Goal: Task Accomplishment & Management: Use online tool/utility

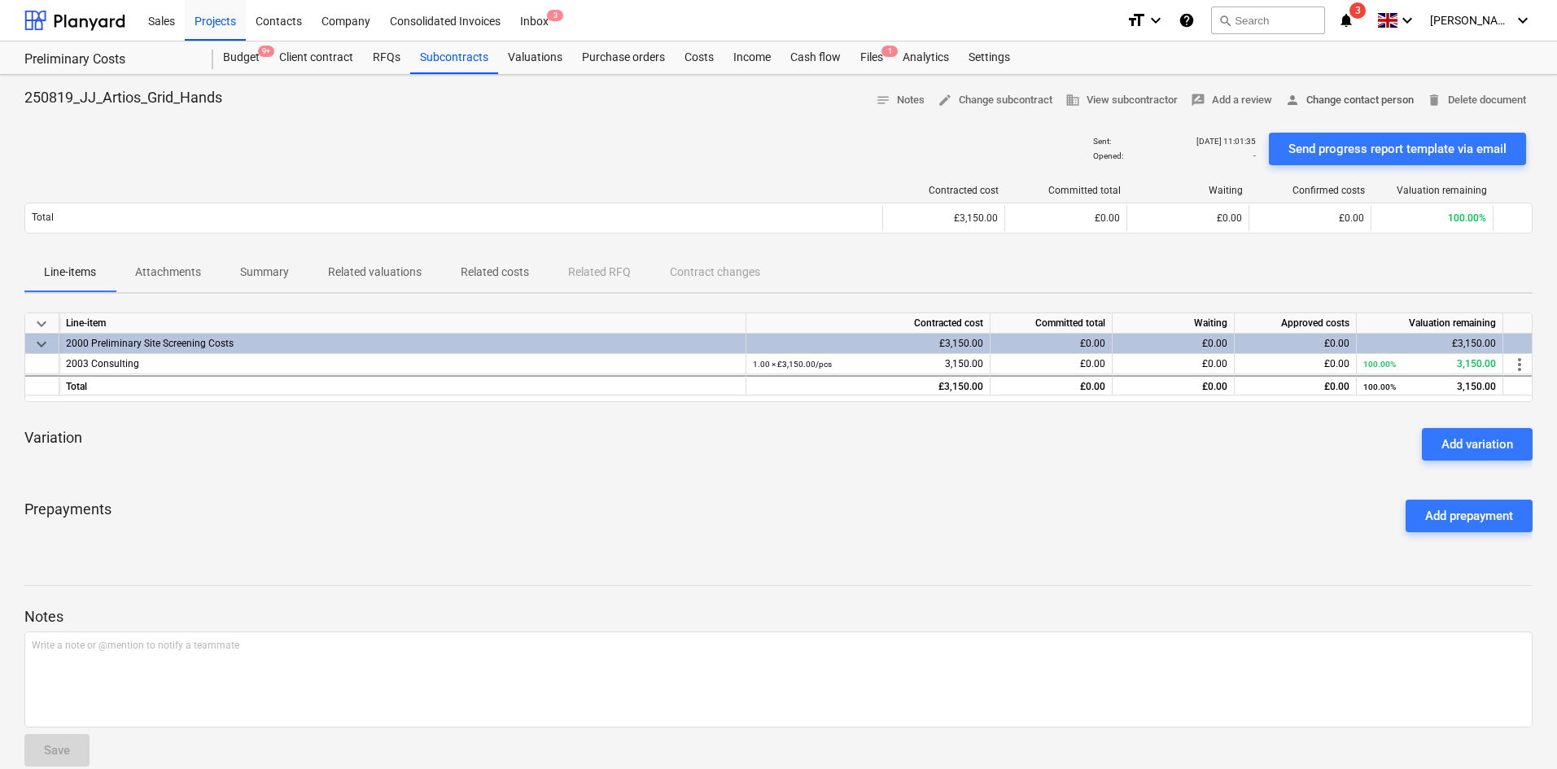
drag, startPoint x: 0, startPoint y: 0, endPoint x: 1362, endPoint y: 91, distance: 1365.1
click at [1362, 91] on button "person Change contact person" at bounding box center [1350, 100] width 142 height 25
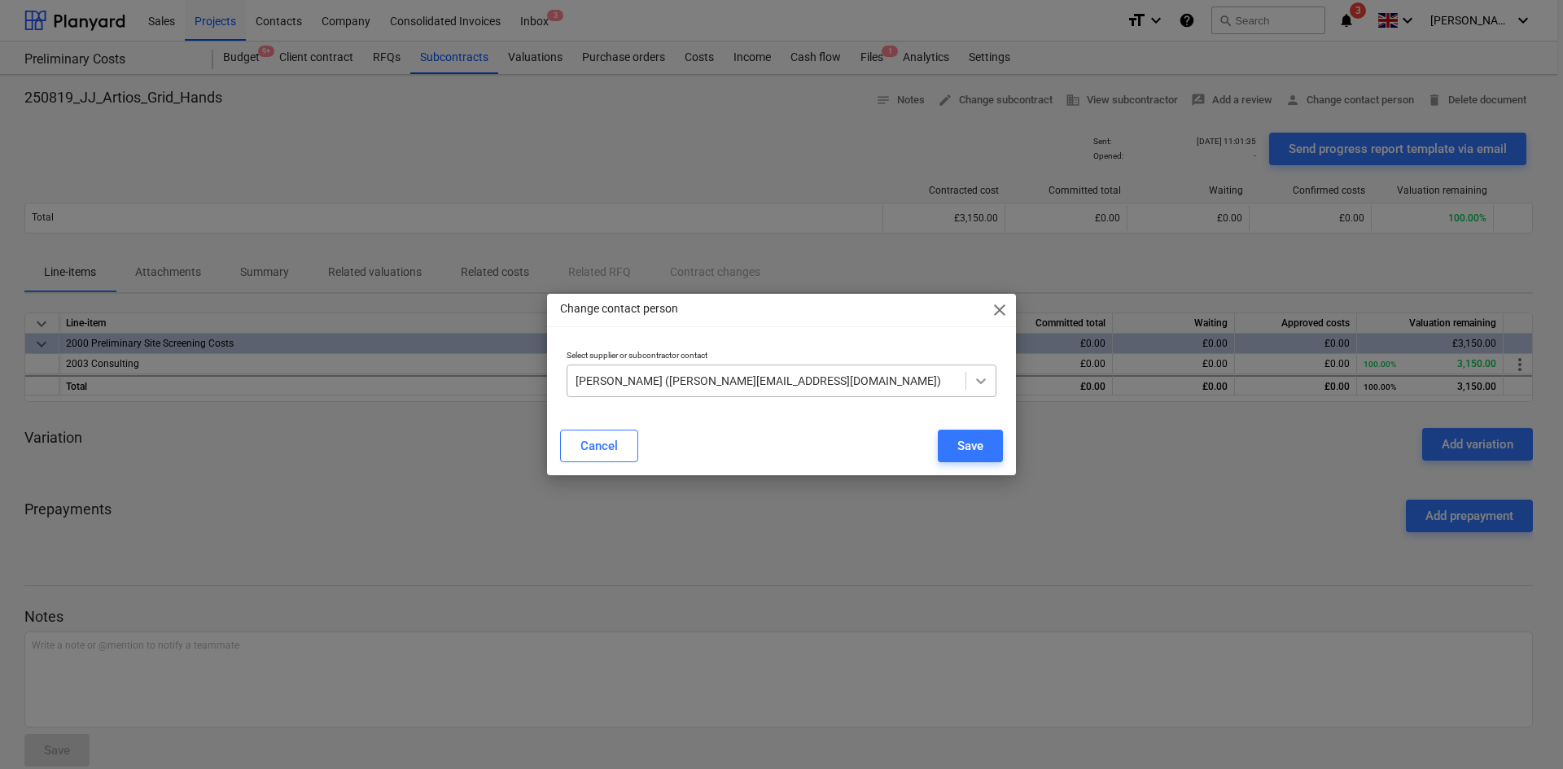
click at [971, 391] on div at bounding box center [980, 380] width 29 height 29
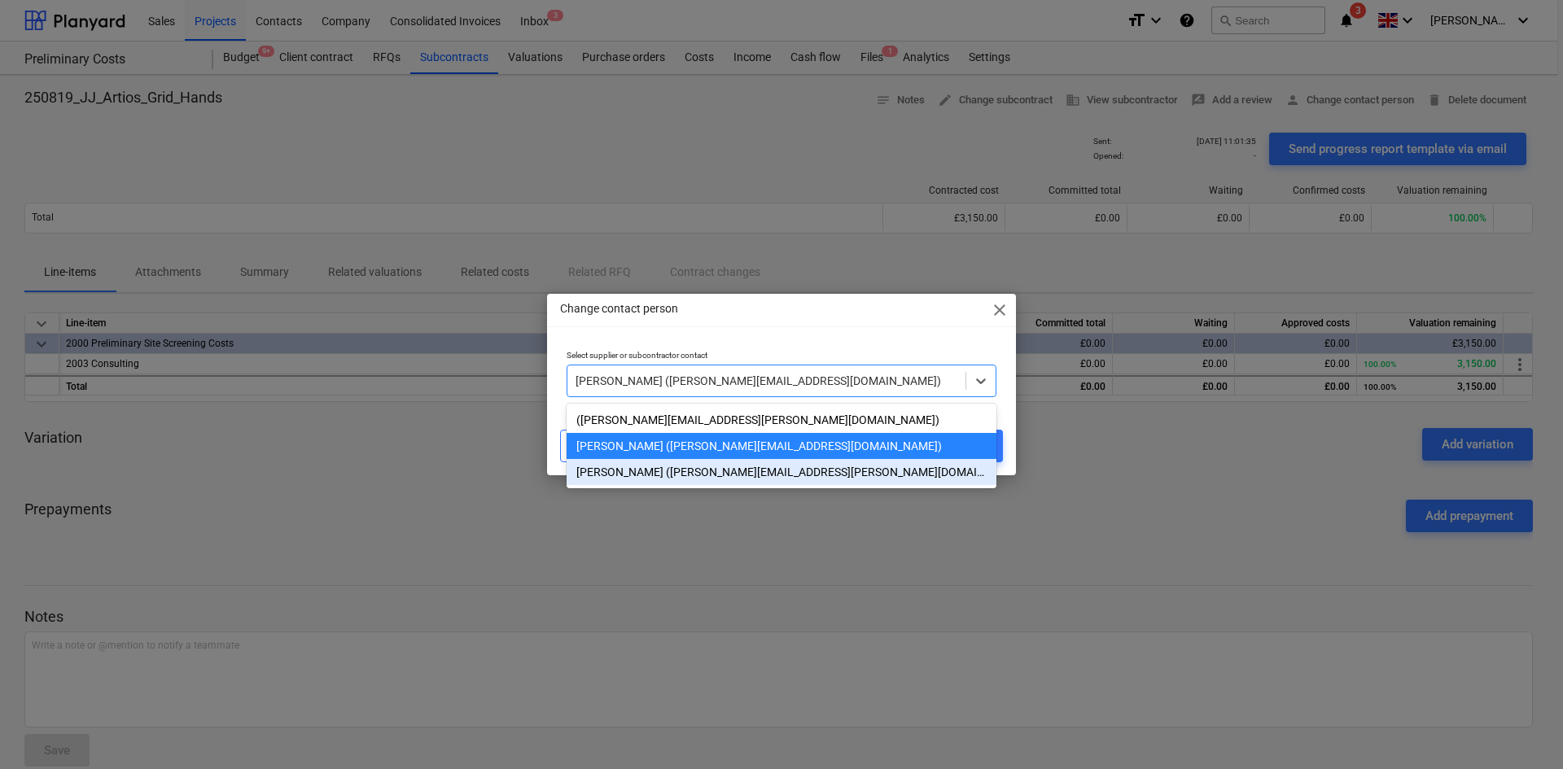
click at [764, 478] on div "Jason Morin (jason.morin@galileoempower.uk)" at bounding box center [782, 472] width 430 height 26
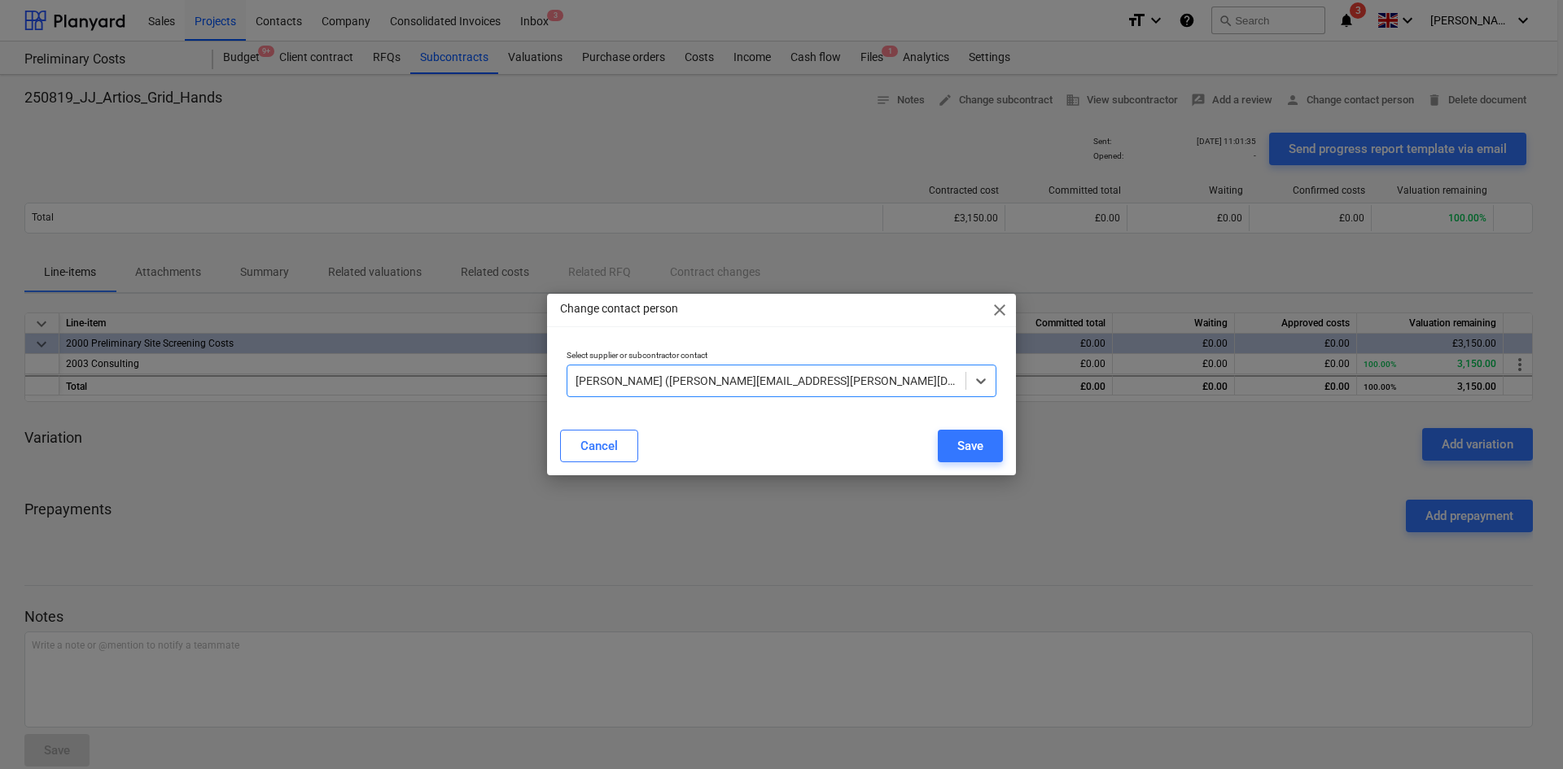
drag, startPoint x: 971, startPoint y: 435, endPoint x: 977, endPoint y: 427, distance: 9.9
click at [973, 436] on div "Save" at bounding box center [970, 446] width 26 height 21
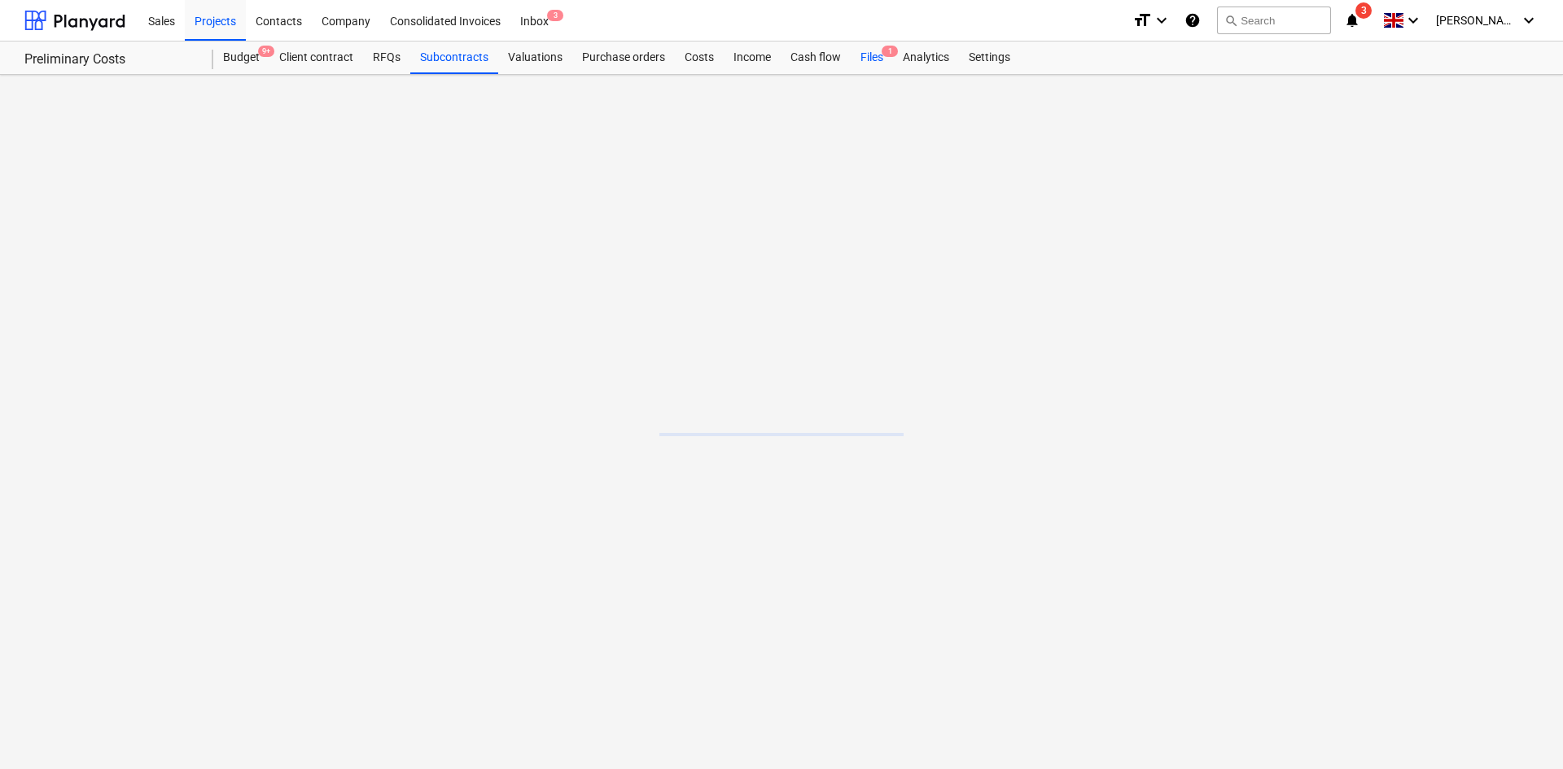
click at [859, 59] on div "Files 1" at bounding box center [872, 58] width 42 height 33
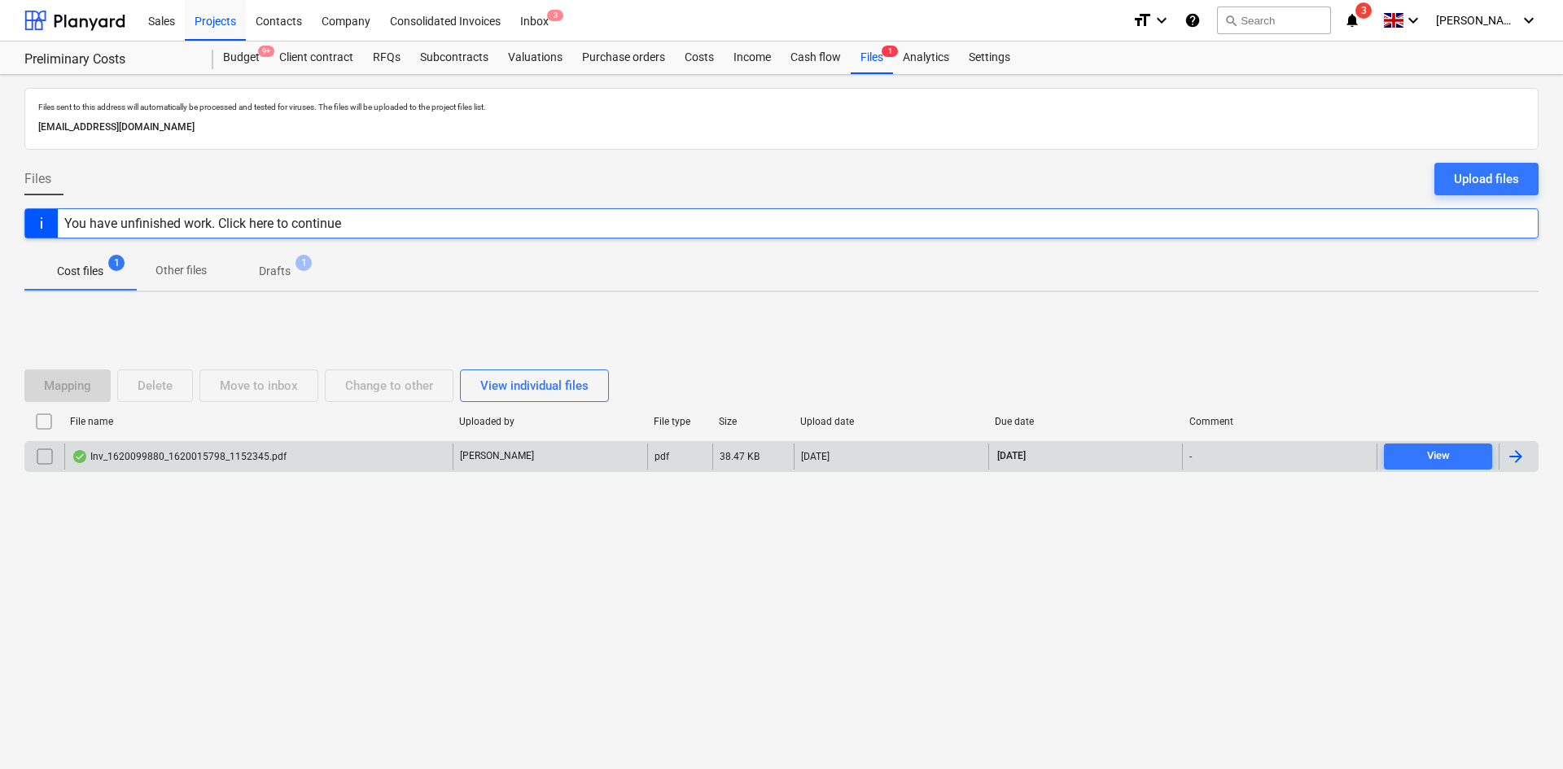
click at [367, 450] on div "Inv_1620099880_1620015798_1152345.pdf" at bounding box center [258, 457] width 388 height 26
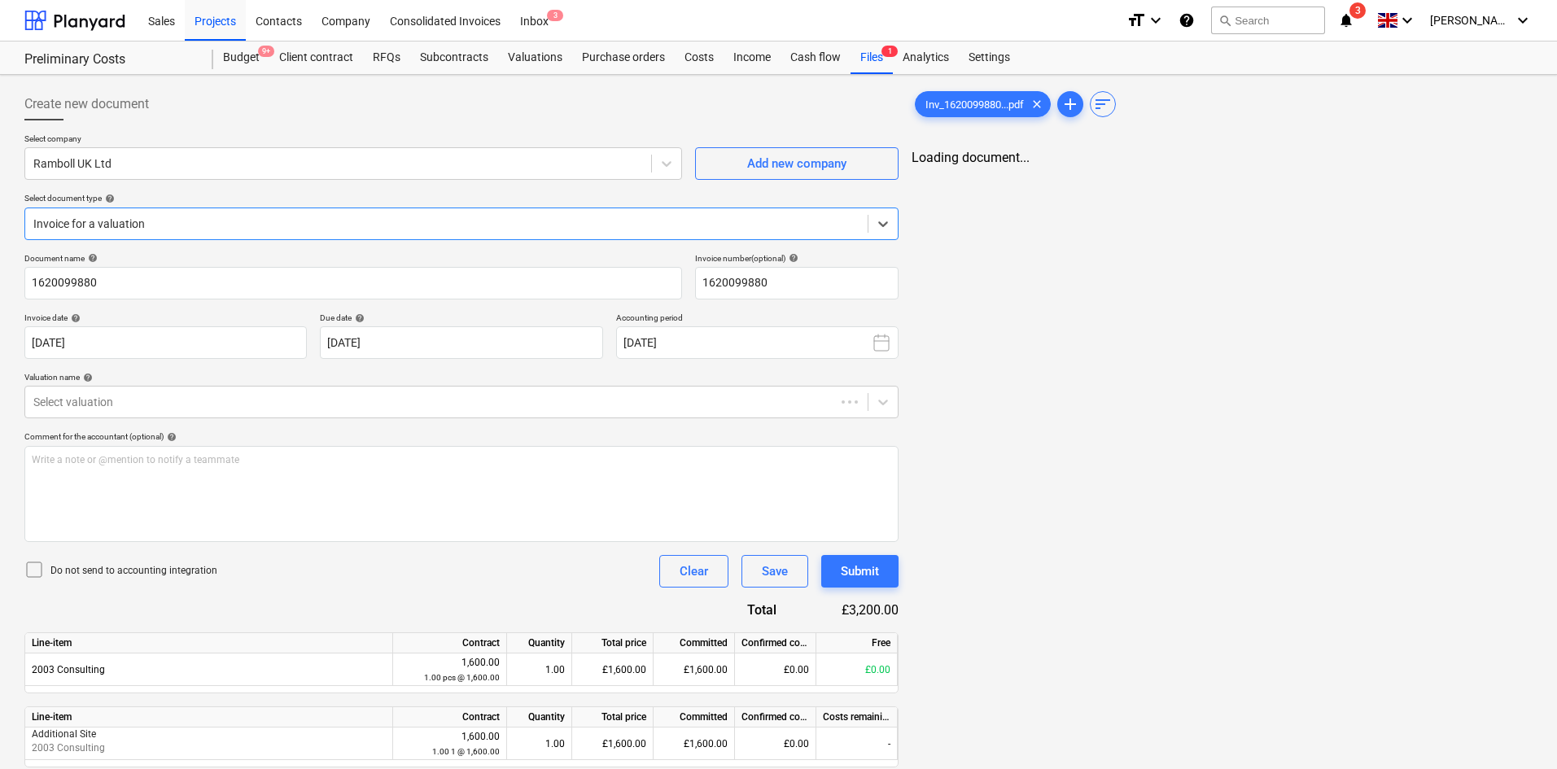
type input "1620099880"
type input "[DATE]"
type input "26 Sep 2025"
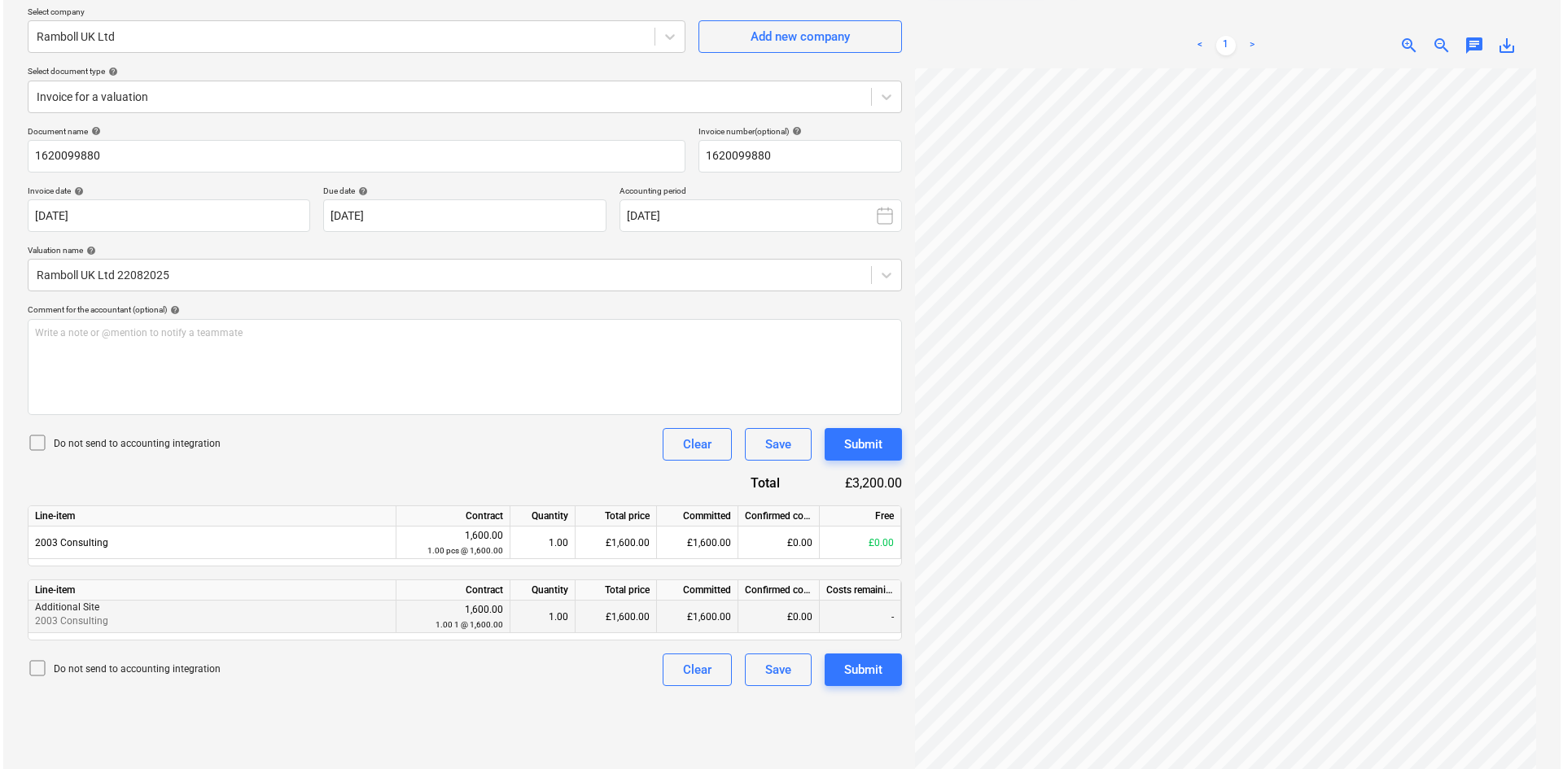
scroll to position [163, 0]
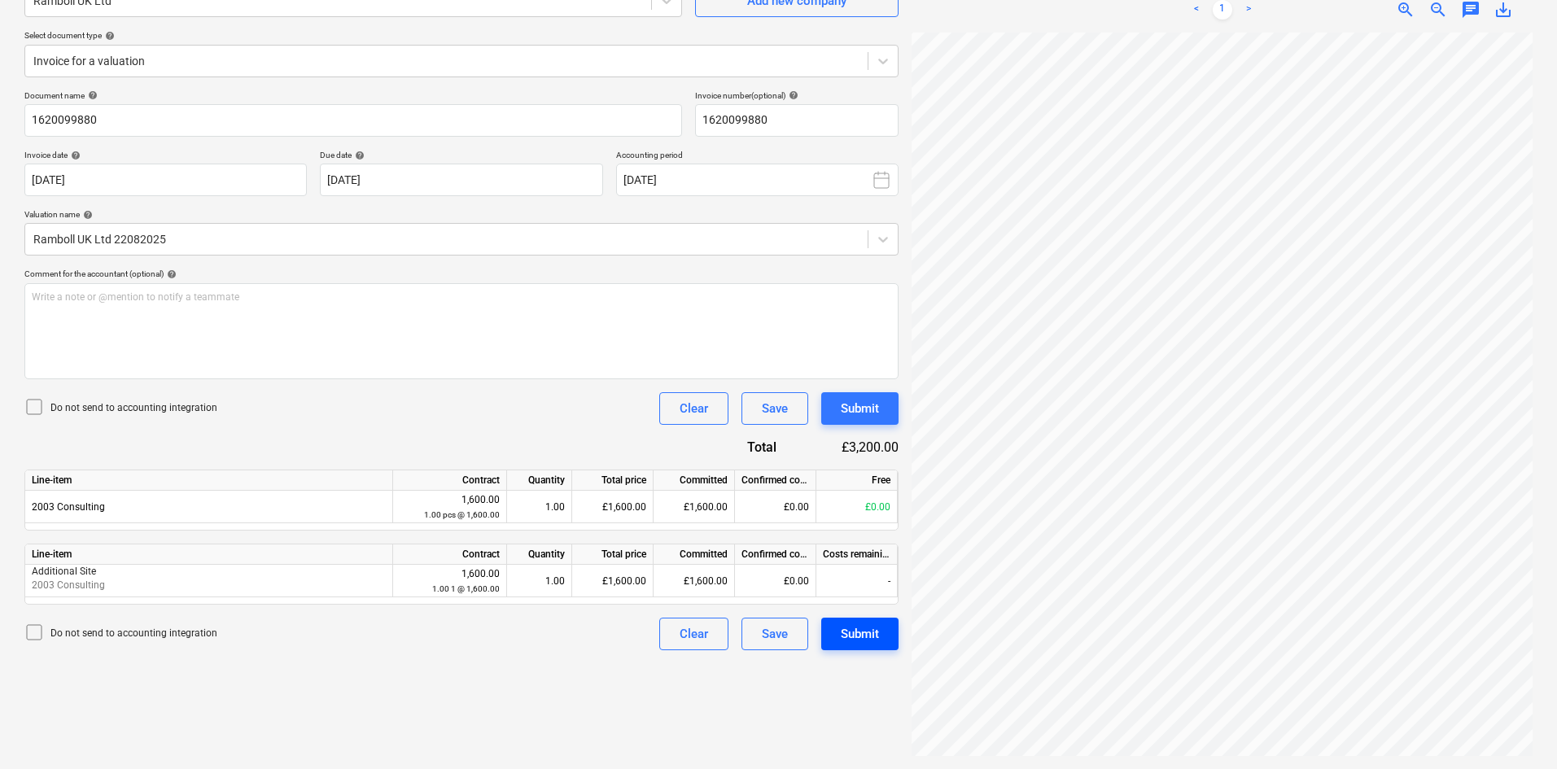
click at [883, 637] on button "Submit" at bounding box center [859, 634] width 77 height 33
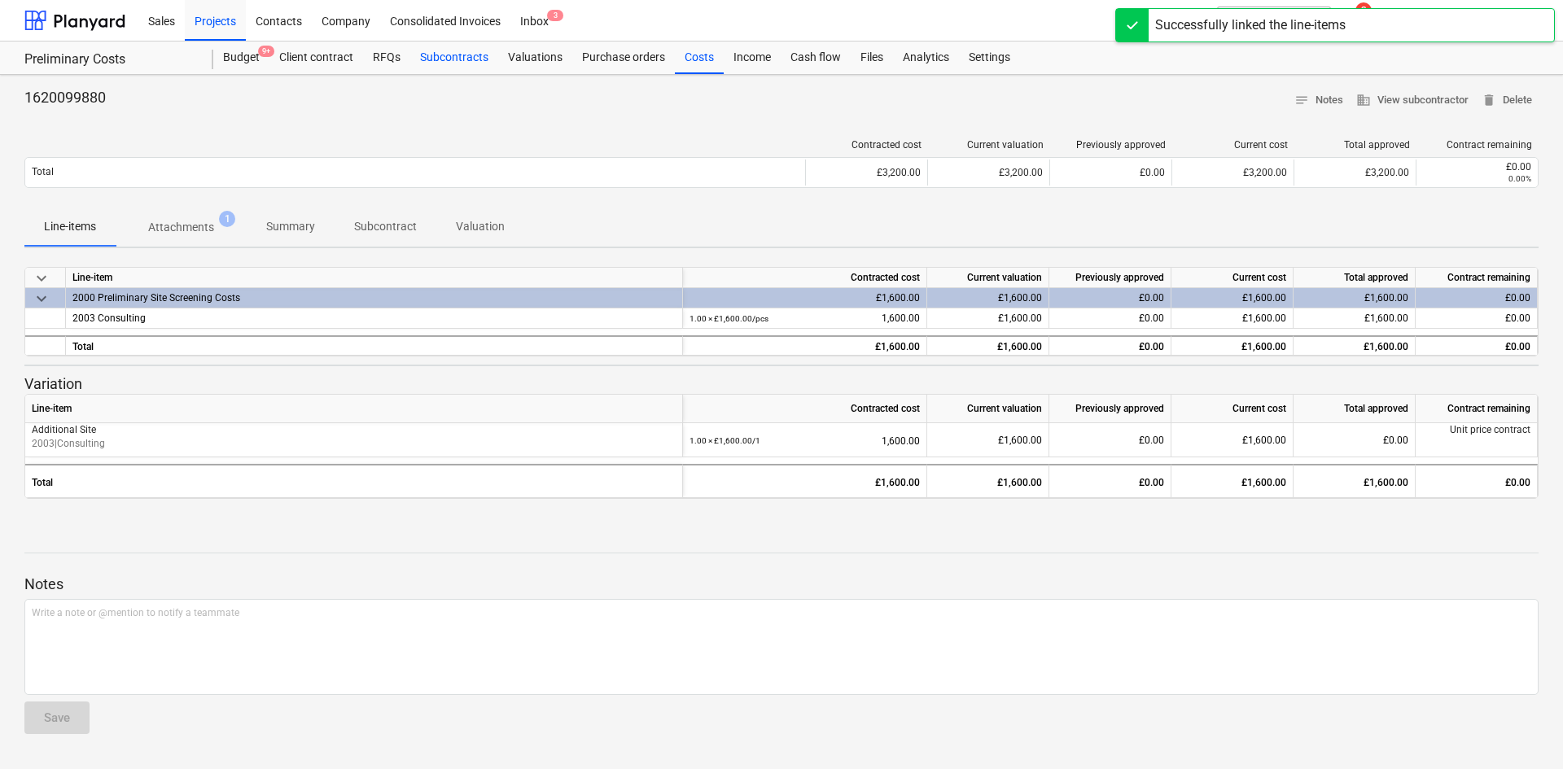
click at [450, 56] on div "Subcontracts" at bounding box center [454, 58] width 88 height 33
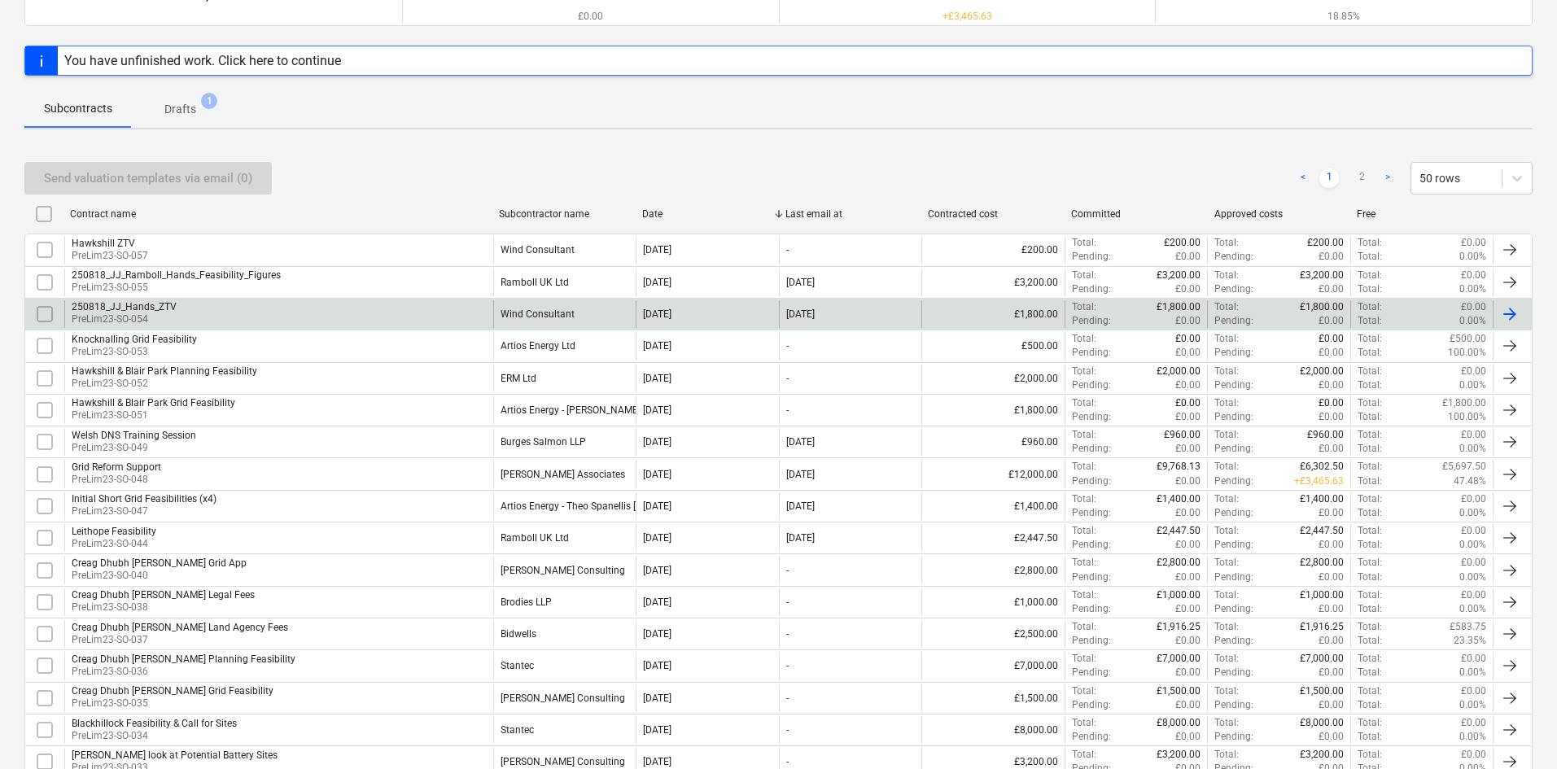
scroll to position [163, 0]
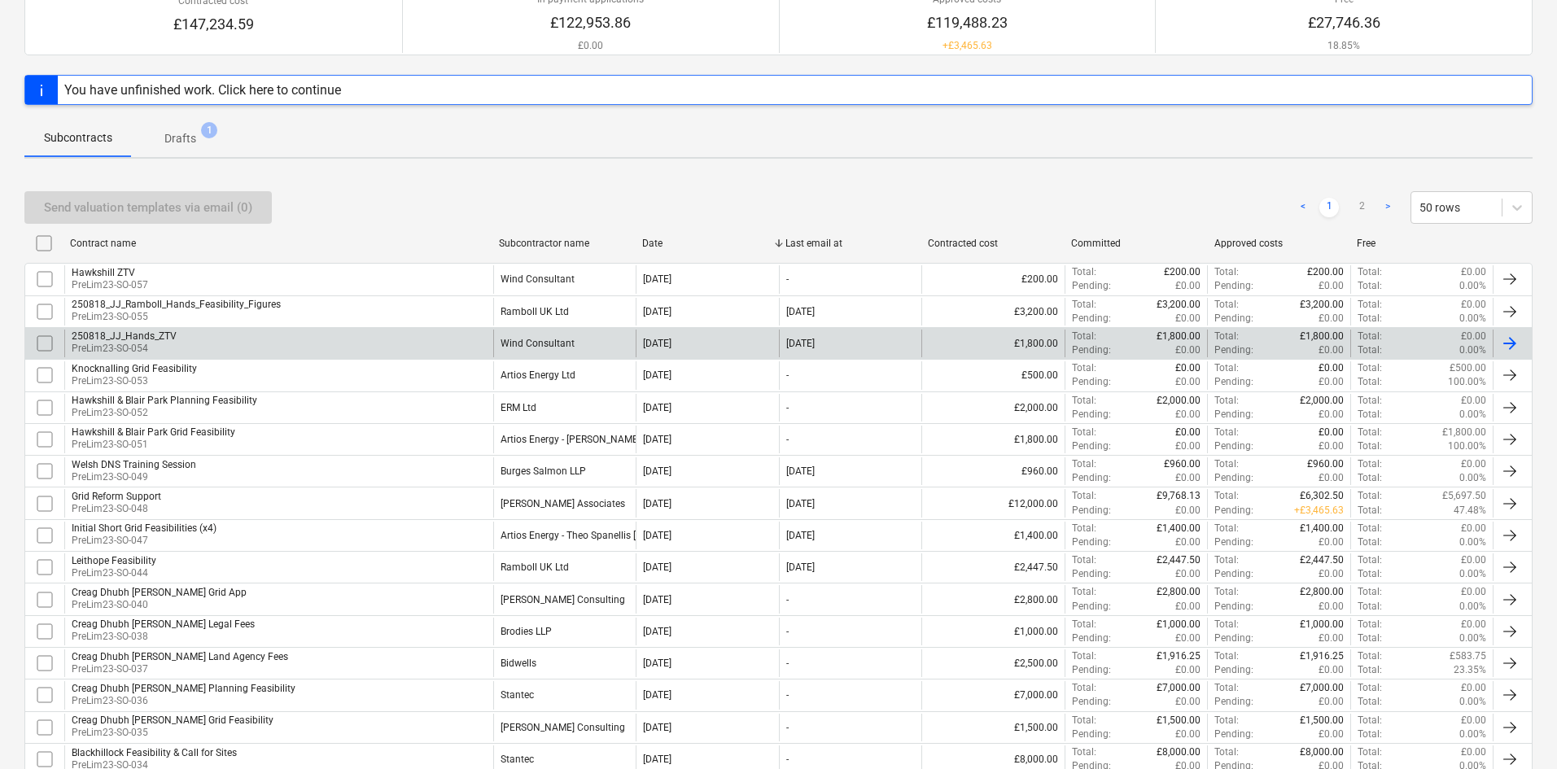
click at [375, 345] on div "250818_JJ_Hands_ZTV PreLim23-SO-054" at bounding box center [278, 344] width 429 height 28
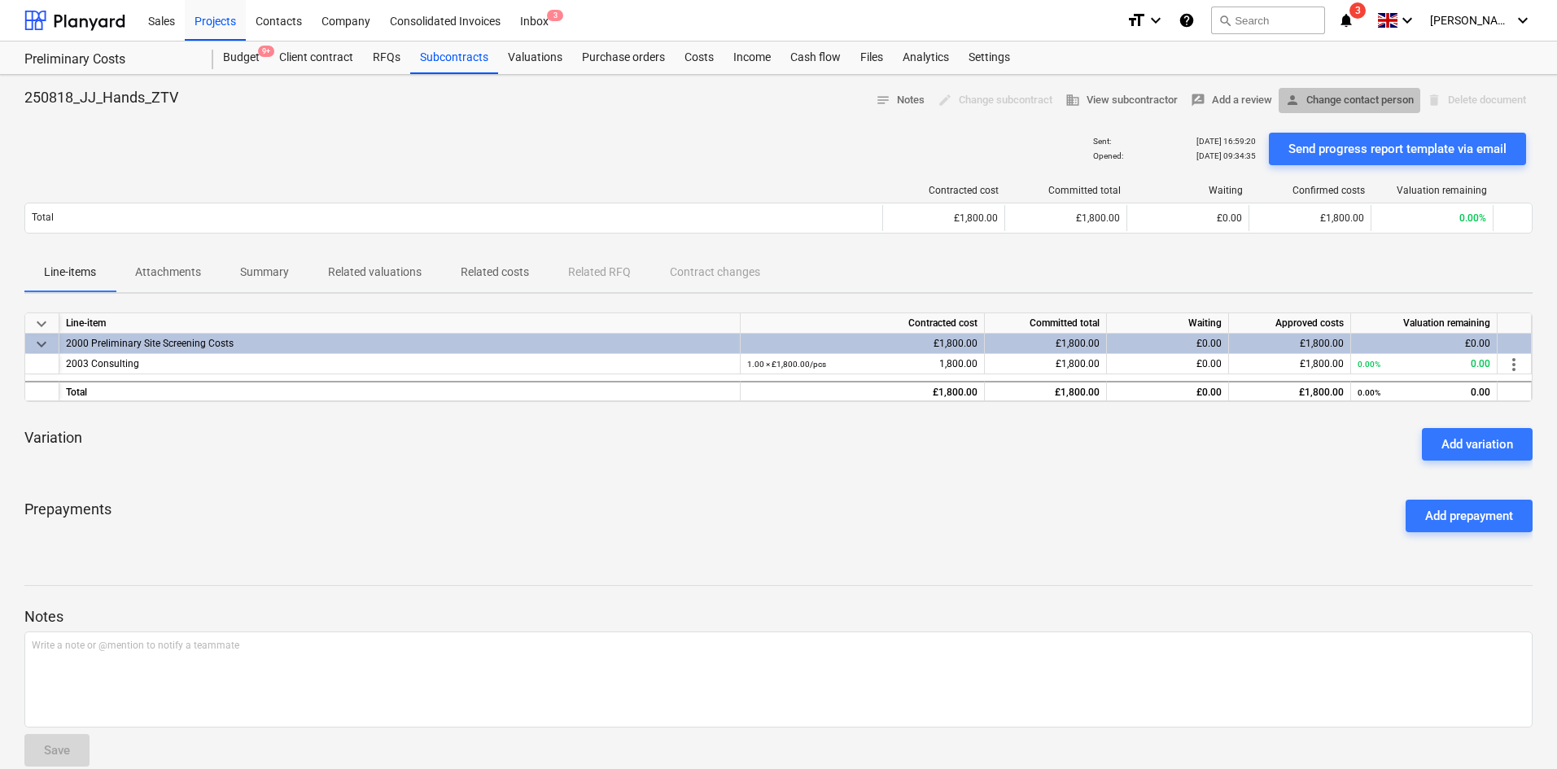
click at [1332, 97] on span "person Change contact person" at bounding box center [1350, 100] width 129 height 19
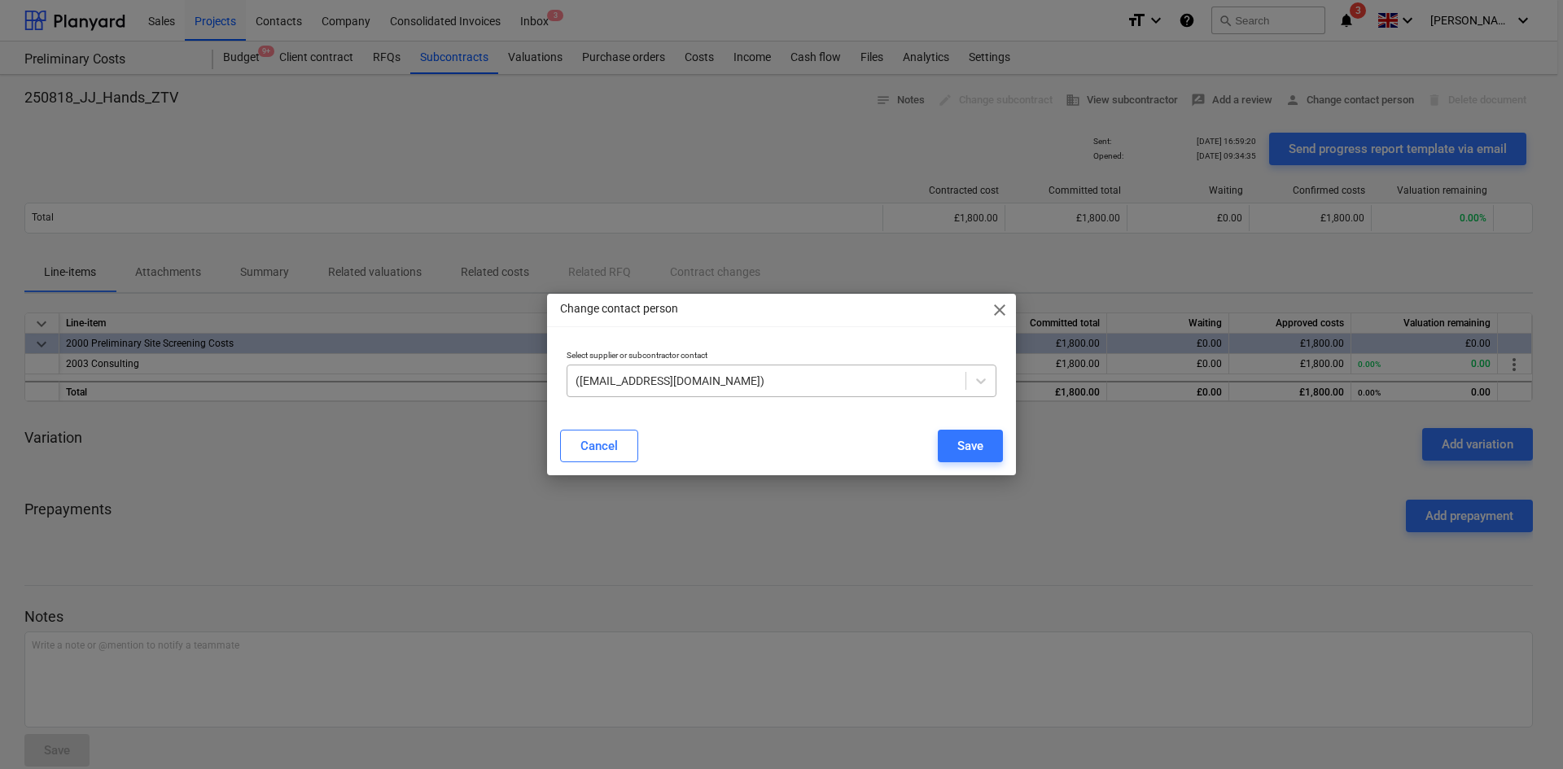
click at [936, 383] on div at bounding box center [767, 381] width 382 height 16
click at [935, 383] on div at bounding box center [767, 381] width 382 height 16
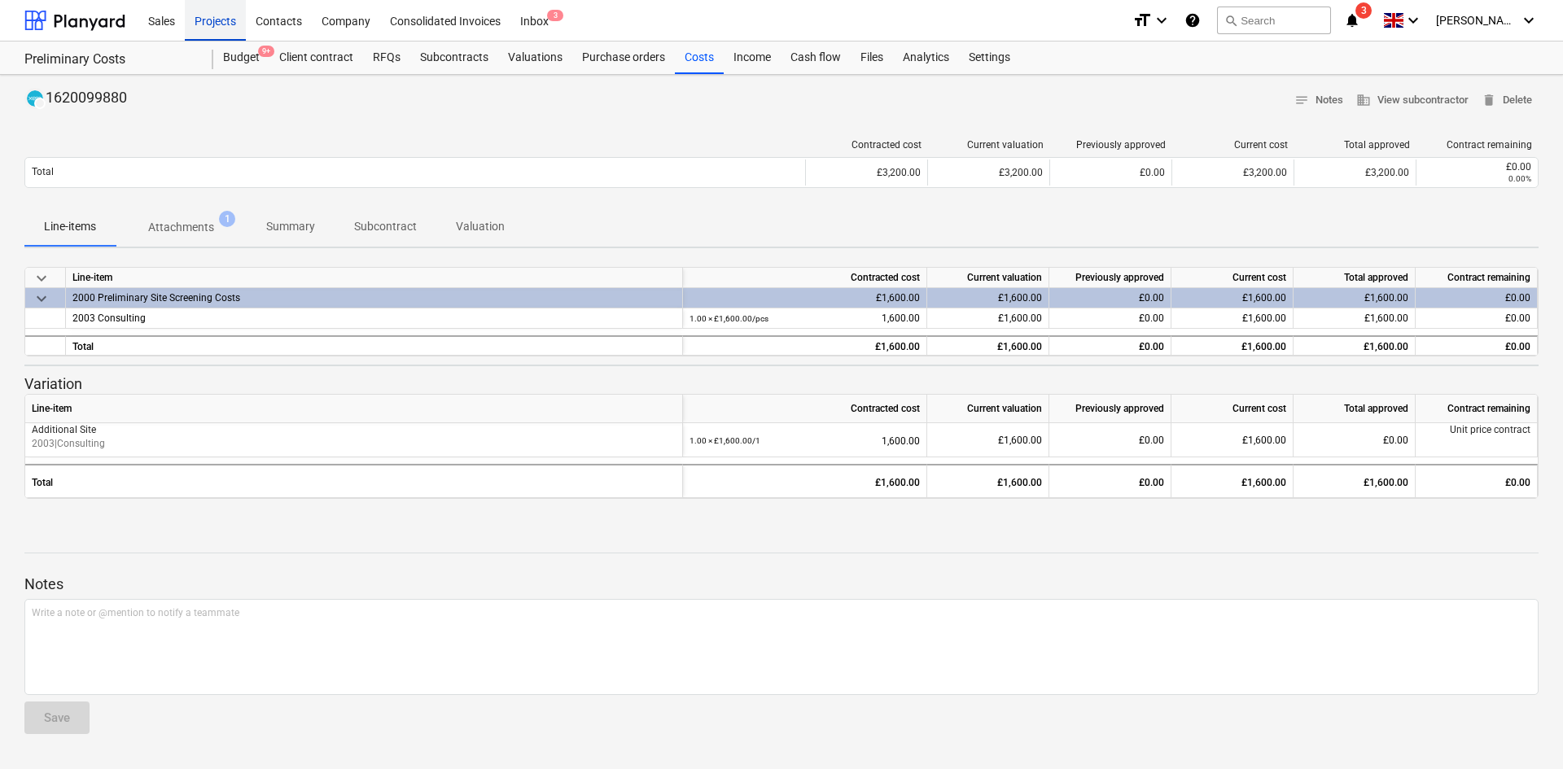
click at [226, 20] on div "Projects" at bounding box center [215, 20] width 61 height 42
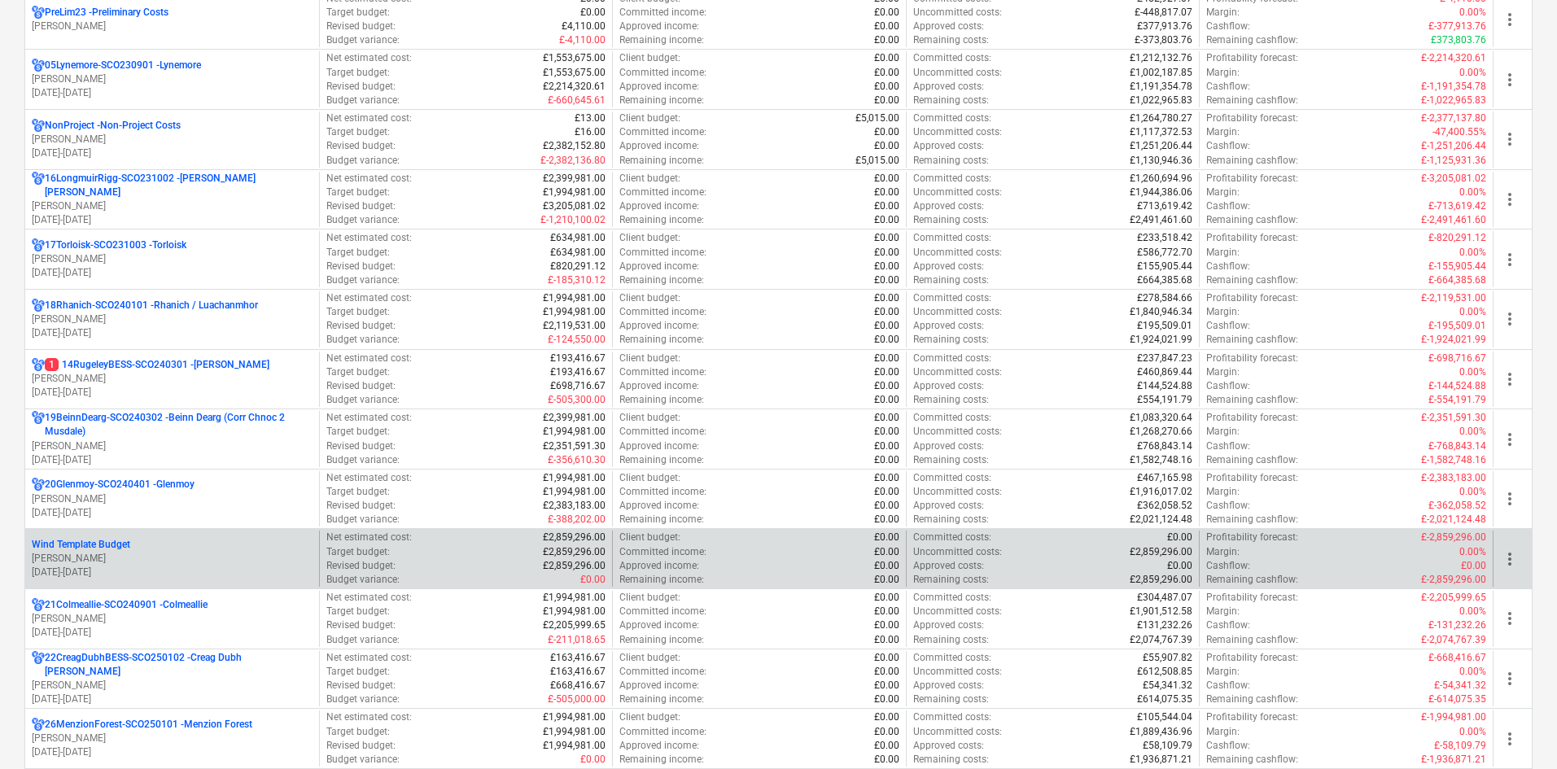
scroll to position [1058, 0]
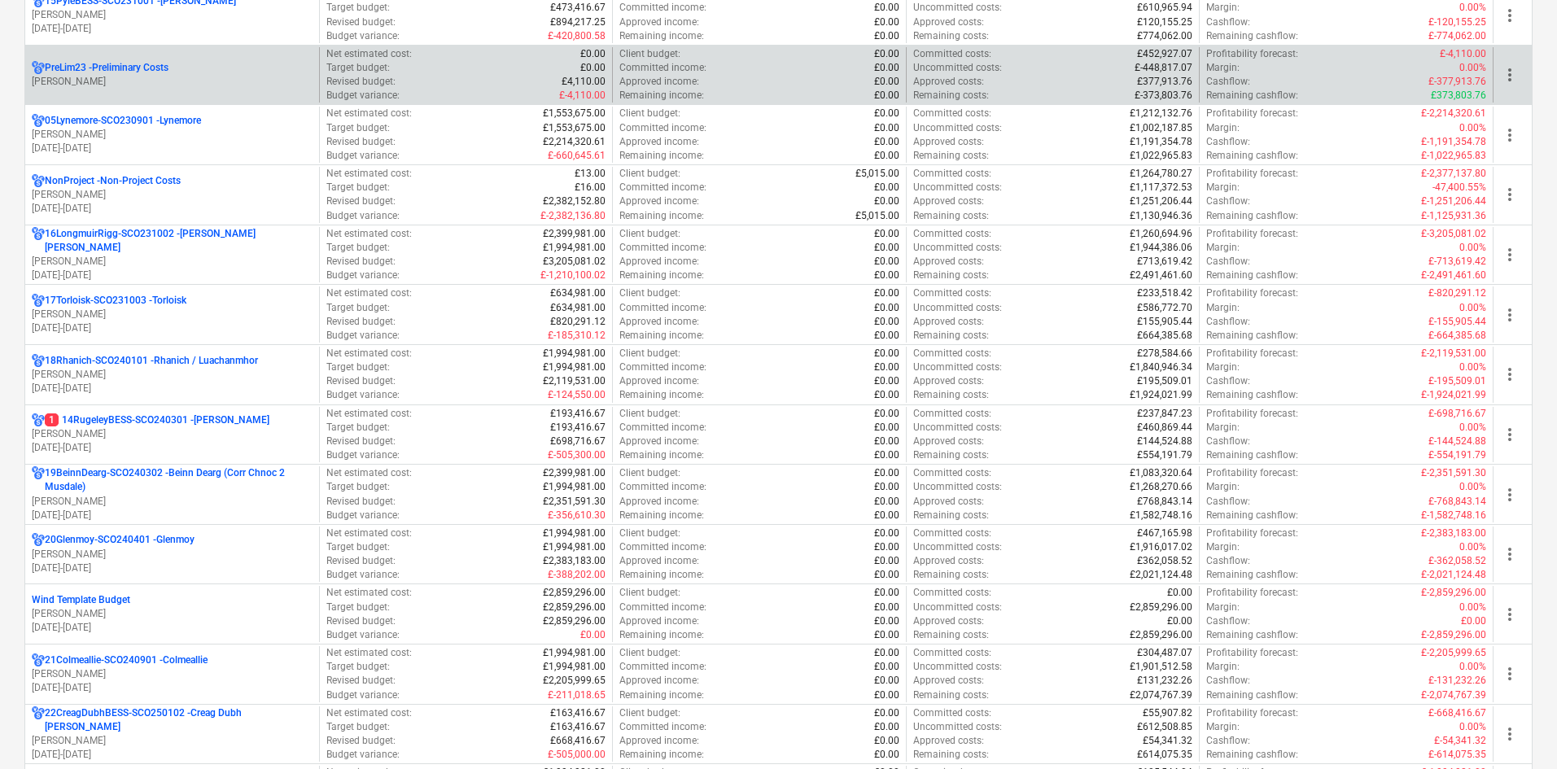
click at [213, 71] on div "PreLim23 - Preliminary Costs" at bounding box center [172, 68] width 281 height 14
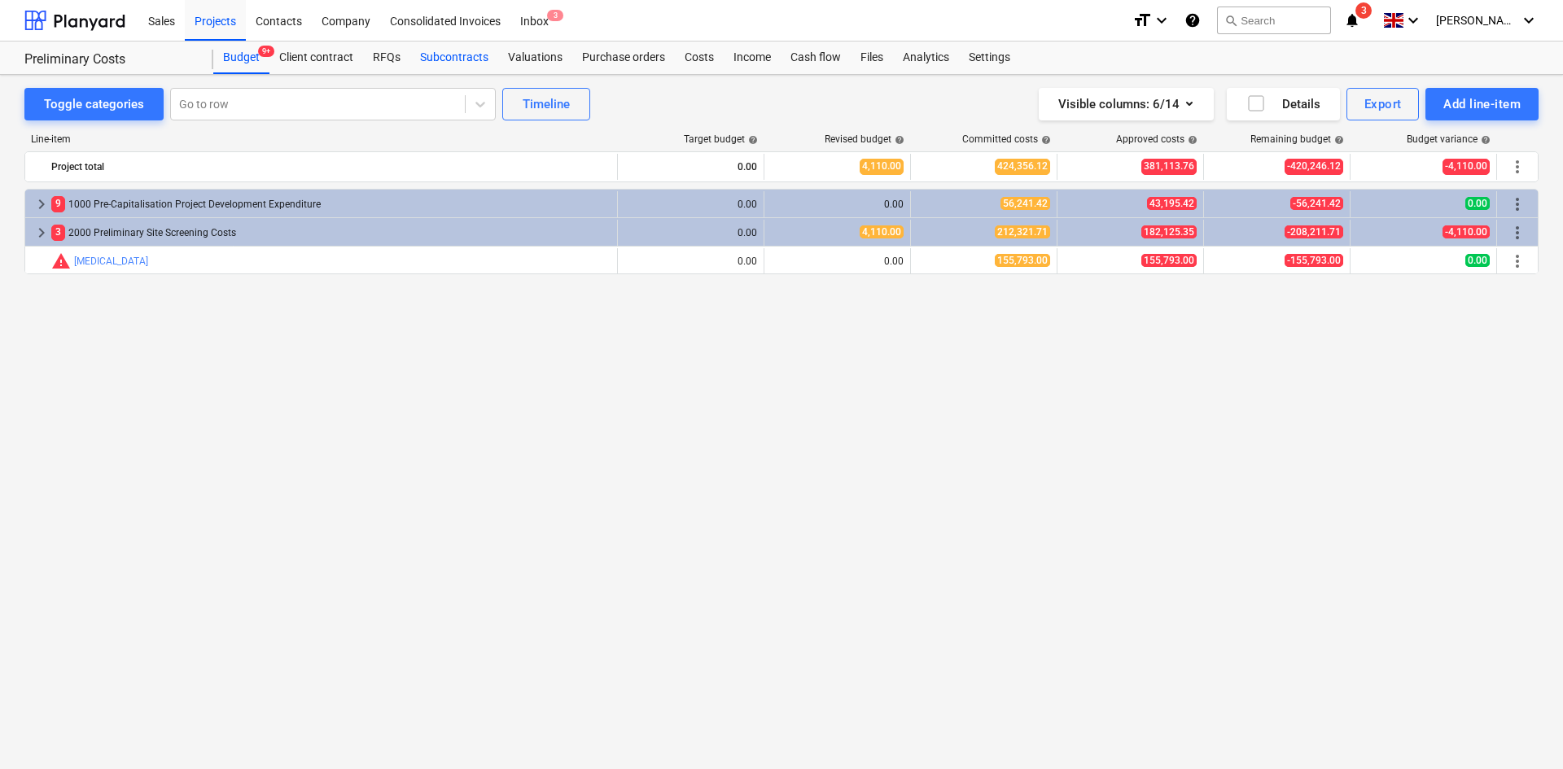
click at [456, 60] on div "Subcontracts" at bounding box center [454, 58] width 88 height 33
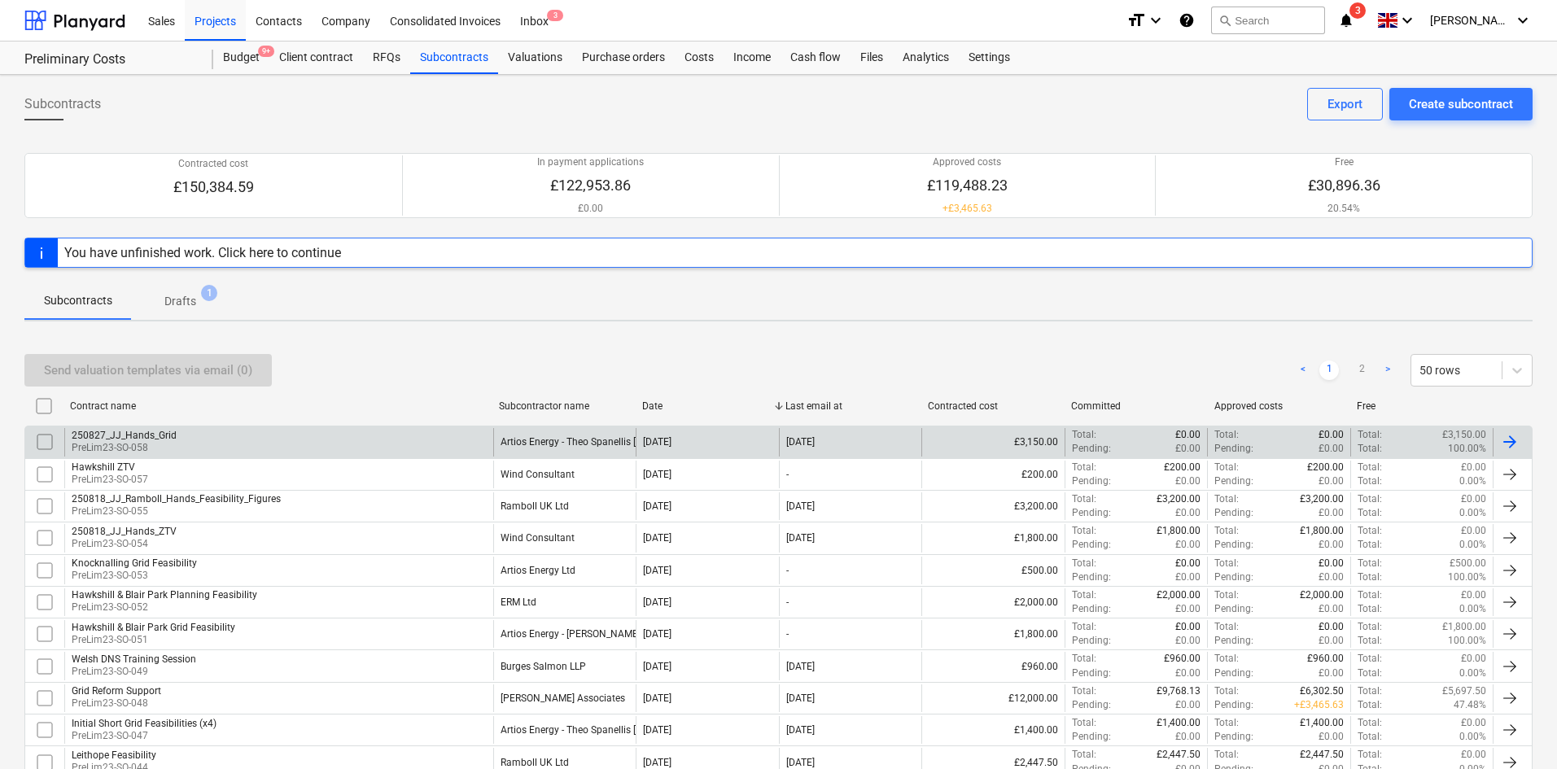
click at [293, 445] on div "250827_JJ_Hands_Grid PreLim23-SO-058" at bounding box center [278, 442] width 429 height 28
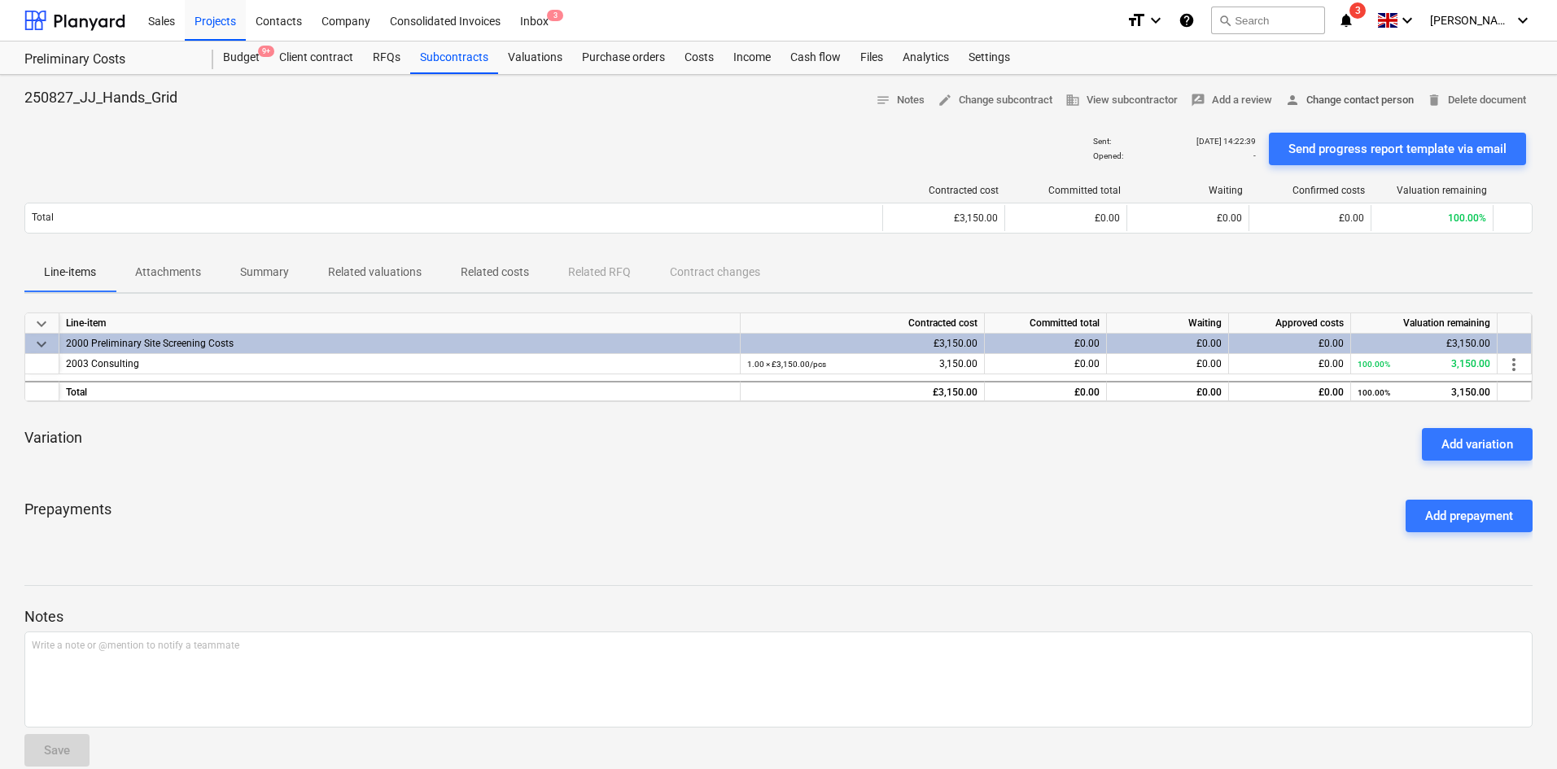
click at [1353, 99] on span "person Change contact person" at bounding box center [1350, 100] width 129 height 19
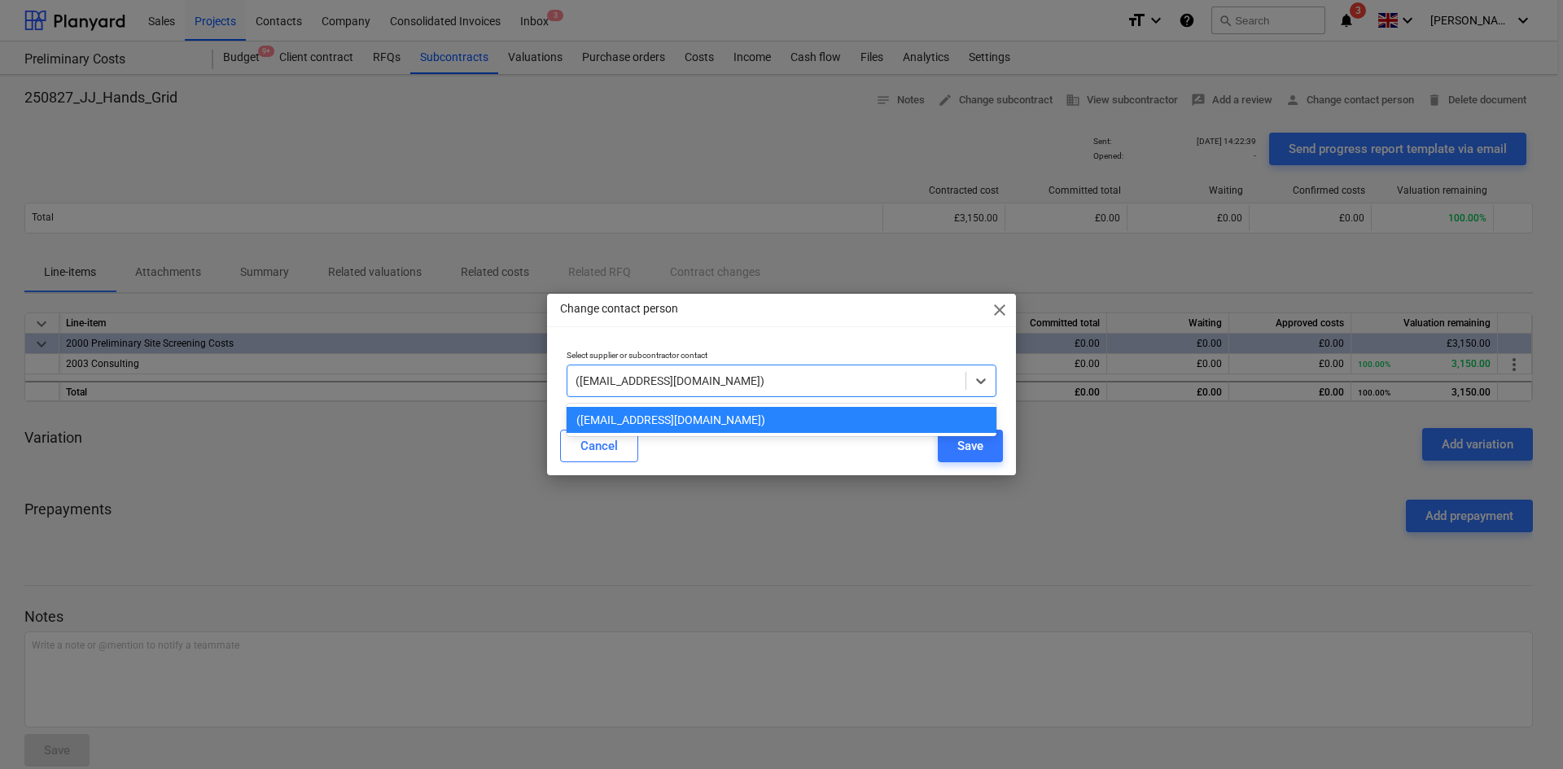
click at [891, 379] on div at bounding box center [767, 381] width 382 height 16
click at [905, 385] on div at bounding box center [767, 381] width 382 height 16
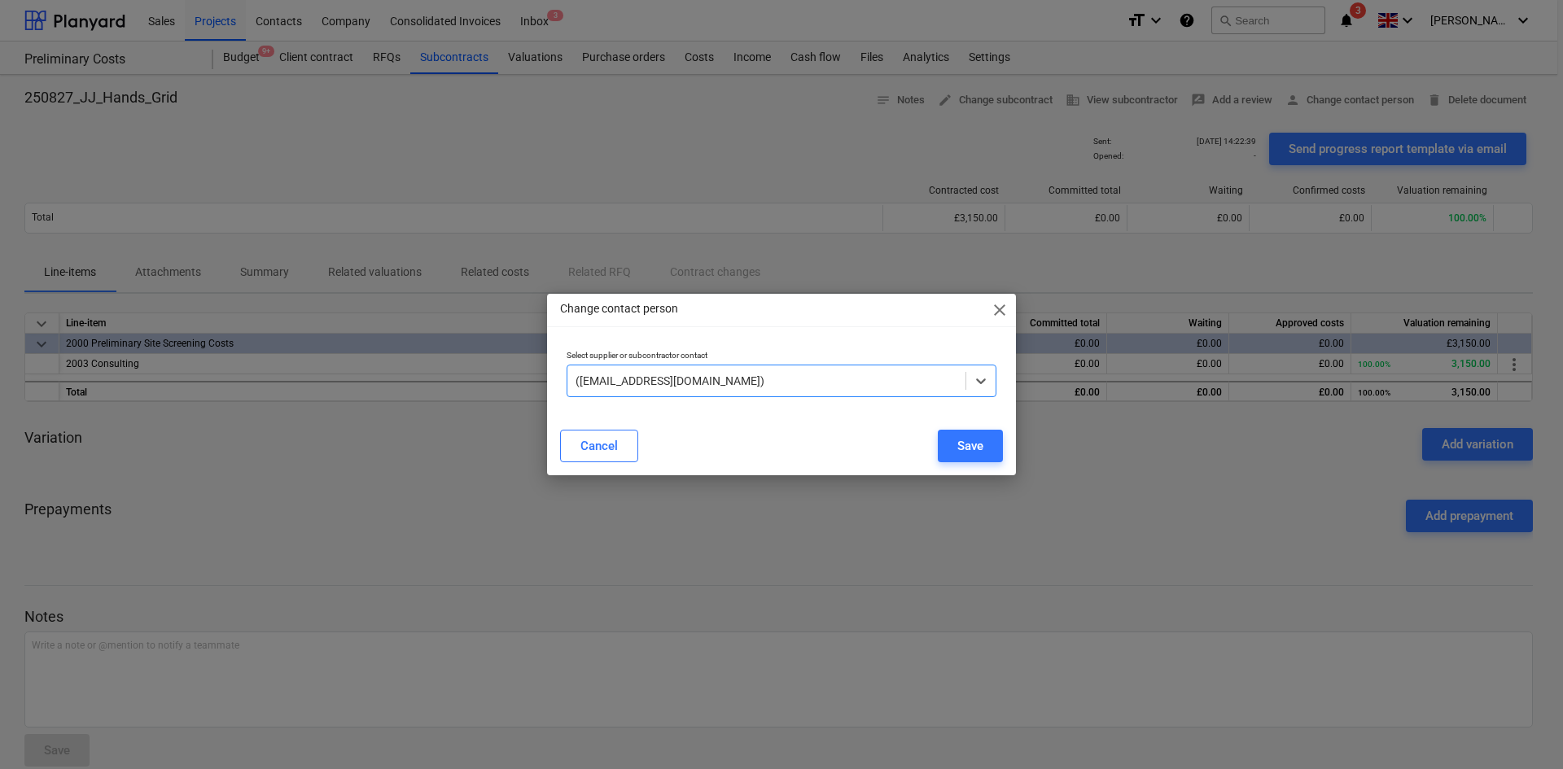
click at [995, 318] on span "close" at bounding box center [1000, 310] width 20 height 20
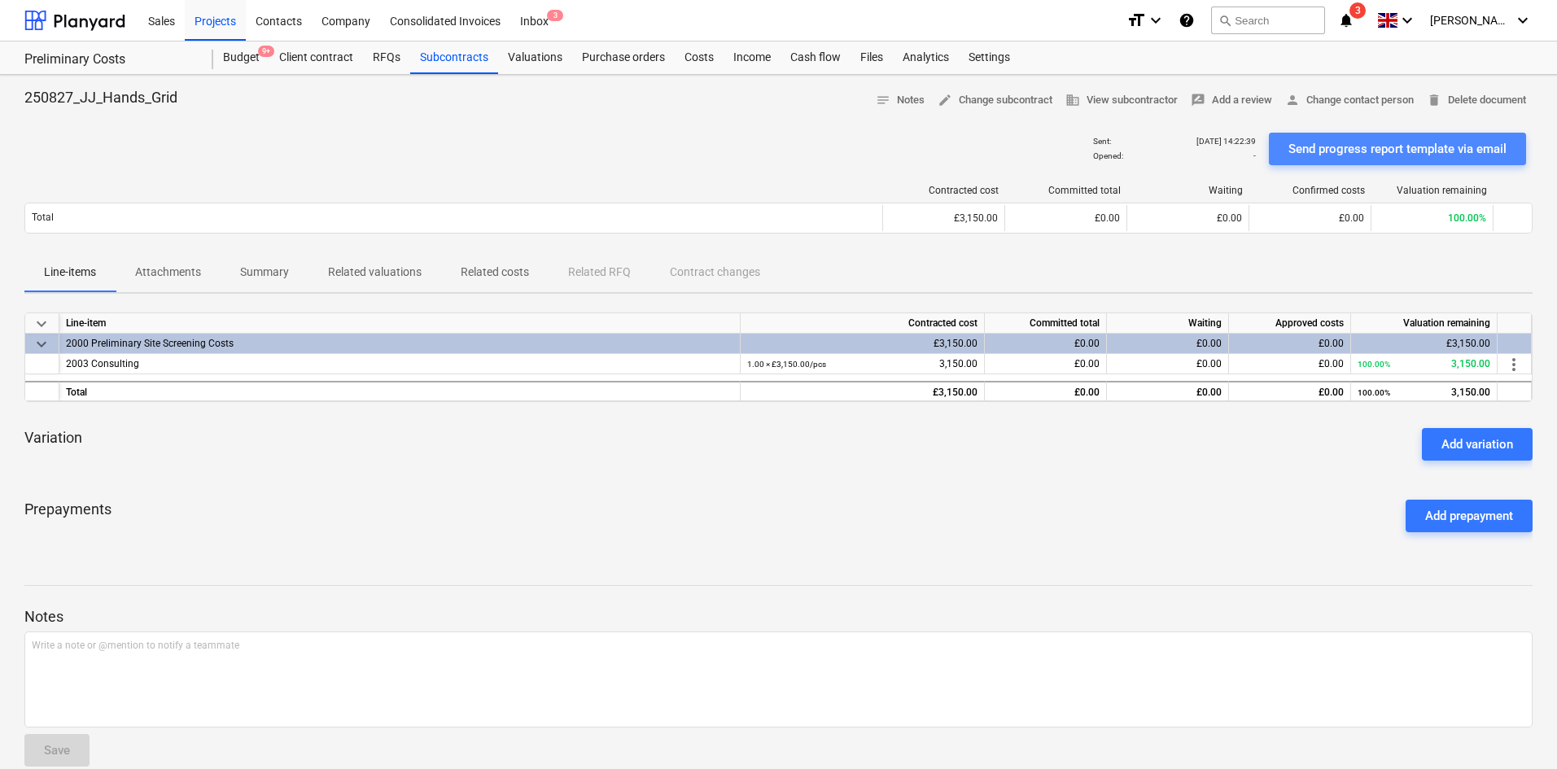
click at [1361, 155] on div "Send progress report template via email" at bounding box center [1398, 148] width 218 height 21
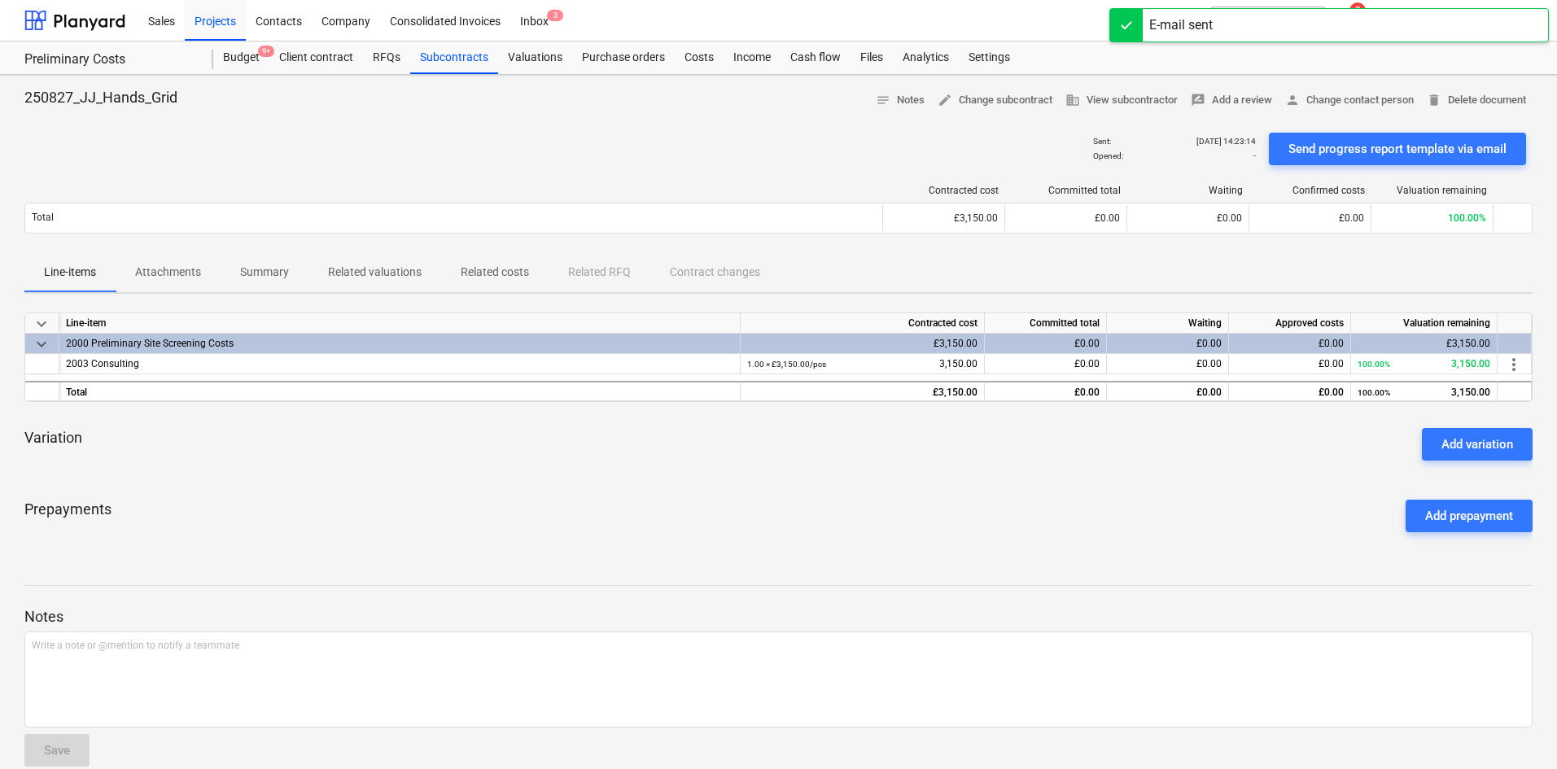
click at [397, 277] on p "Related valuations" at bounding box center [375, 272] width 94 height 17
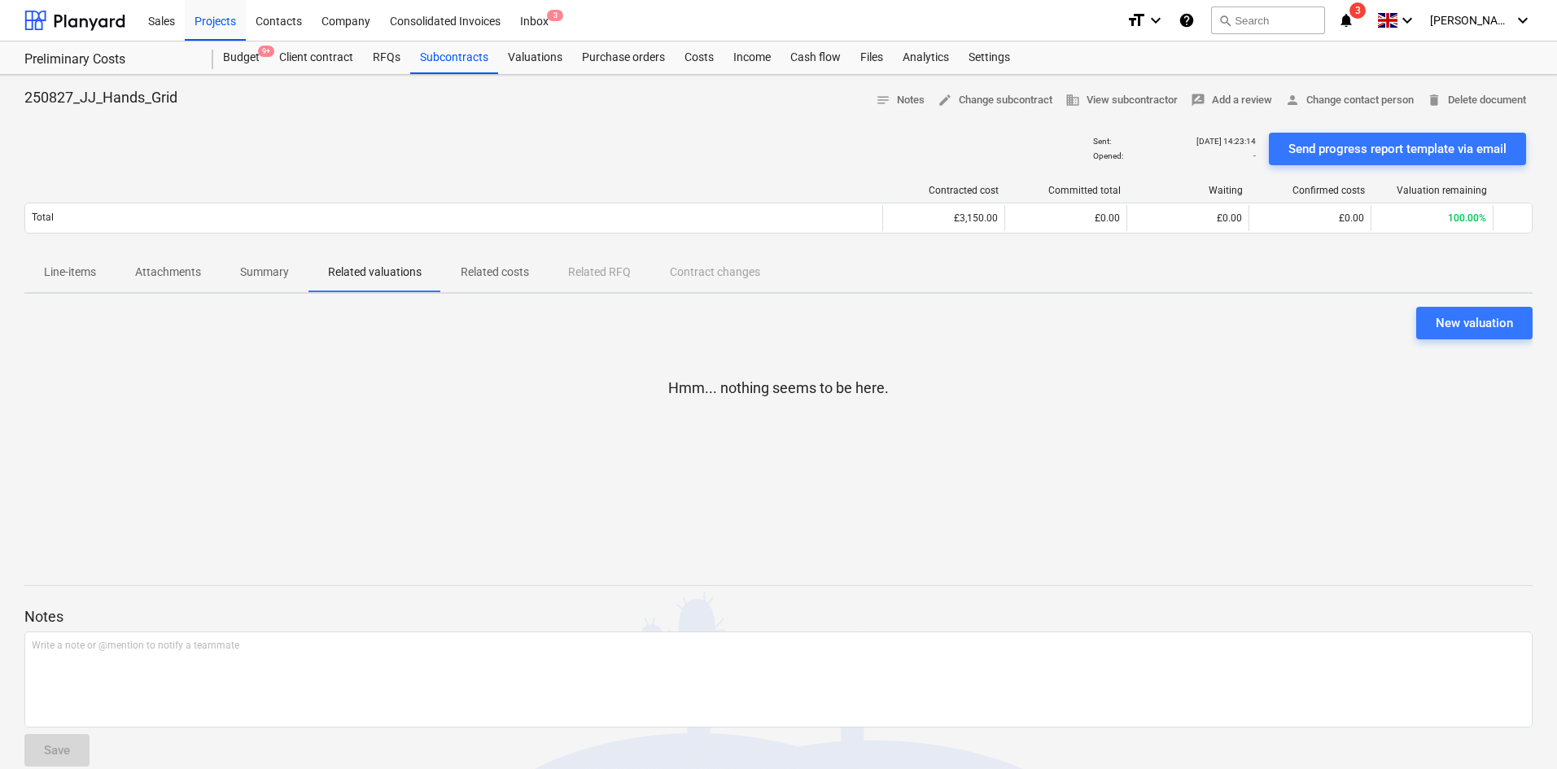
click at [70, 281] on p "Line-items" at bounding box center [70, 272] width 52 height 17
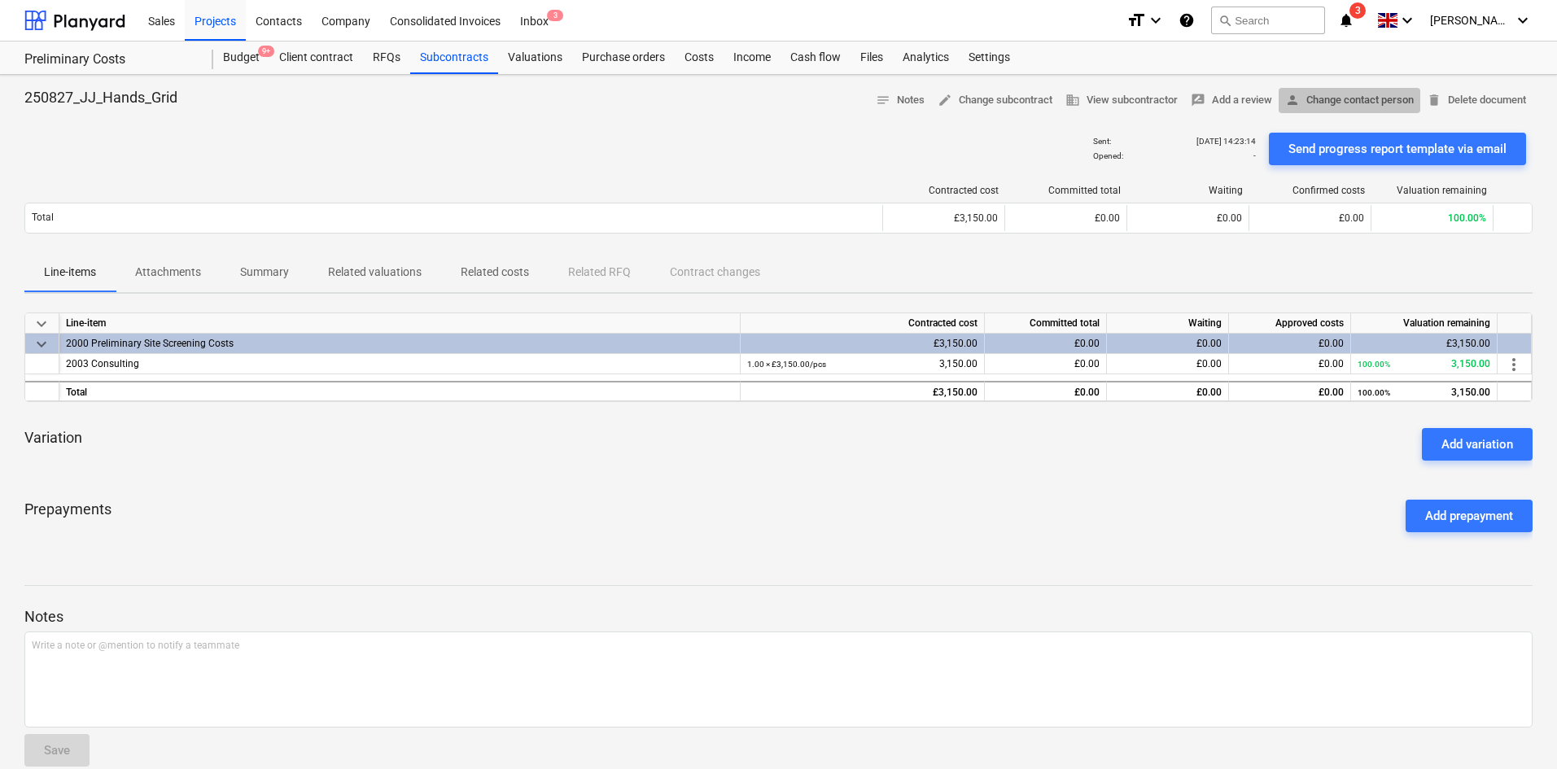
click at [1318, 90] on button "person Change contact person" at bounding box center [1350, 100] width 142 height 25
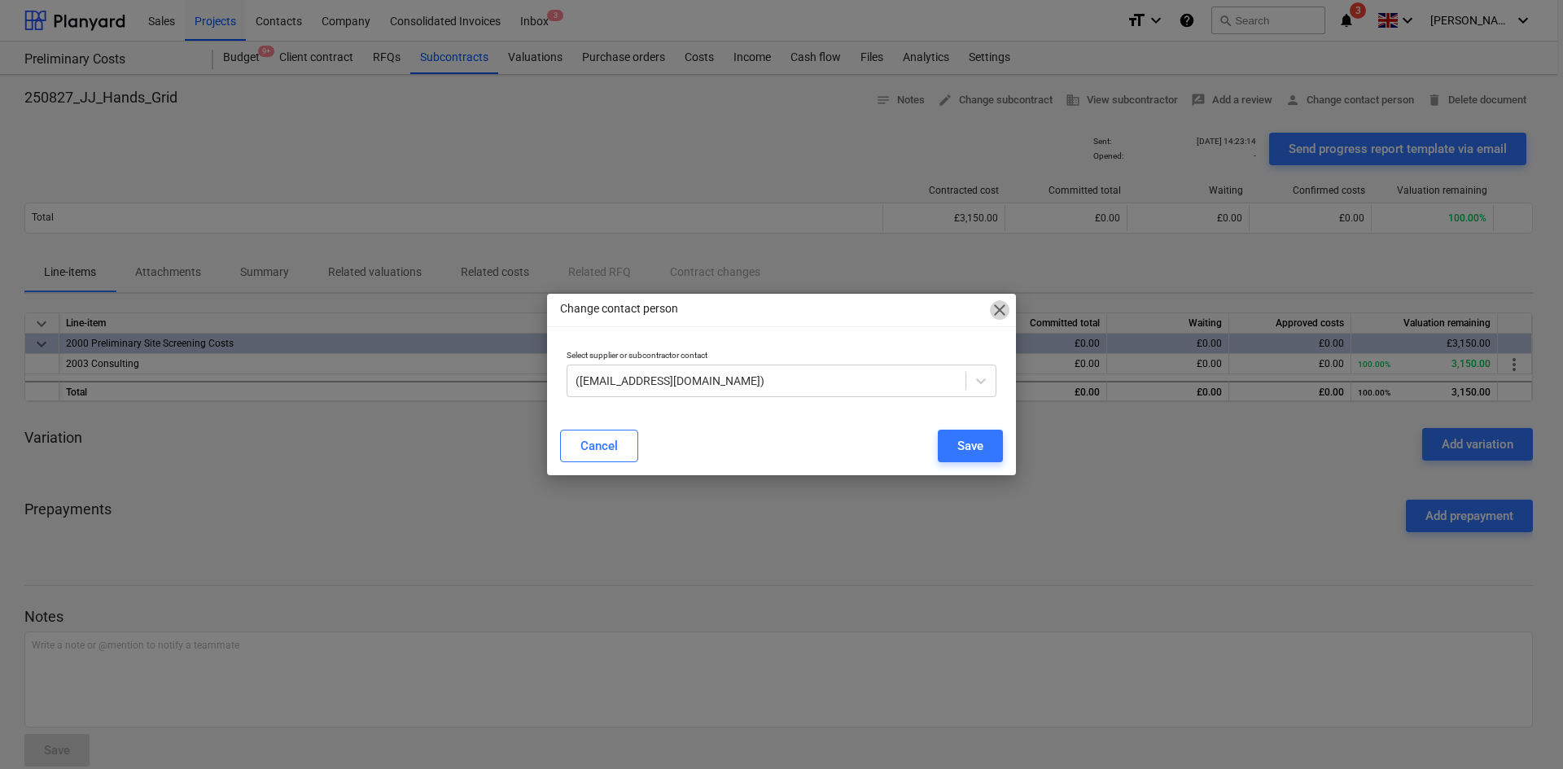
click at [1006, 315] on span "close" at bounding box center [1000, 310] width 20 height 20
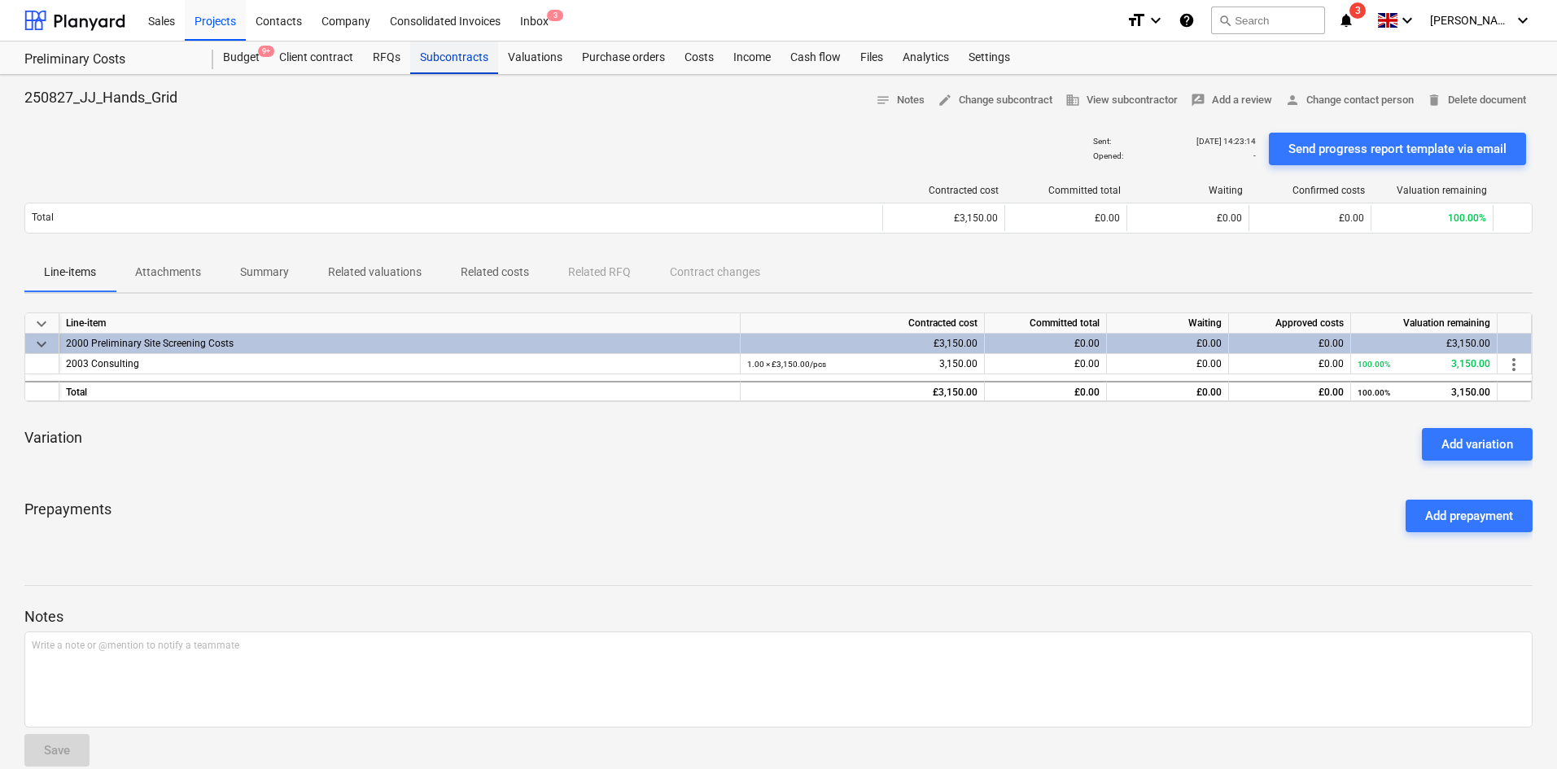
click at [449, 67] on div "Subcontracts" at bounding box center [454, 58] width 88 height 33
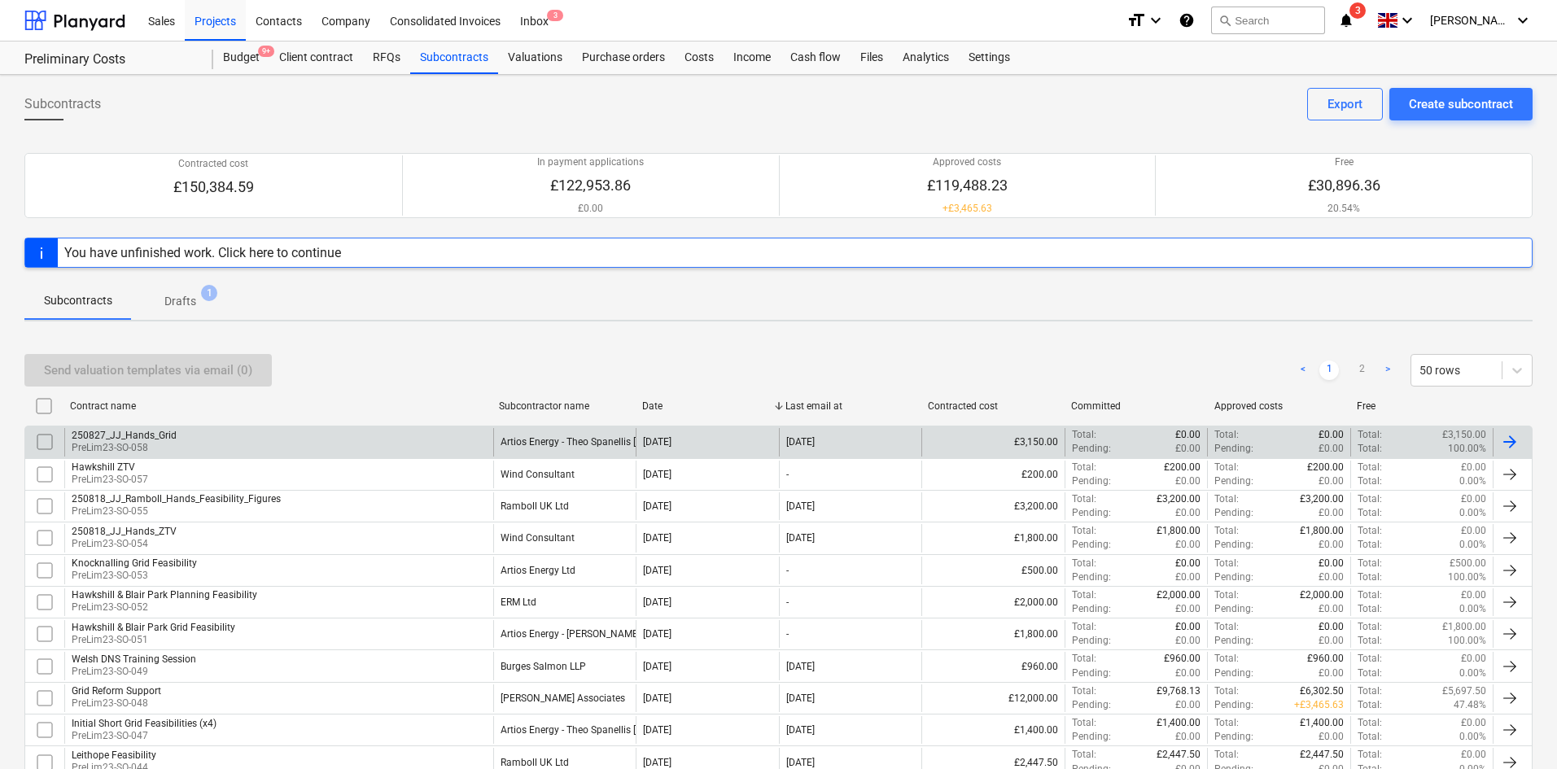
click at [549, 442] on div "Artios Energy - Theo Spanellis leslie.walker@galileo.energy" at bounding box center [681, 441] width 360 height 11
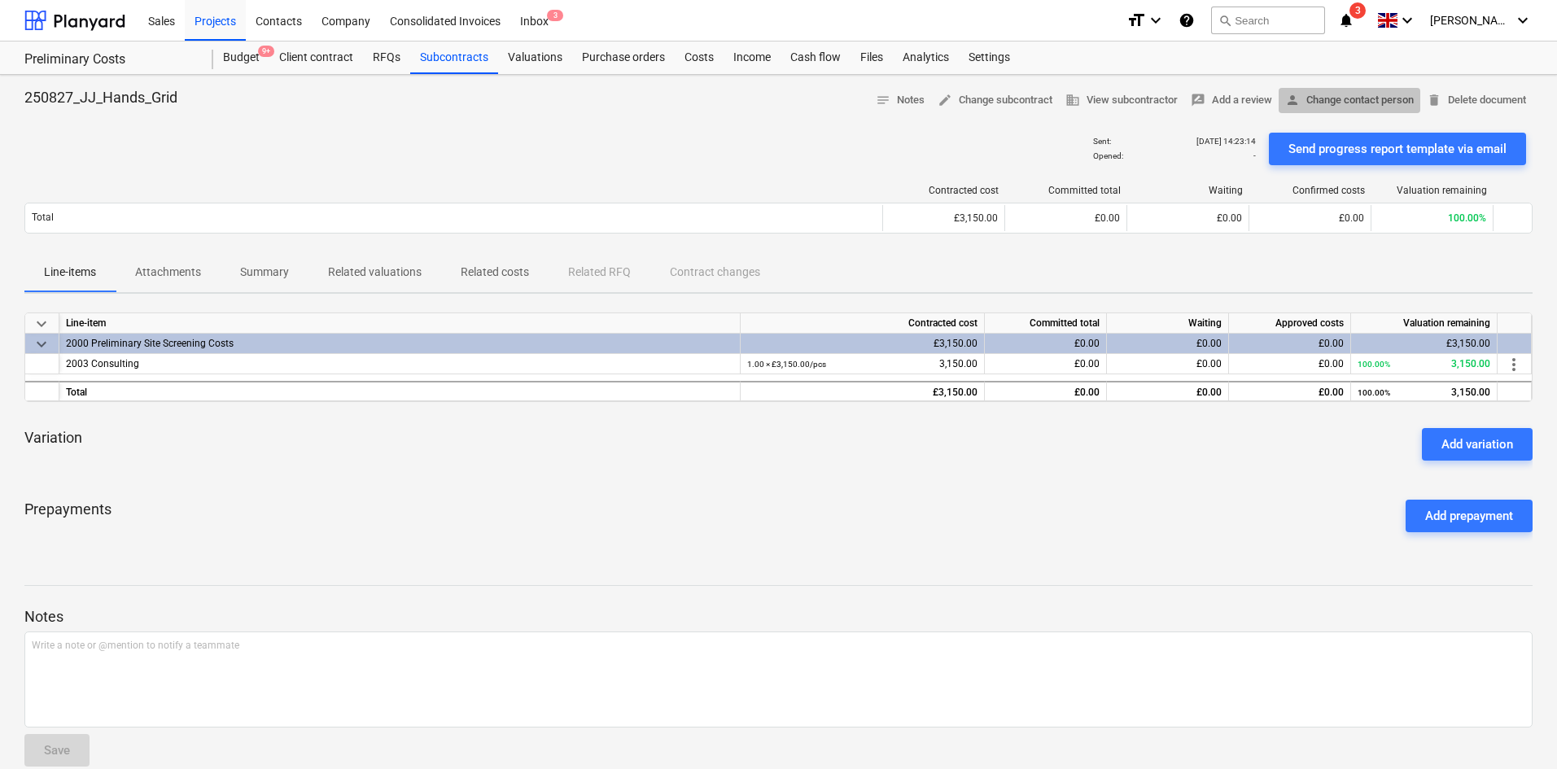
click at [1343, 99] on span "person Change contact person" at bounding box center [1350, 100] width 129 height 19
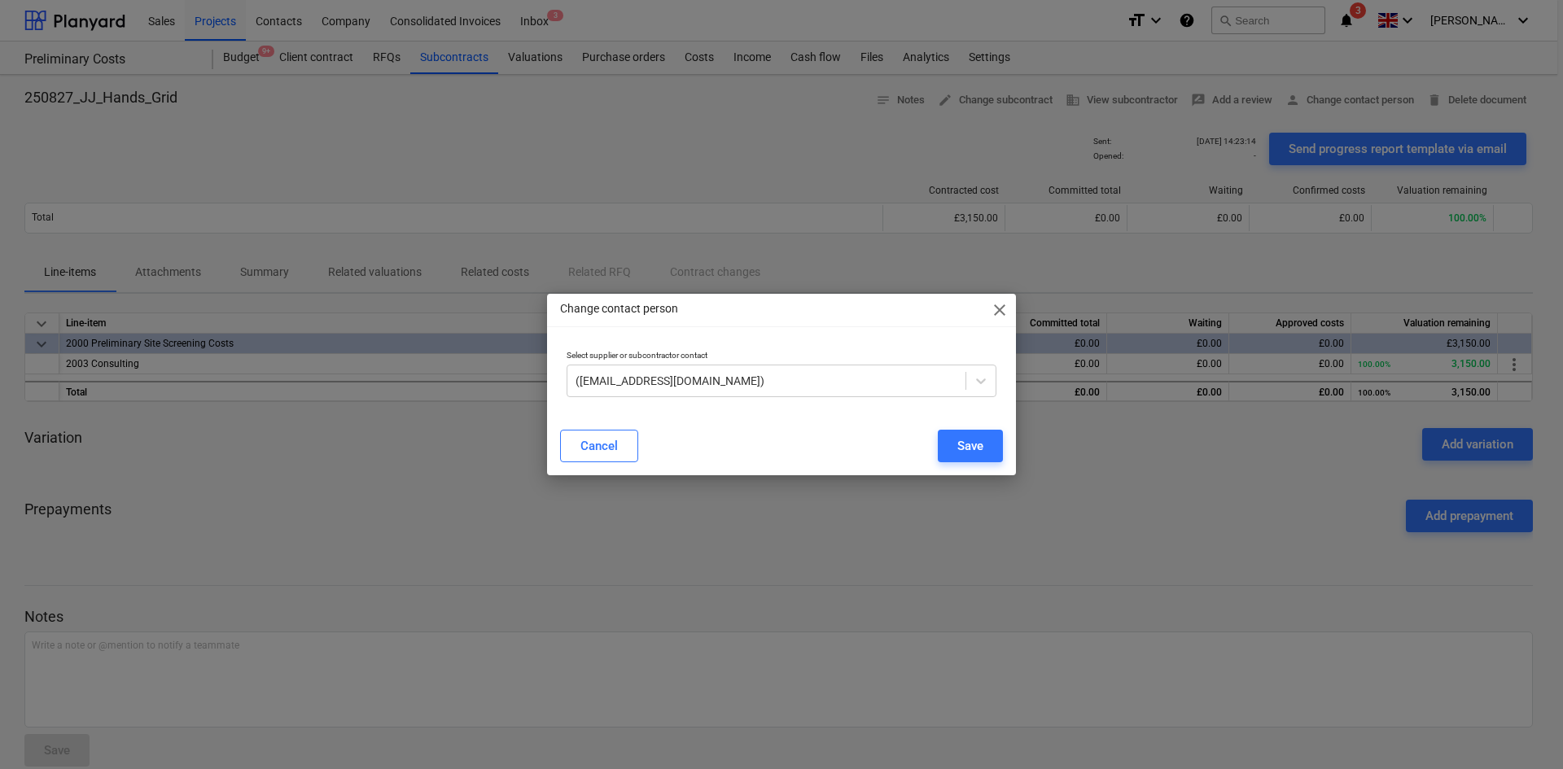
click at [1001, 322] on div "Change contact person close" at bounding box center [781, 310] width 469 height 33
click at [986, 316] on div "Change contact person close" at bounding box center [781, 310] width 469 height 33
click at [997, 311] on span "close" at bounding box center [1000, 310] width 20 height 20
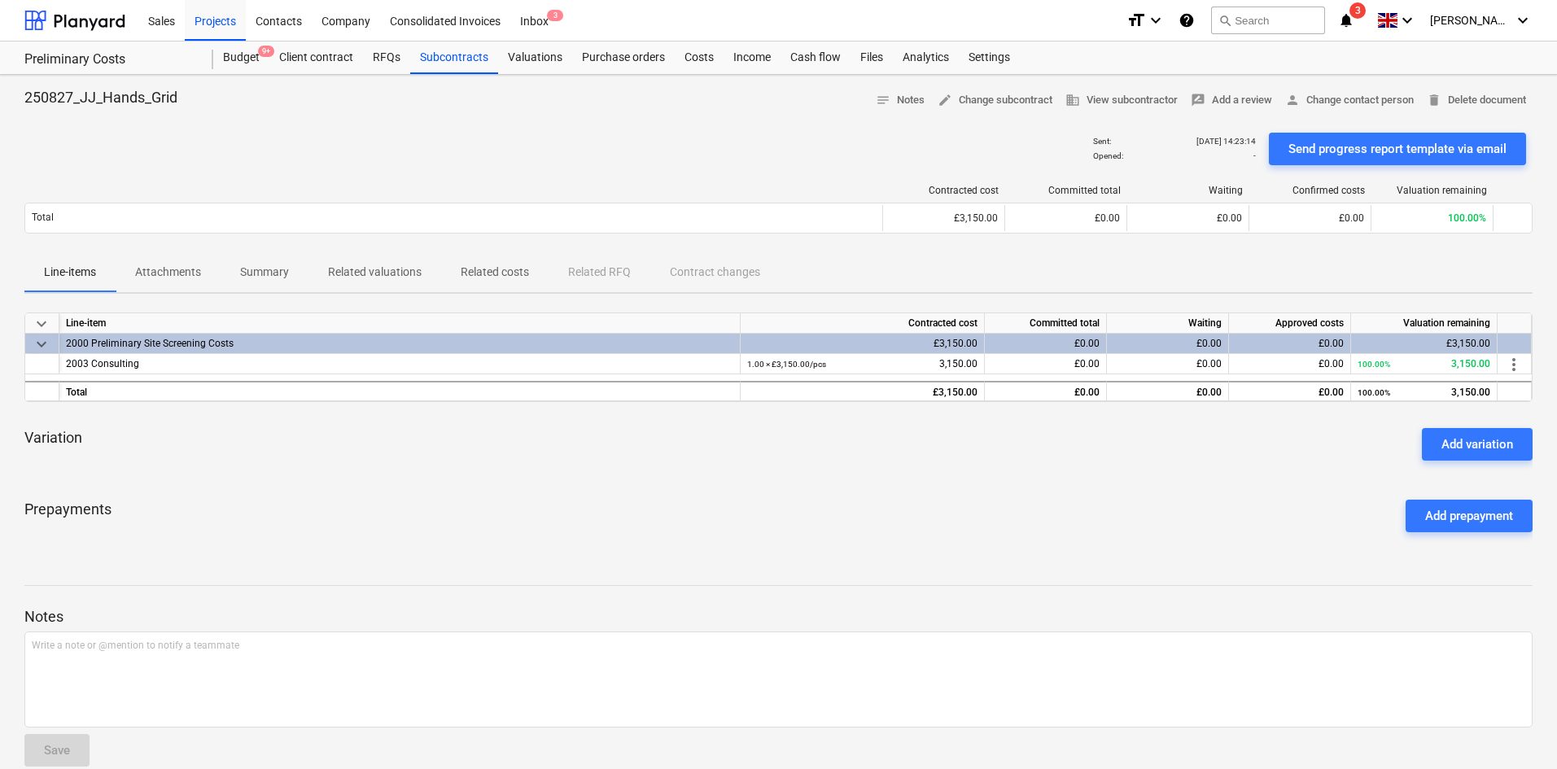
click at [1355, 22] on icon "notifications" at bounding box center [1346, 21] width 16 height 20
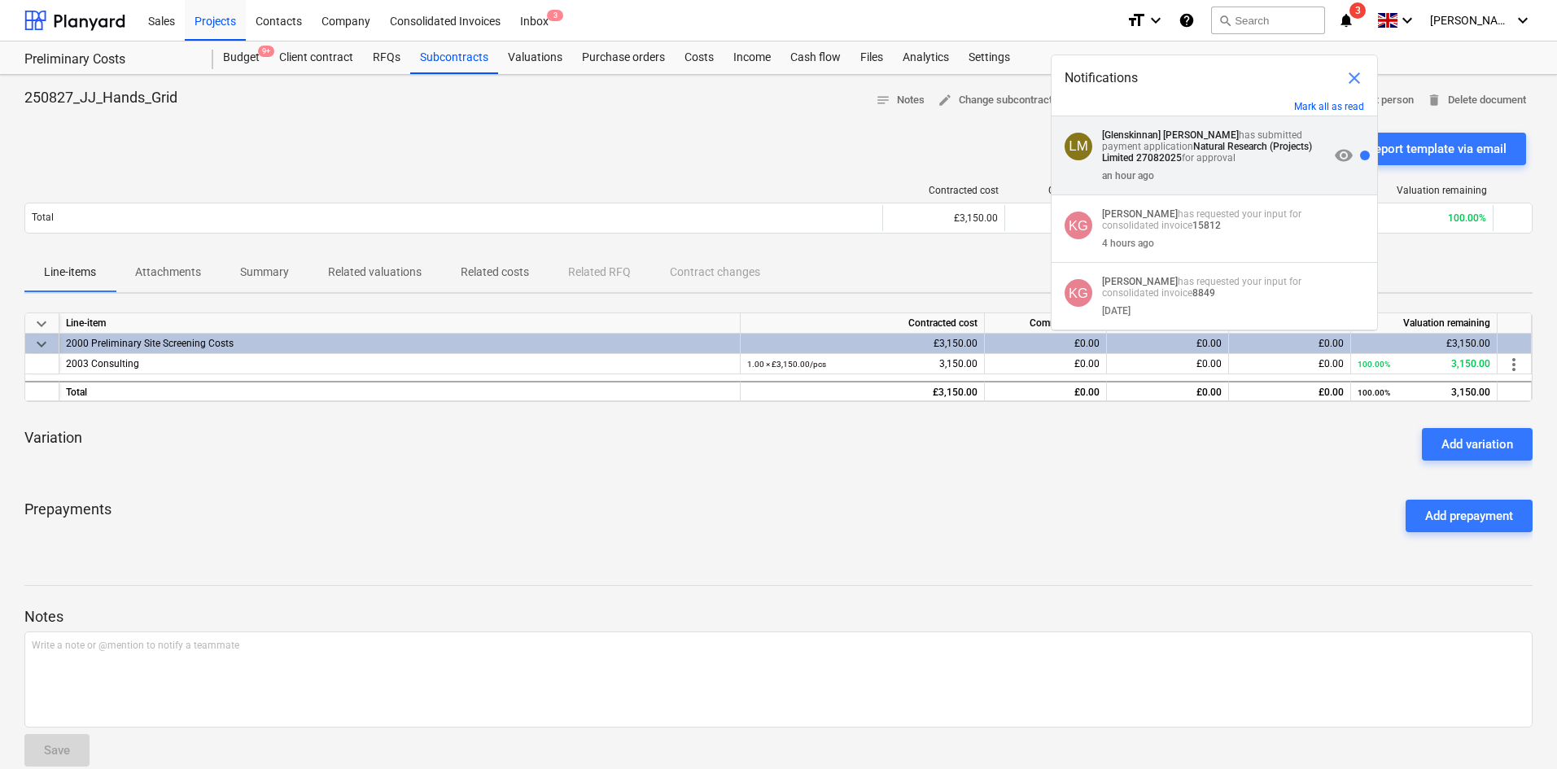
click at [1262, 161] on p "[Glenskinnan] Lynda Maddrick has submitted payment application Natural Research…" at bounding box center [1215, 146] width 227 height 34
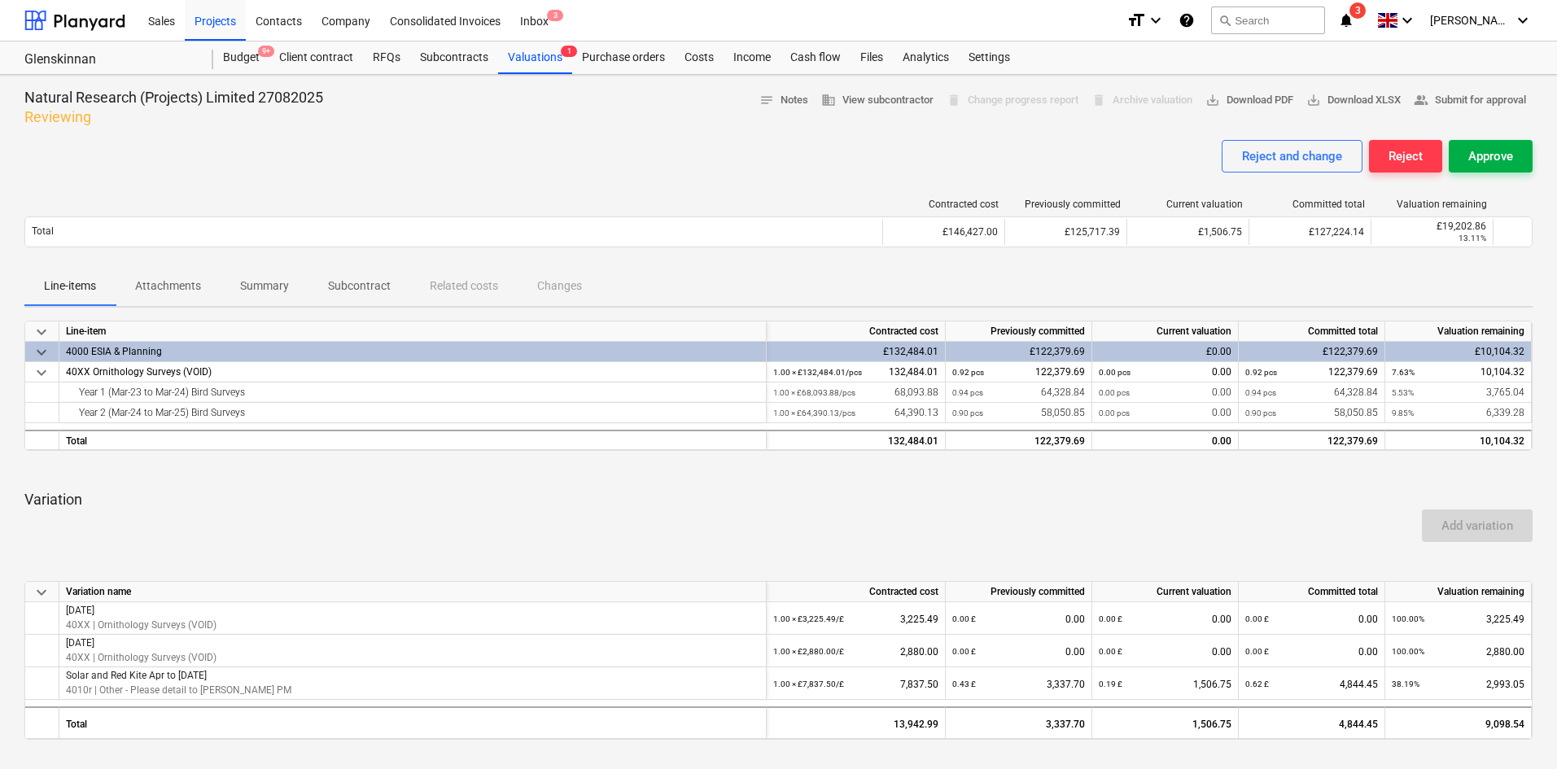
click at [1507, 150] on div "Approve" at bounding box center [1491, 156] width 45 height 21
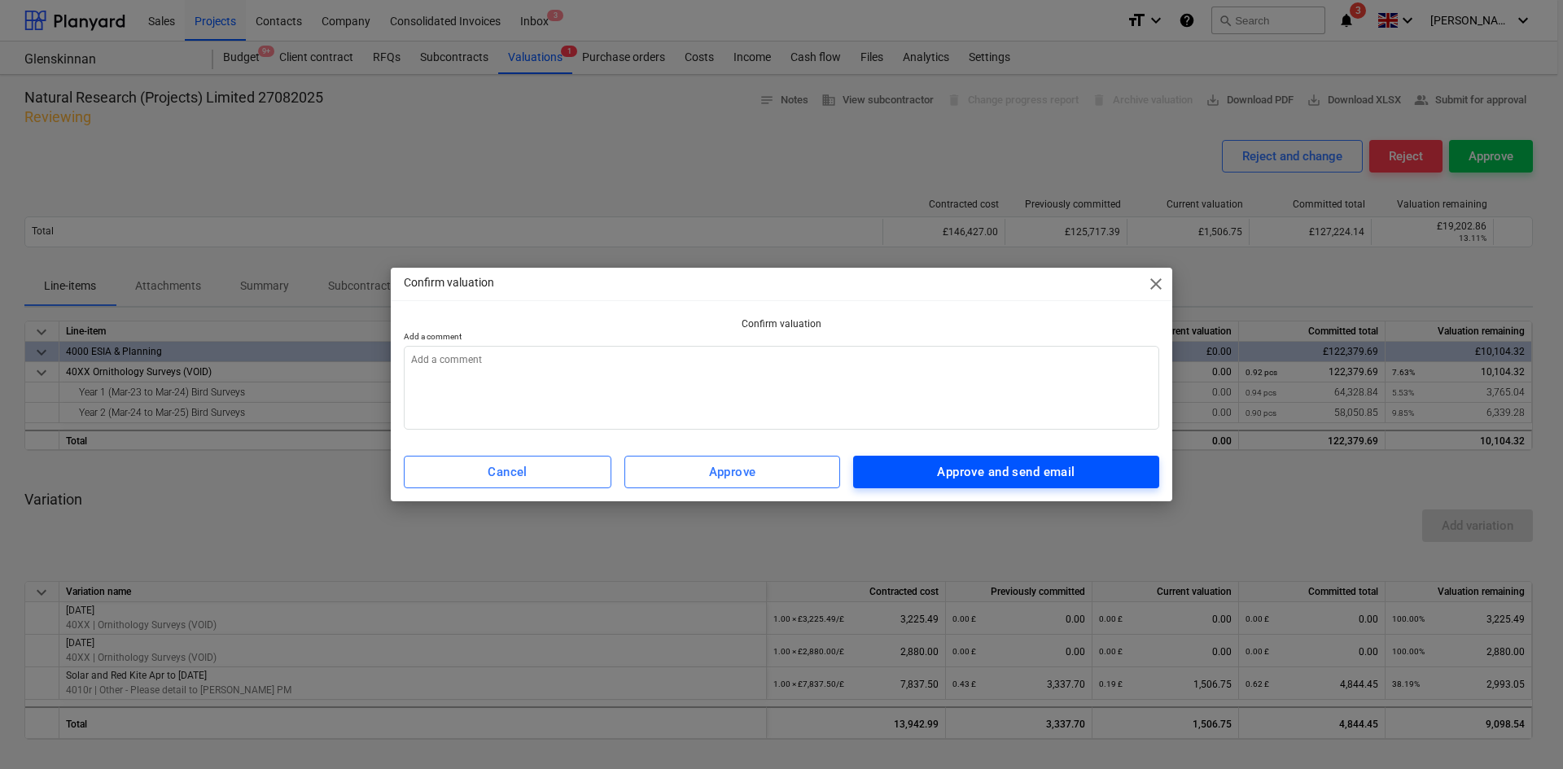
click at [1041, 464] on div "Approve and send email" at bounding box center [1006, 472] width 138 height 21
type textarea "x"
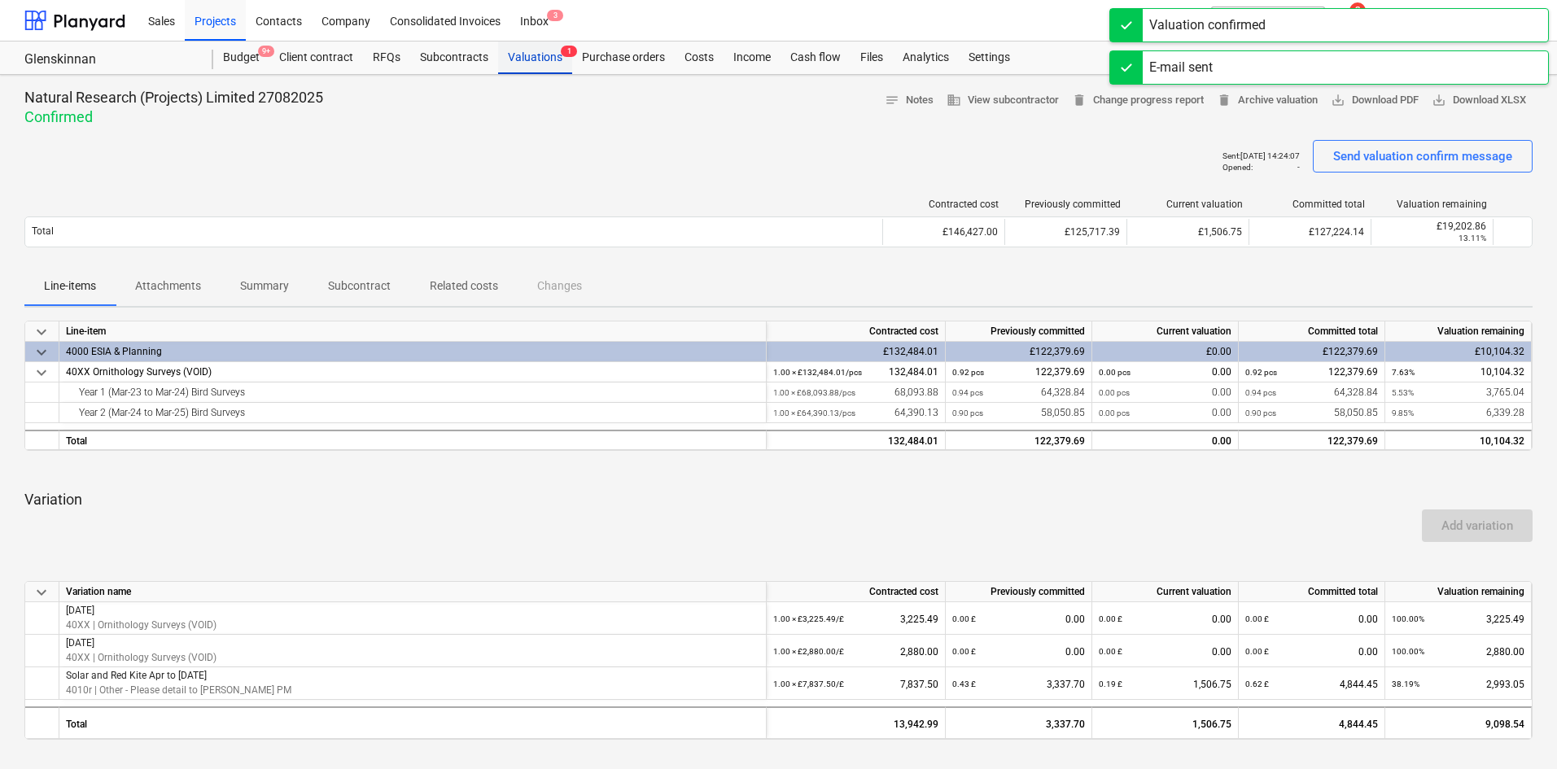
click at [554, 59] on div "Valuations 1" at bounding box center [535, 58] width 74 height 33
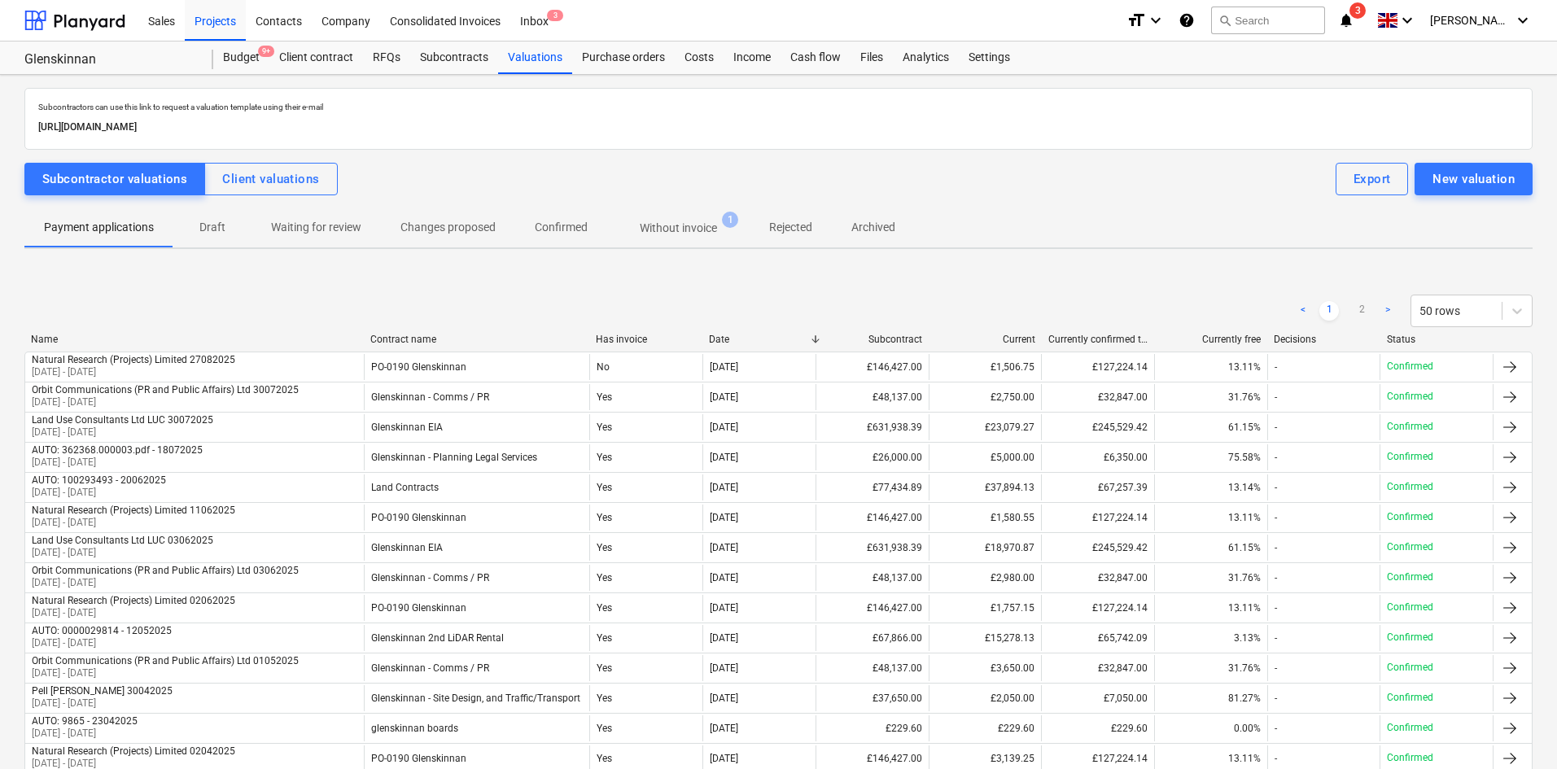
click at [1355, 22] on icon "notifications" at bounding box center [1346, 21] width 16 height 20
click at [686, 212] on button "Without invoice 1" at bounding box center [678, 227] width 142 height 39
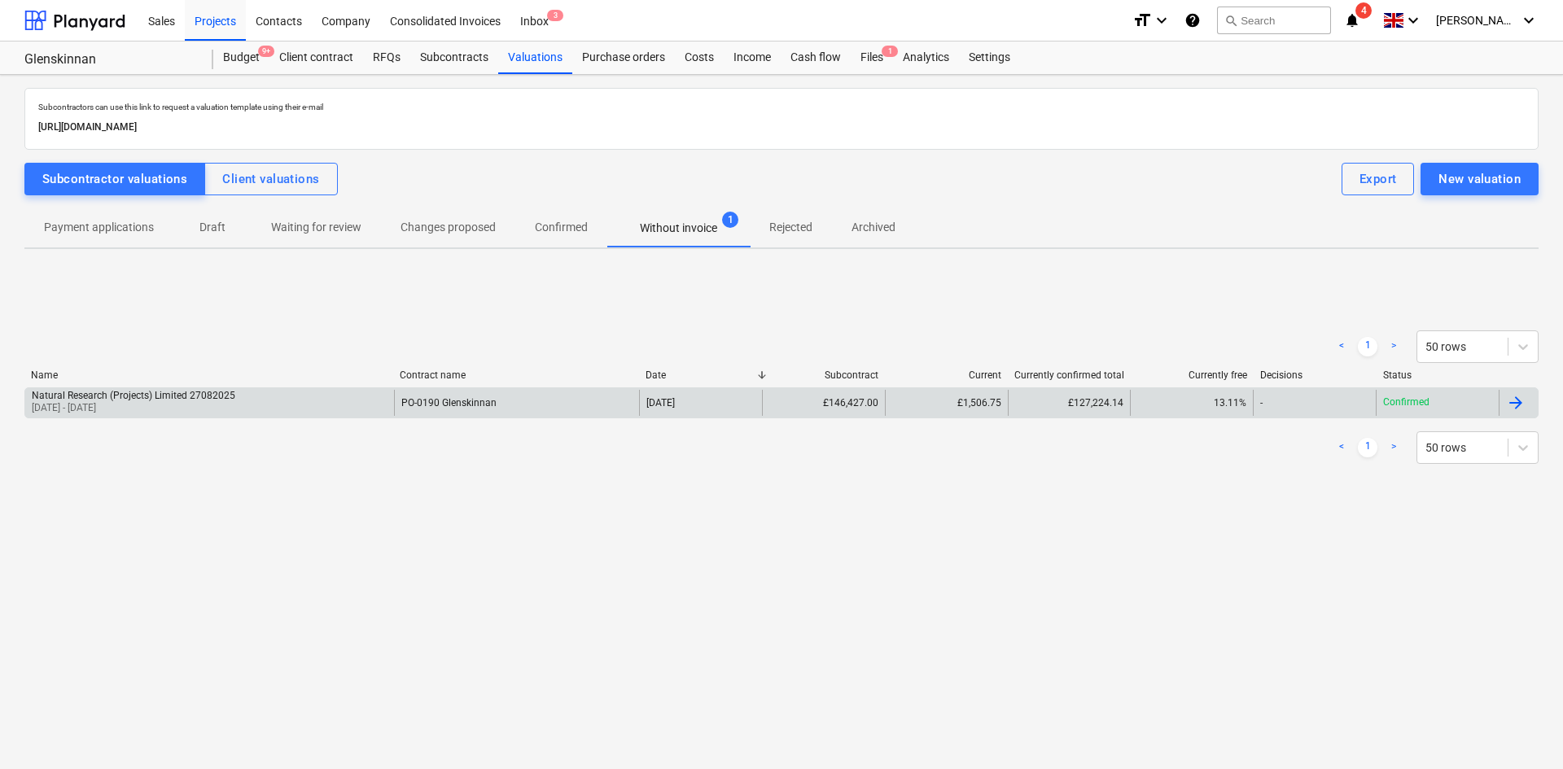
click at [334, 407] on div "Natural Research (Projects) Limited 27082025 01 Jul 2025 - 31 Jul 2025" at bounding box center [209, 403] width 369 height 26
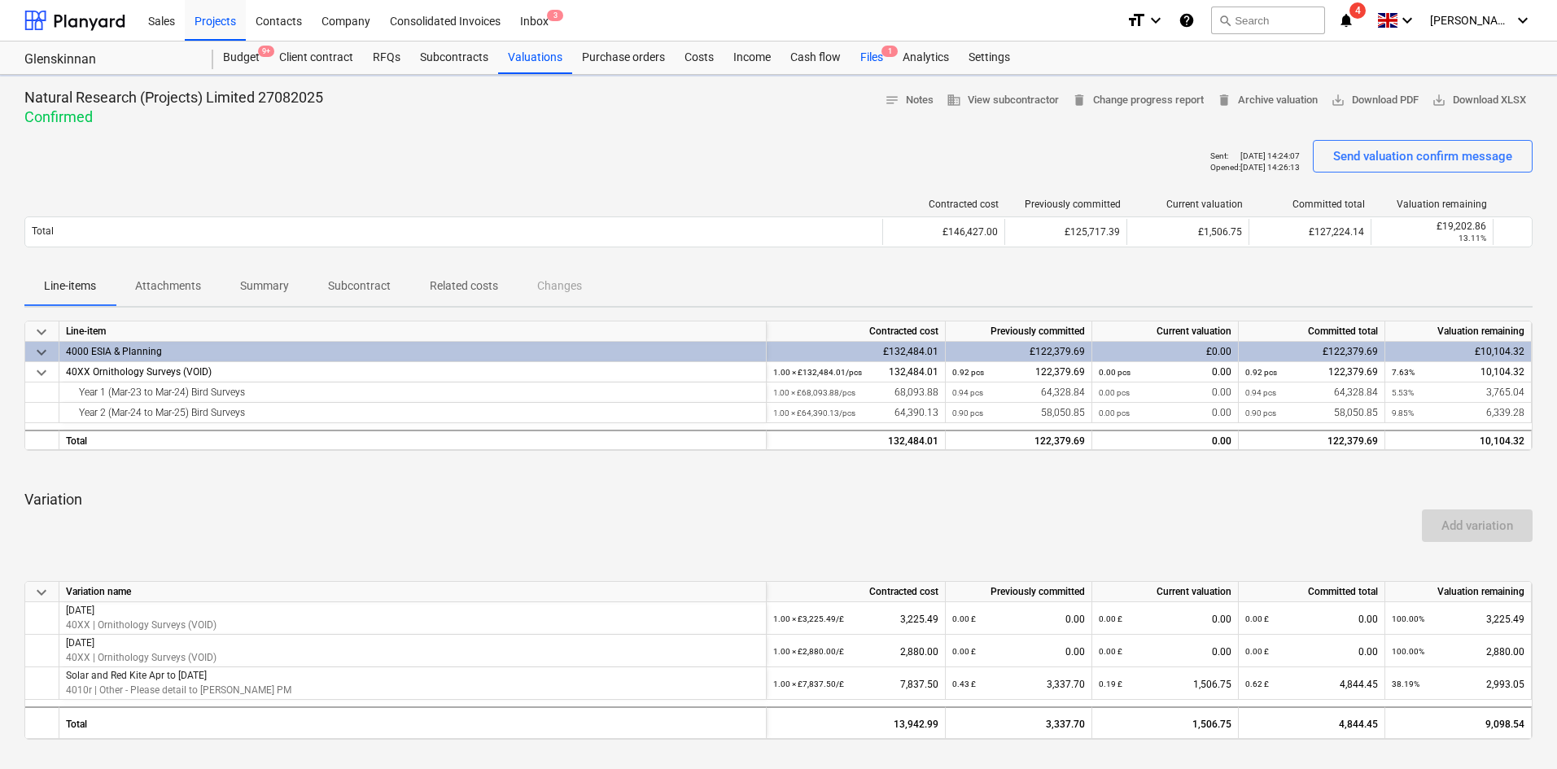
click at [867, 59] on div "Files 1" at bounding box center [872, 58] width 42 height 33
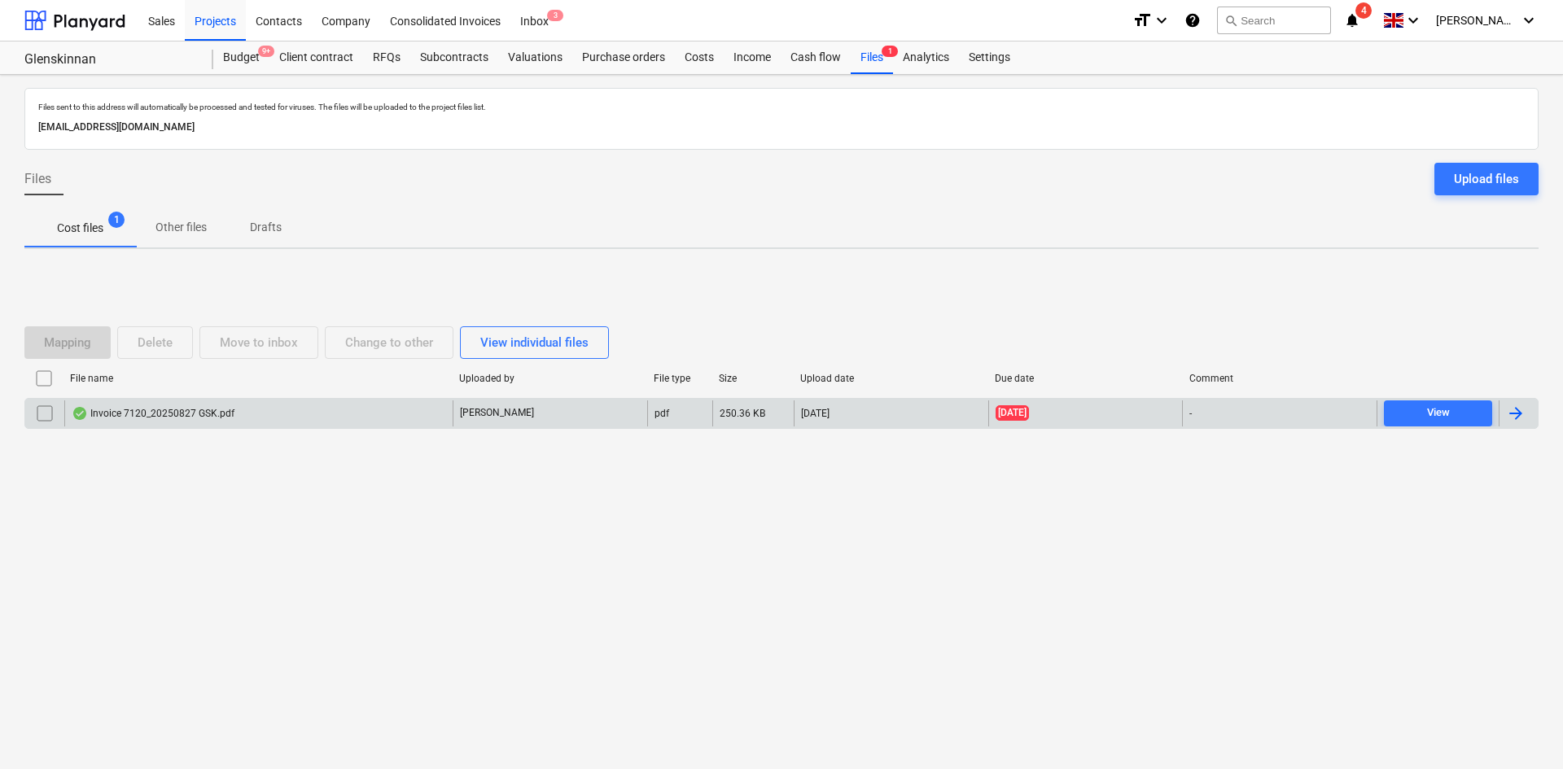
click at [392, 418] on div "Invoice 7120_20250827 GSK.pdf" at bounding box center [258, 414] width 388 height 26
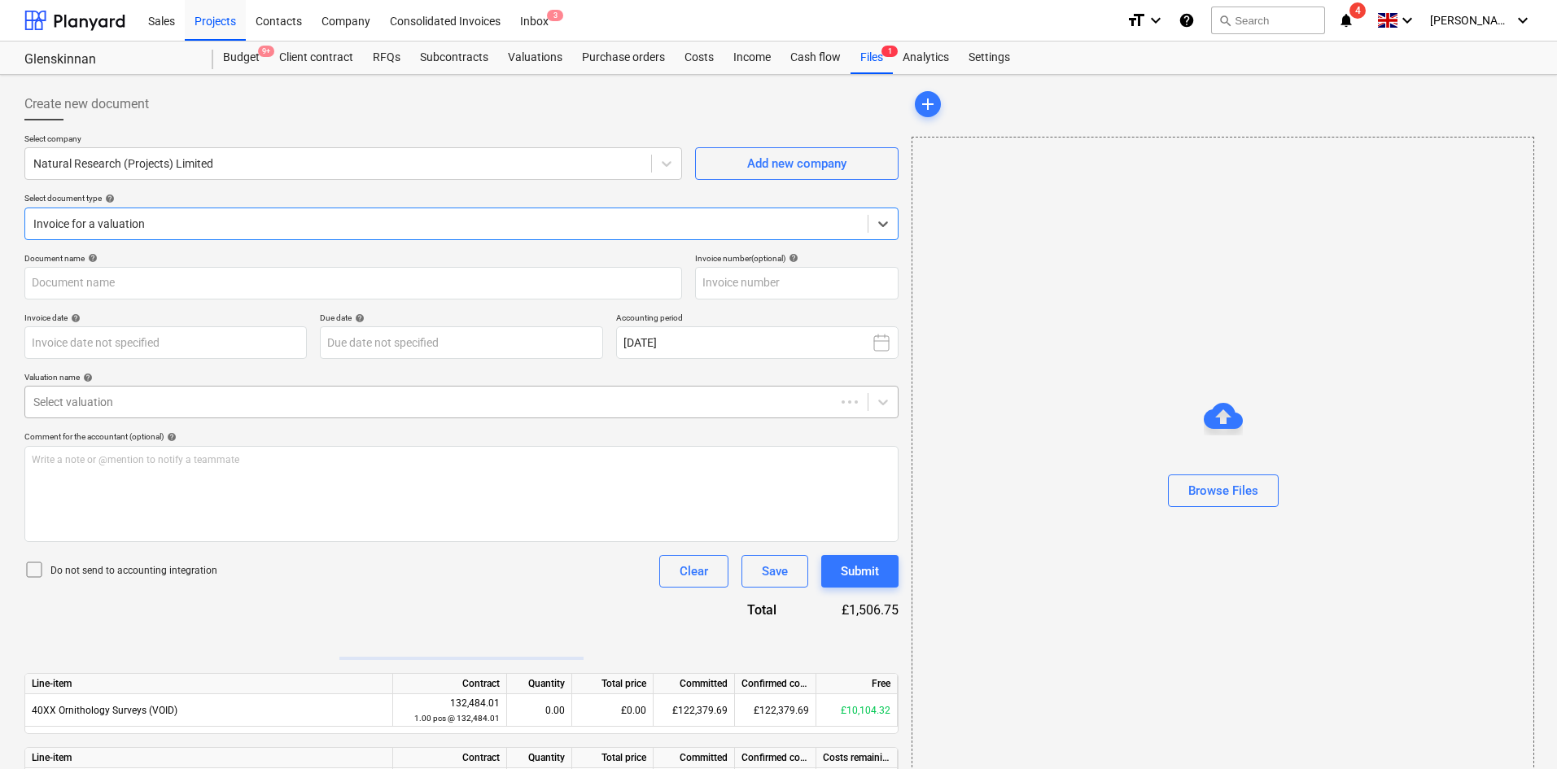
type input "7120"
type input "[DATE]"
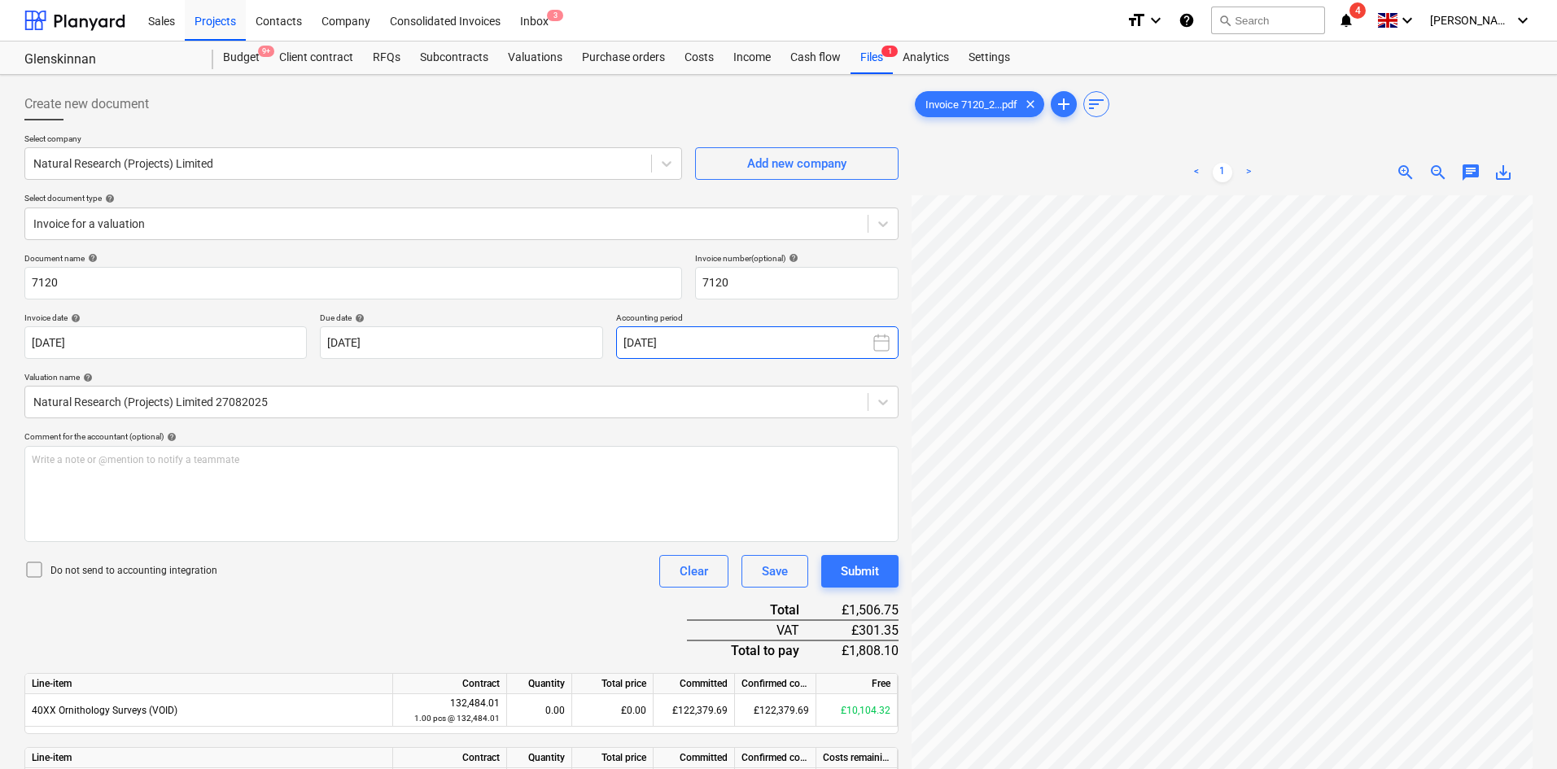
scroll to position [55, 115]
click at [537, 347] on body "Sales Projects Contacts Company Consolidated Invoices Inbox 3 format_size keybo…" at bounding box center [778, 384] width 1557 height 769
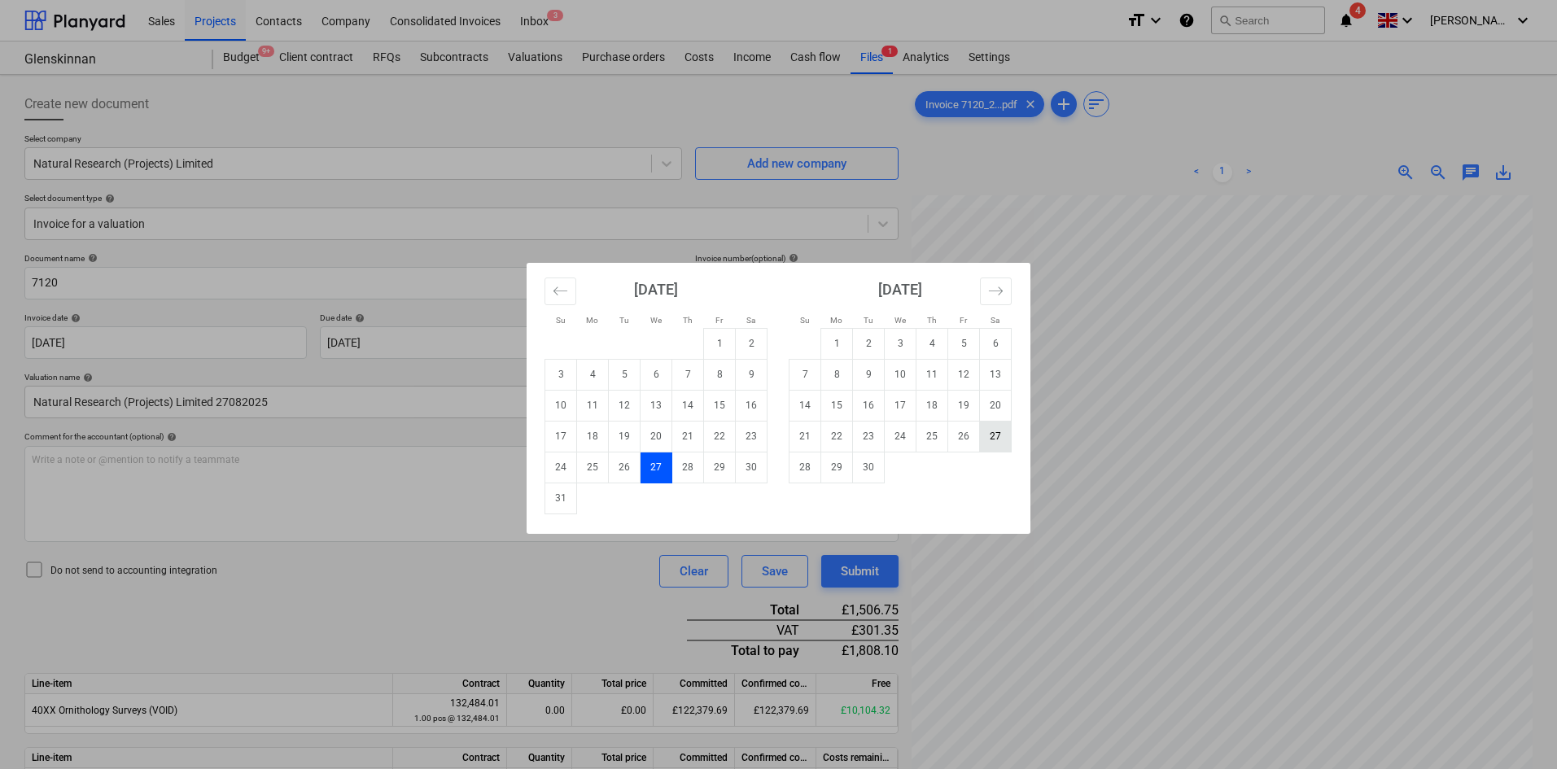
click at [995, 438] on td "27" at bounding box center [996, 436] width 32 height 31
type input "[DATE]"
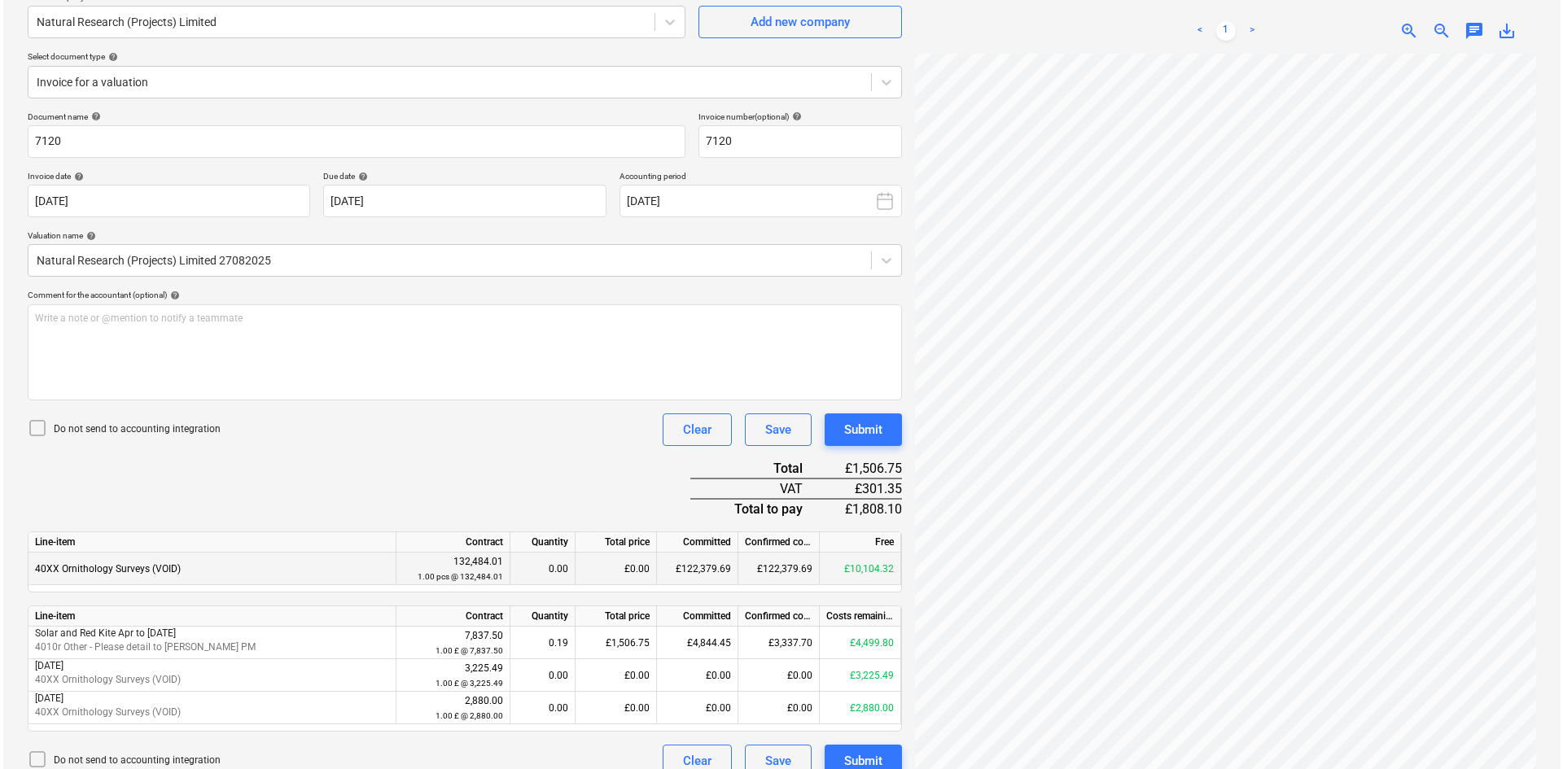
scroll to position [163, 0]
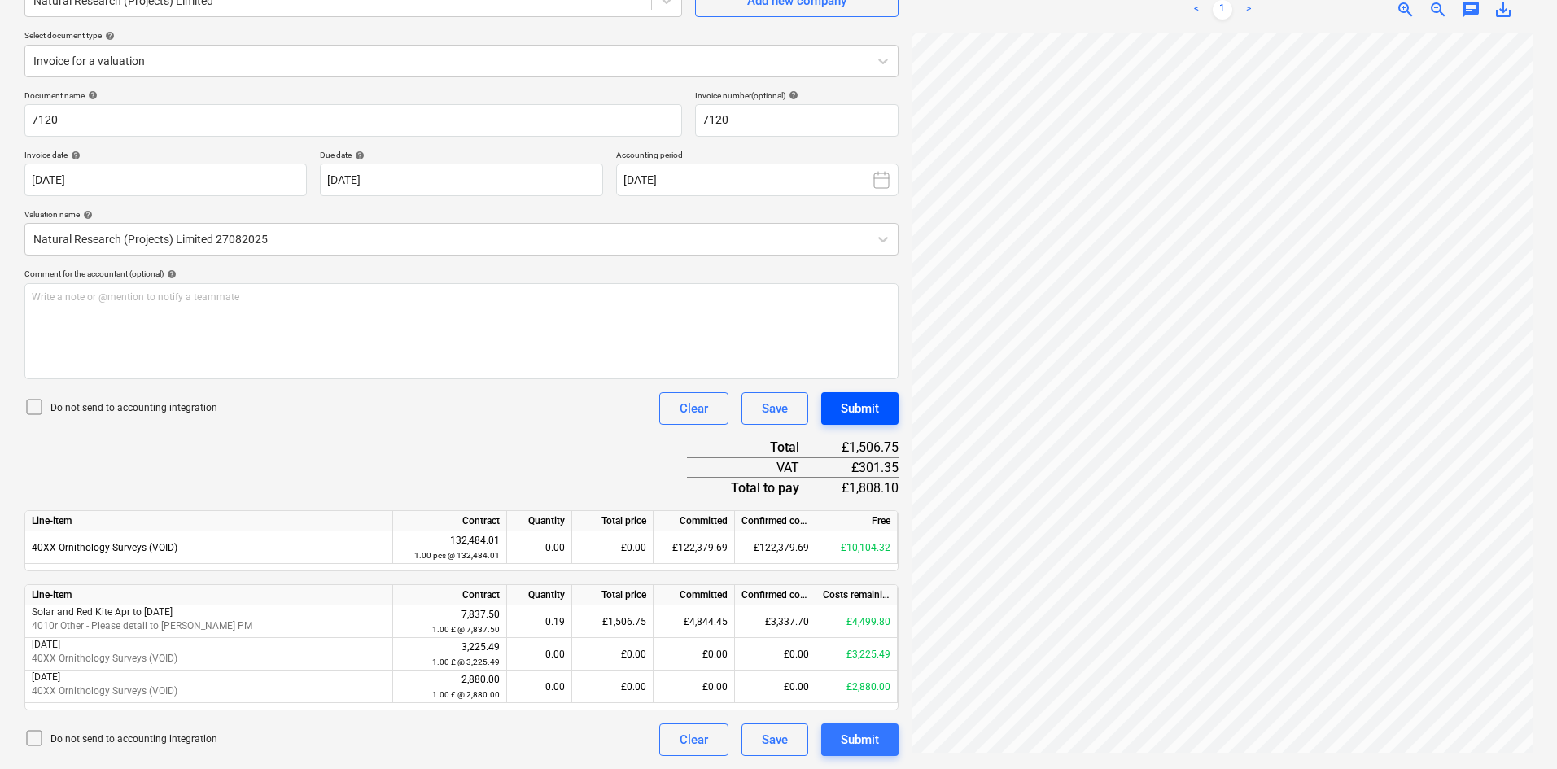
click at [872, 408] on div "Submit" at bounding box center [860, 408] width 38 height 21
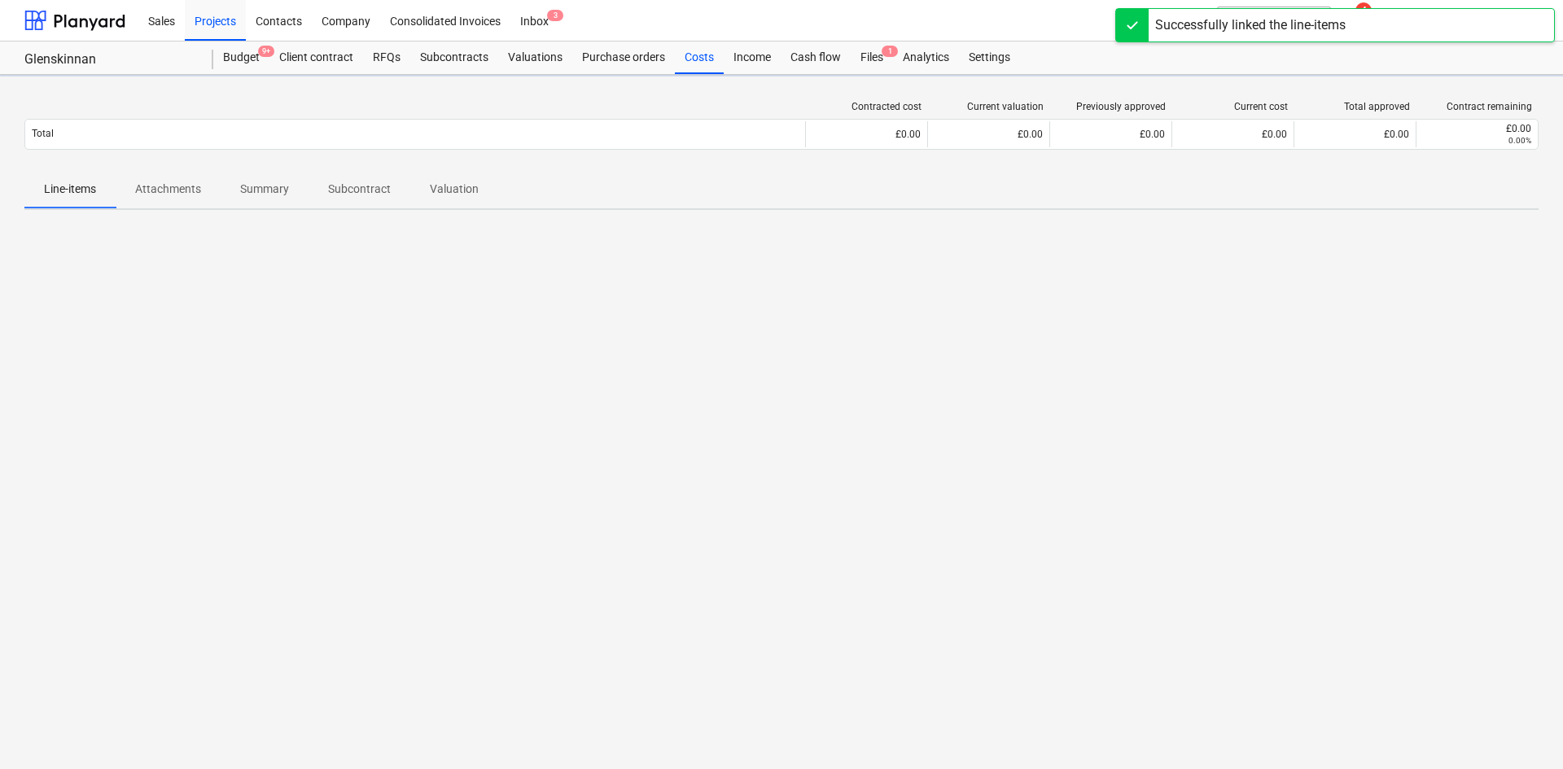
click at [1393, 28] on div "Successfully linked the line-items" at bounding box center [1335, 25] width 440 height 34
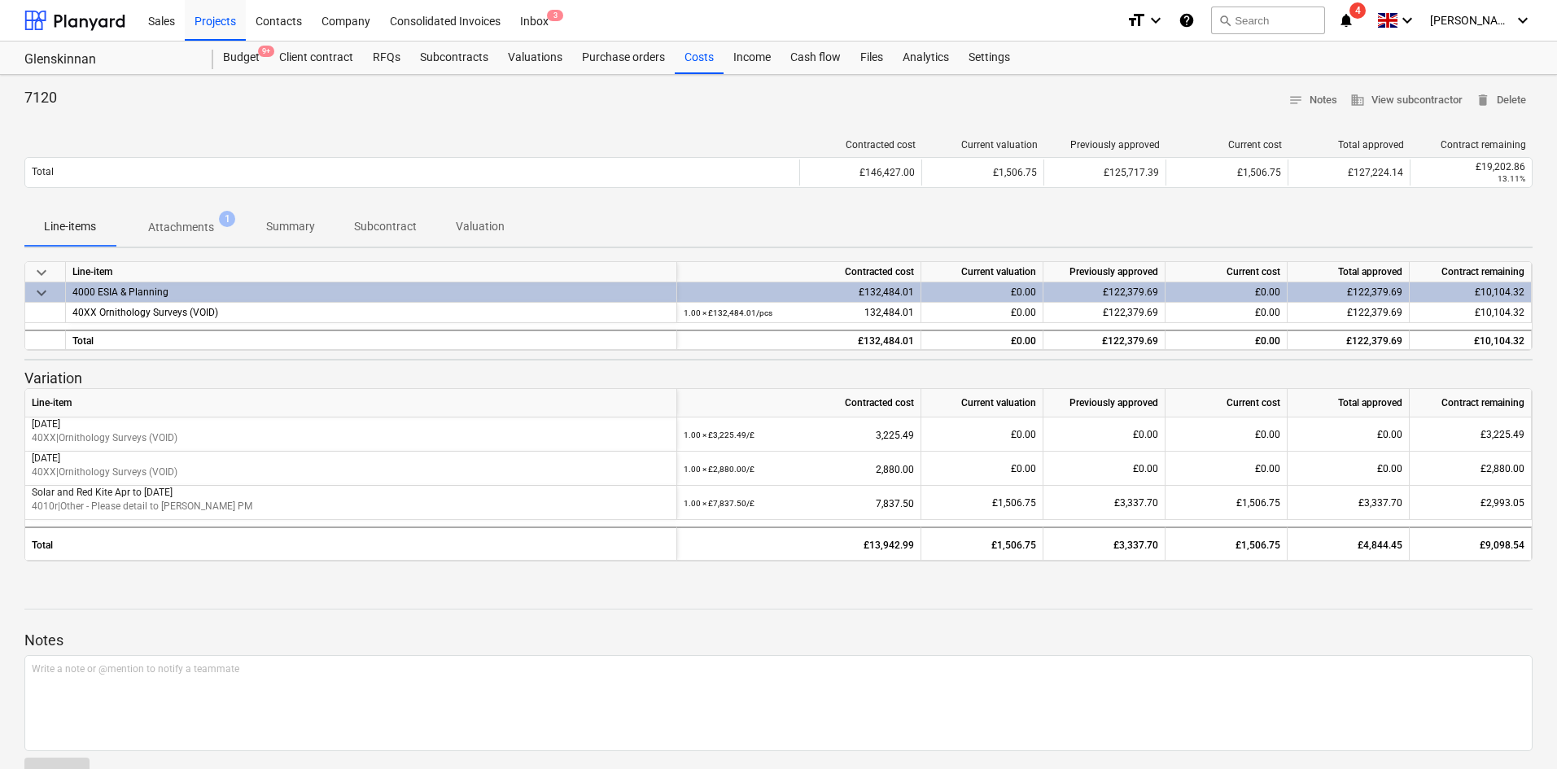
click at [1358, 20] on span "notifications 4" at bounding box center [1348, 21] width 20 height 20
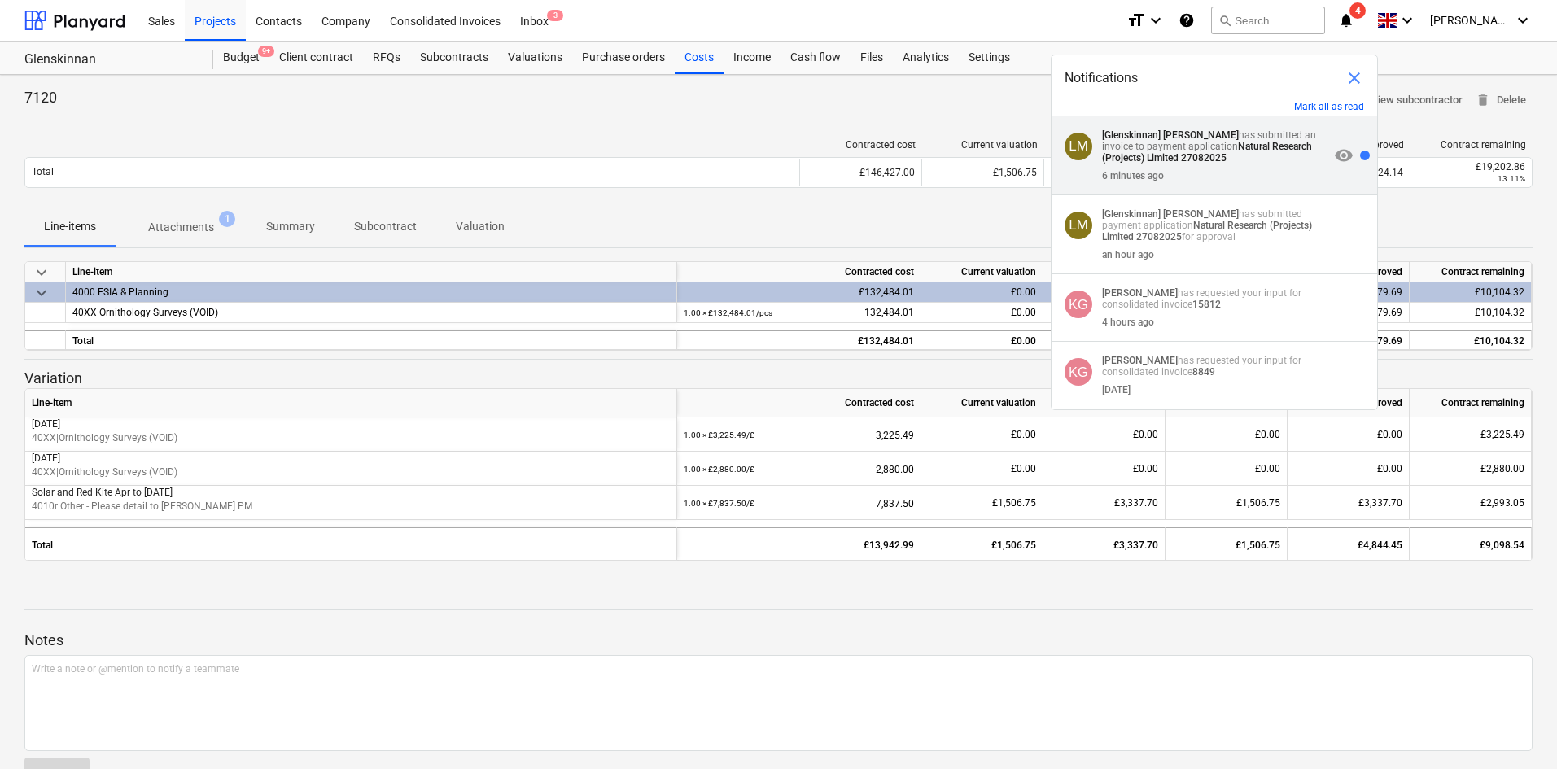
click at [1254, 145] on strong "Natural Research (Projects) Limited 27082025" at bounding box center [1207, 152] width 210 height 23
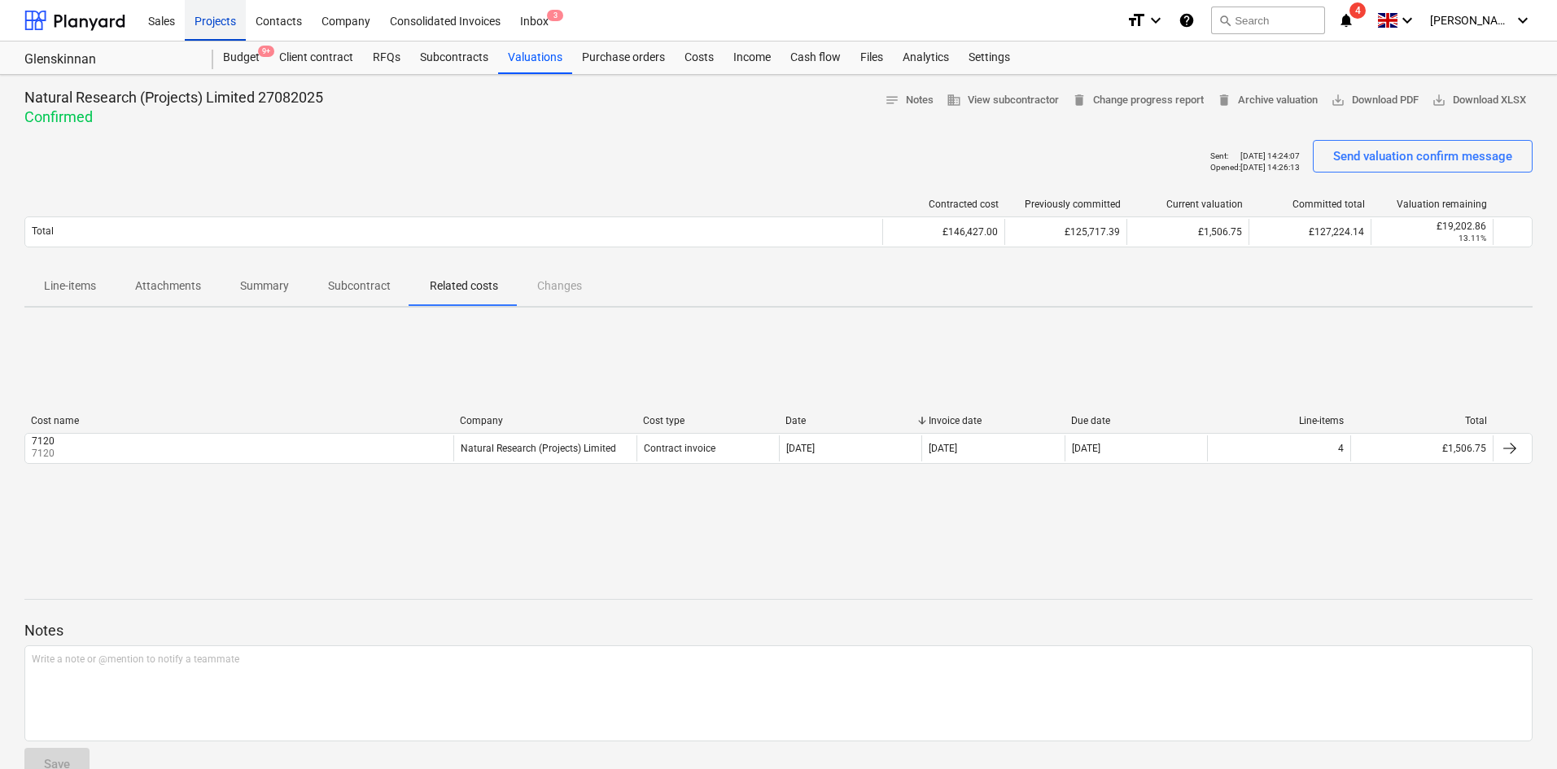
click at [234, 9] on div "Projects" at bounding box center [215, 20] width 61 height 42
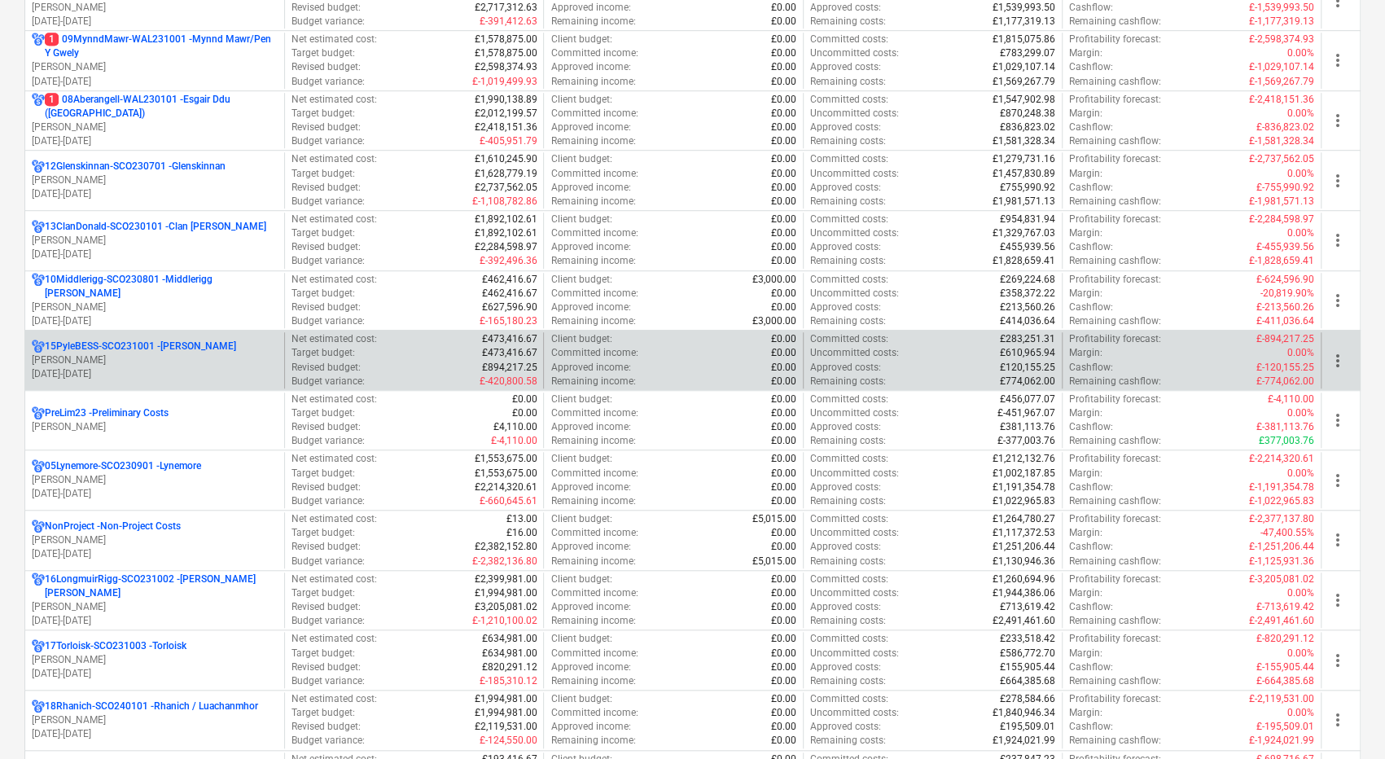
scroll to position [733, 0]
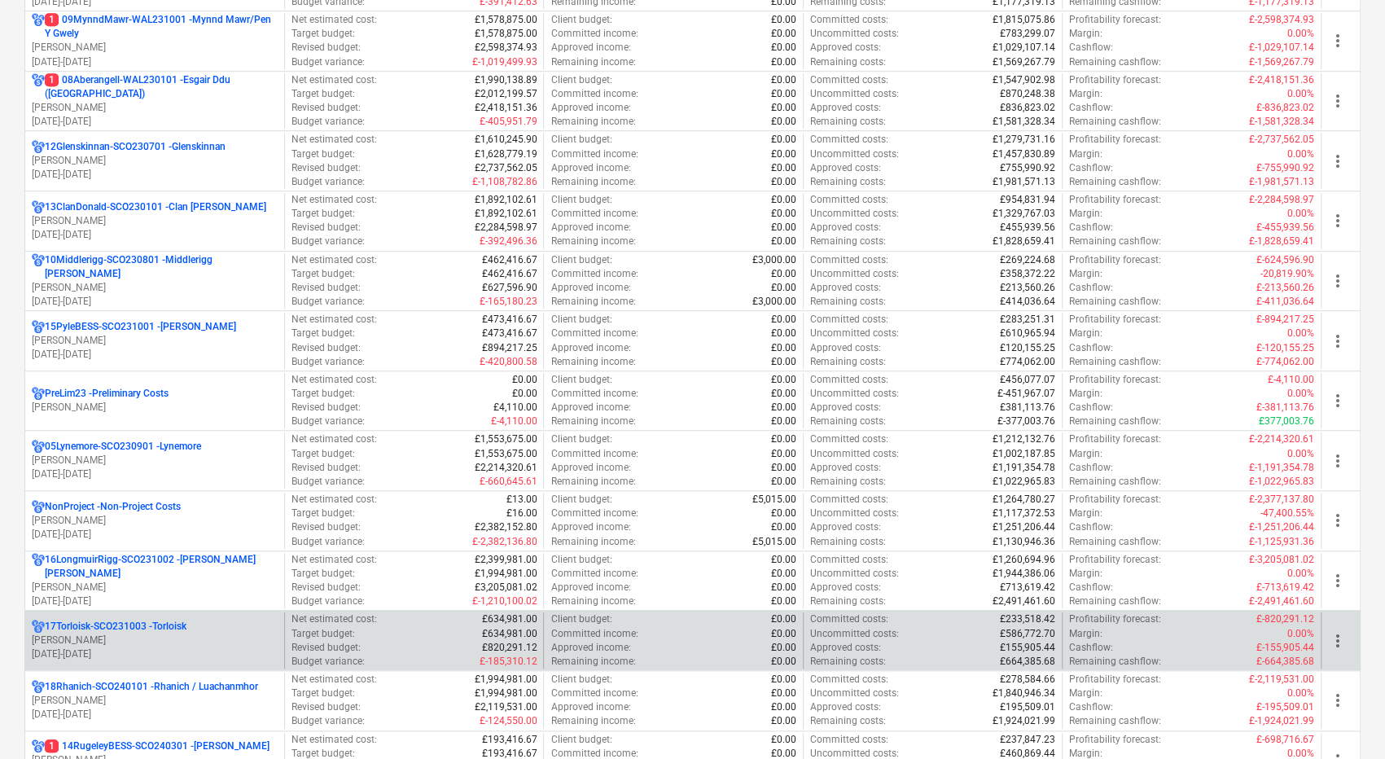
click at [204, 620] on div "17Torloisk-SCO231003 - Torloisk" at bounding box center [155, 627] width 246 height 14
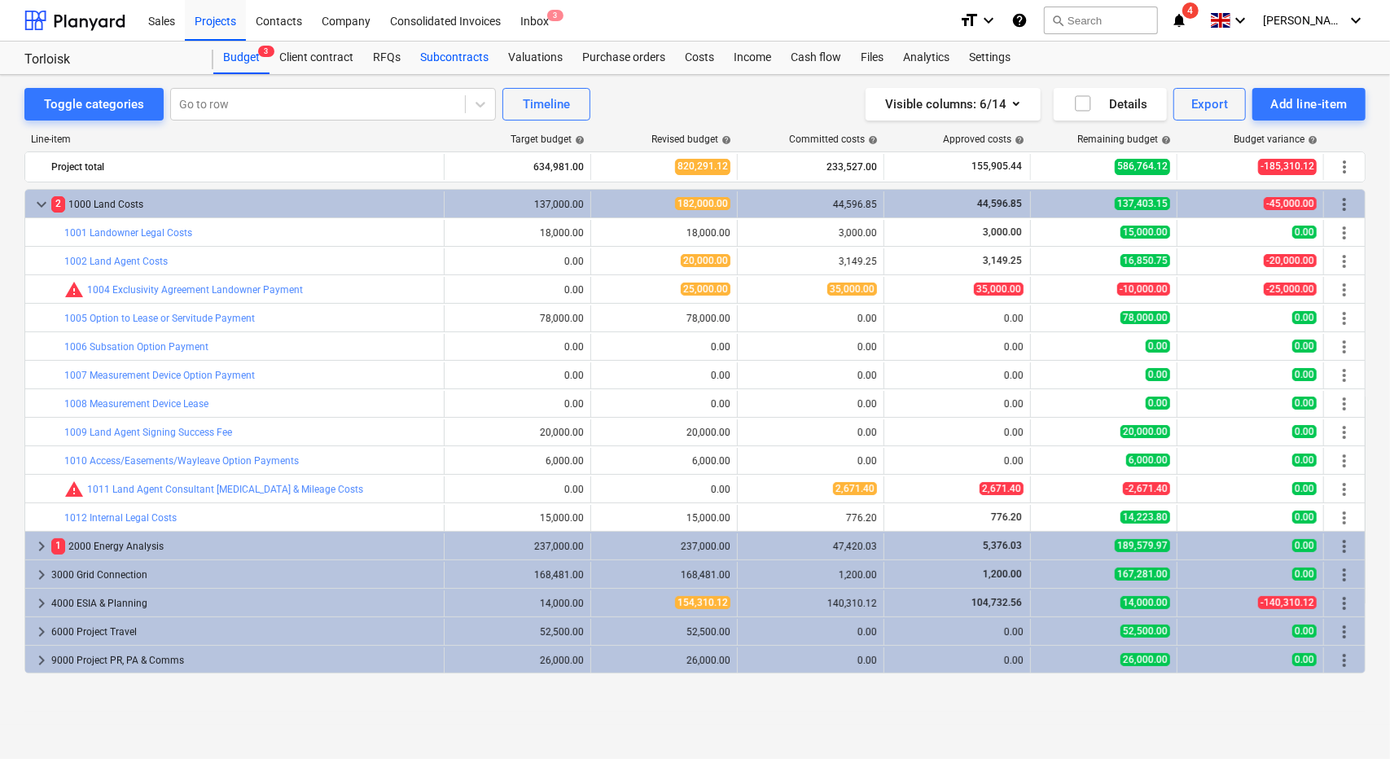
click at [442, 60] on div "Subcontracts" at bounding box center [454, 58] width 88 height 33
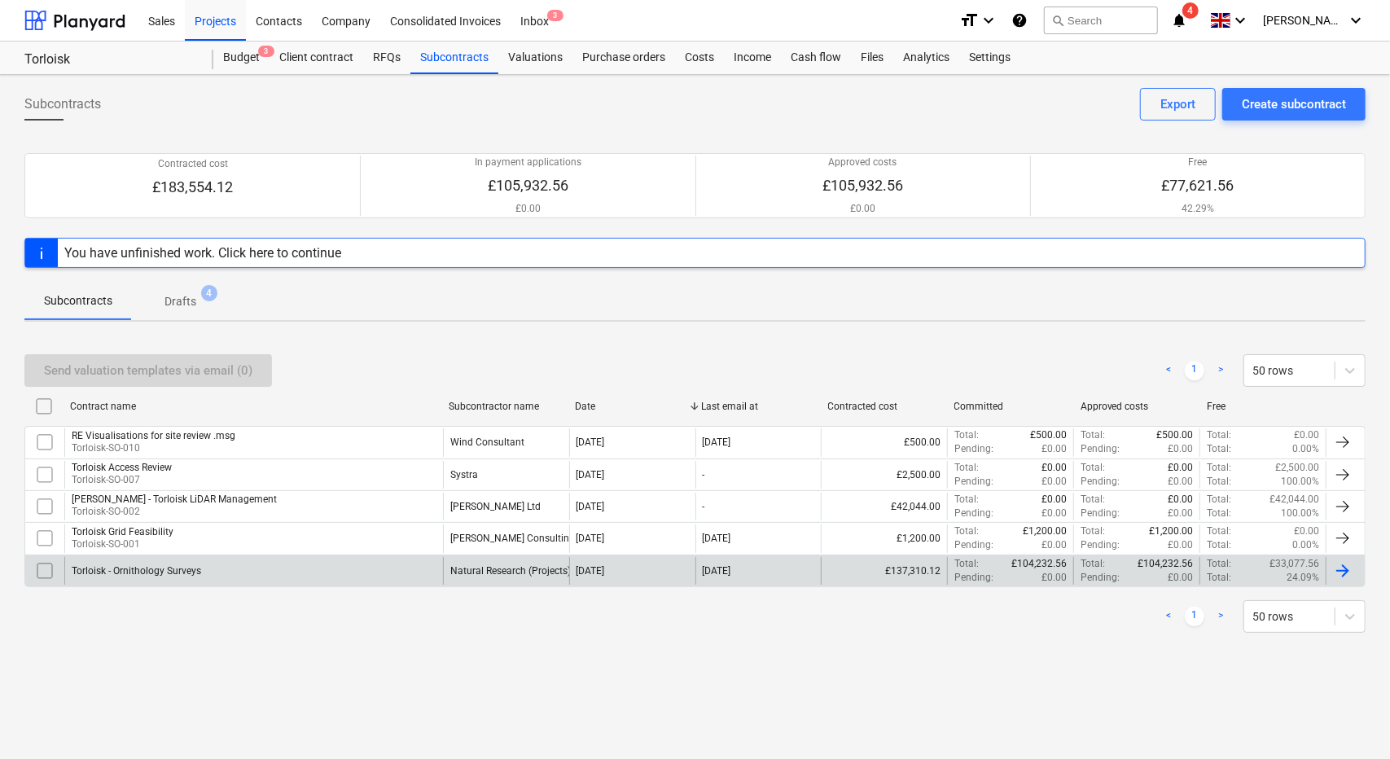
click at [306, 557] on div "Torloisk - Ornithology Surveys" at bounding box center [253, 571] width 379 height 28
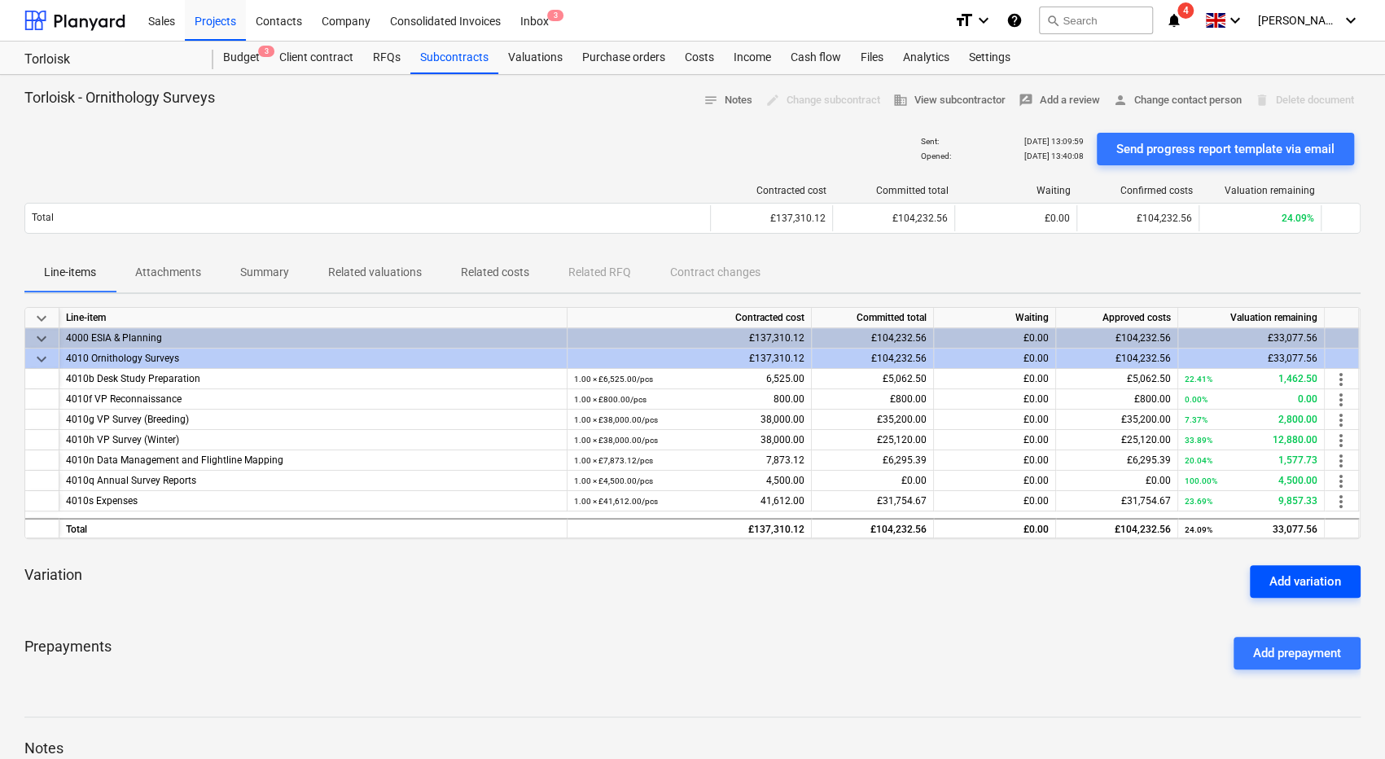
click at [1294, 582] on div "Add variation" at bounding box center [1305, 581] width 72 height 21
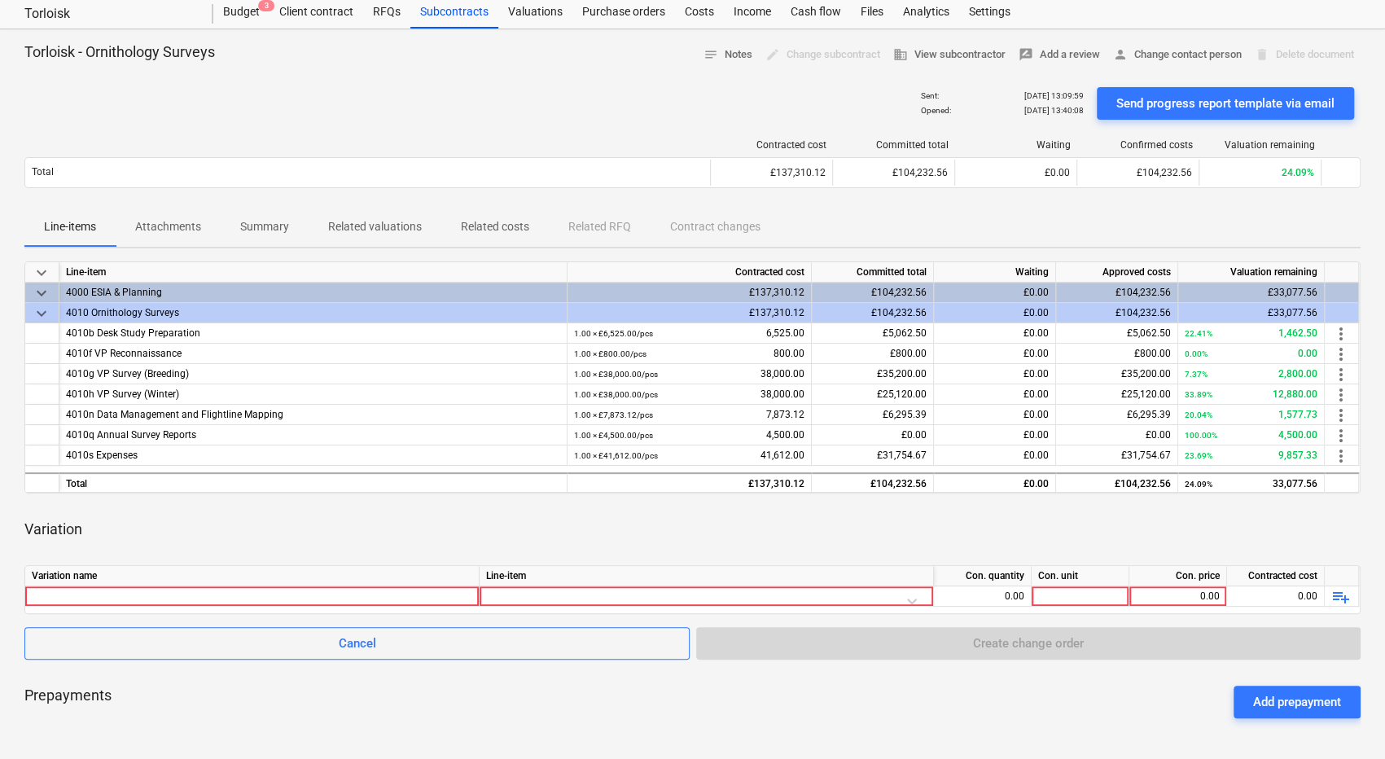
scroll to position [81, 0]
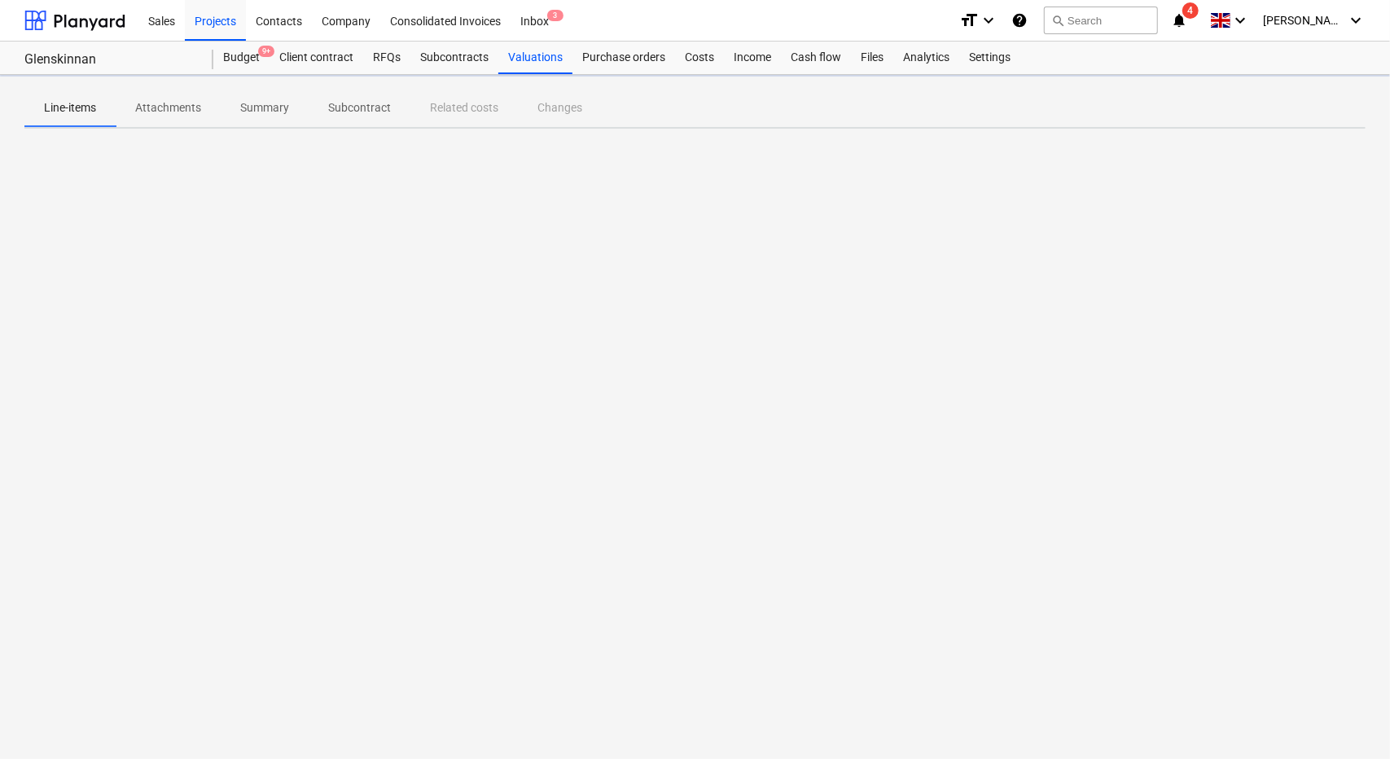
click at [1187, 20] on icon "notifications" at bounding box center [1179, 21] width 16 height 20
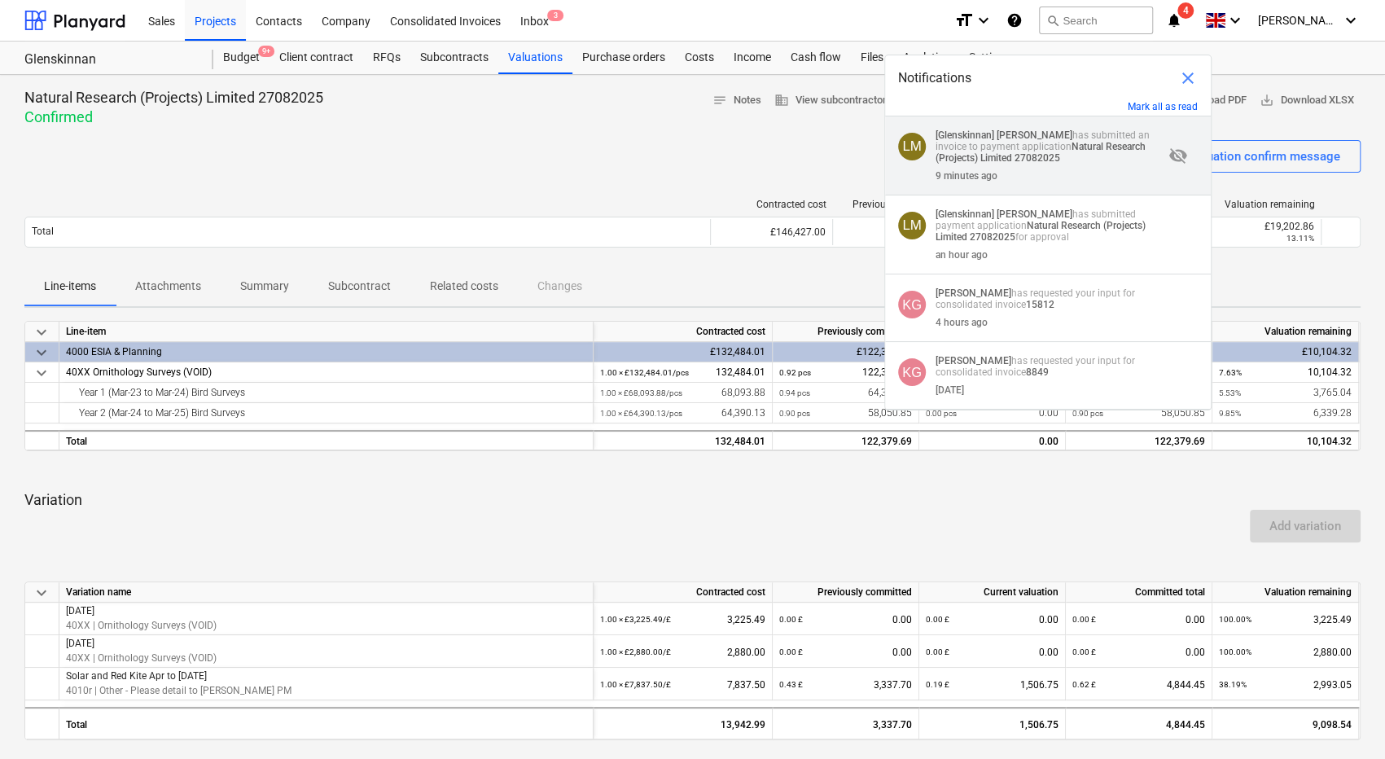
click at [1177, 156] on span "visibility_off" at bounding box center [1177, 156] width 20 height 20
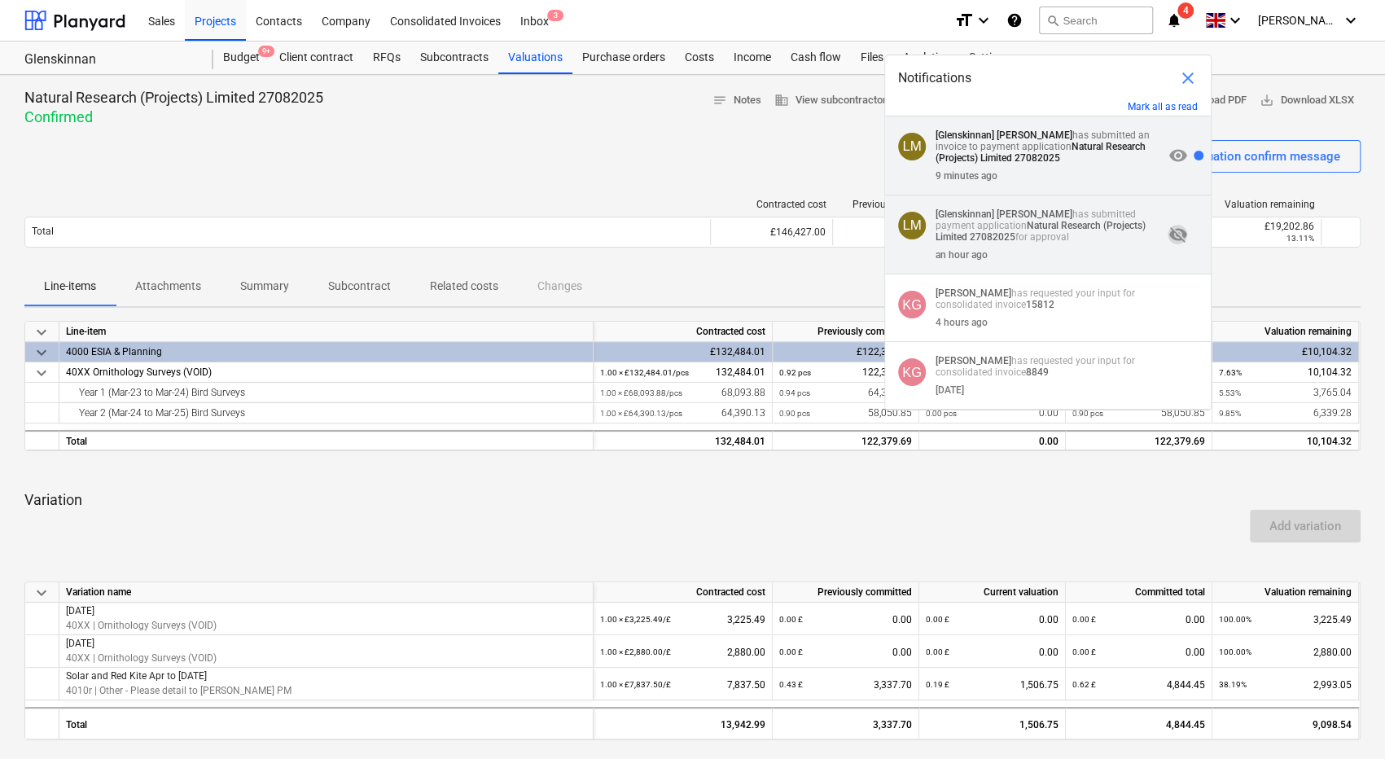
click at [1172, 240] on span "visibility_off" at bounding box center [1177, 235] width 20 height 20
click at [1172, 322] on div "visibility_off" at bounding box center [1177, 307] width 29 height 41
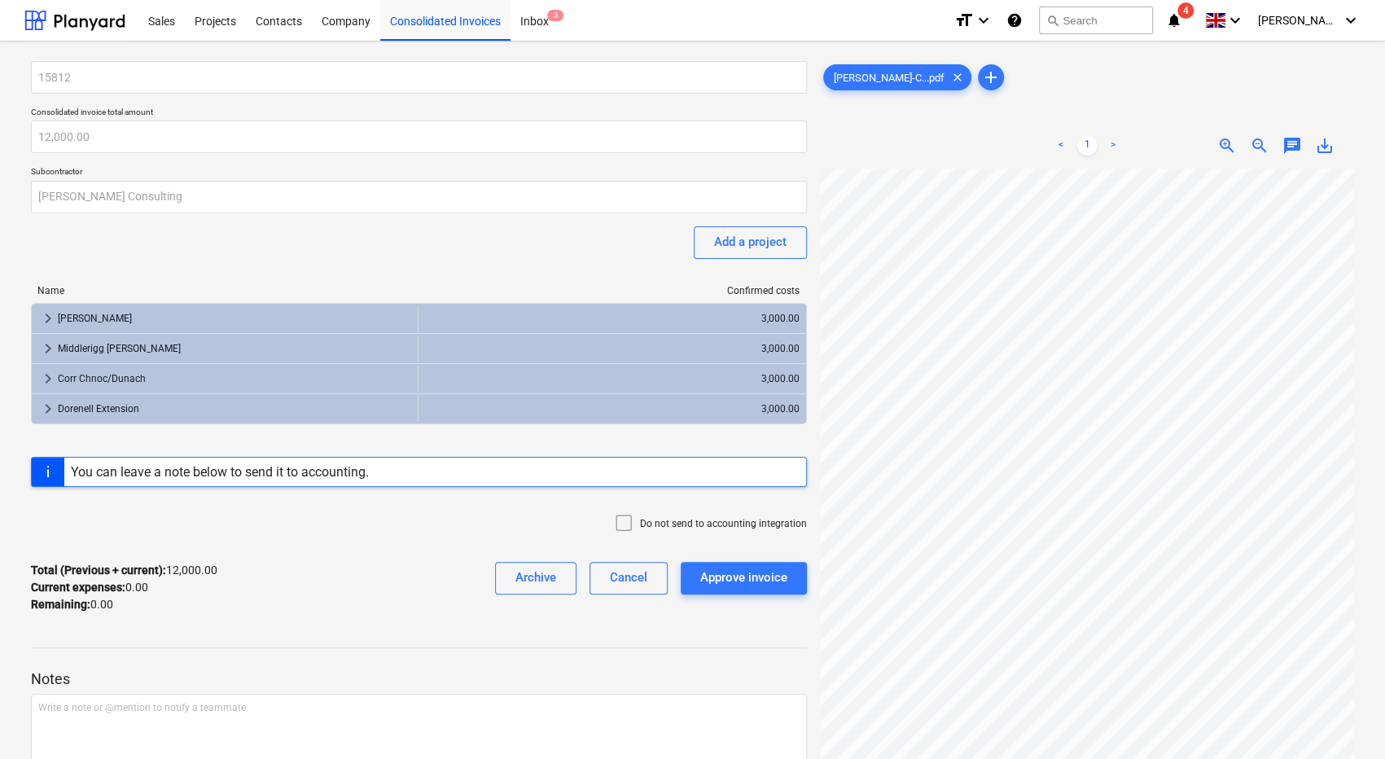
click at [1182, 22] on icon "notifications" at bounding box center [1174, 21] width 16 height 20
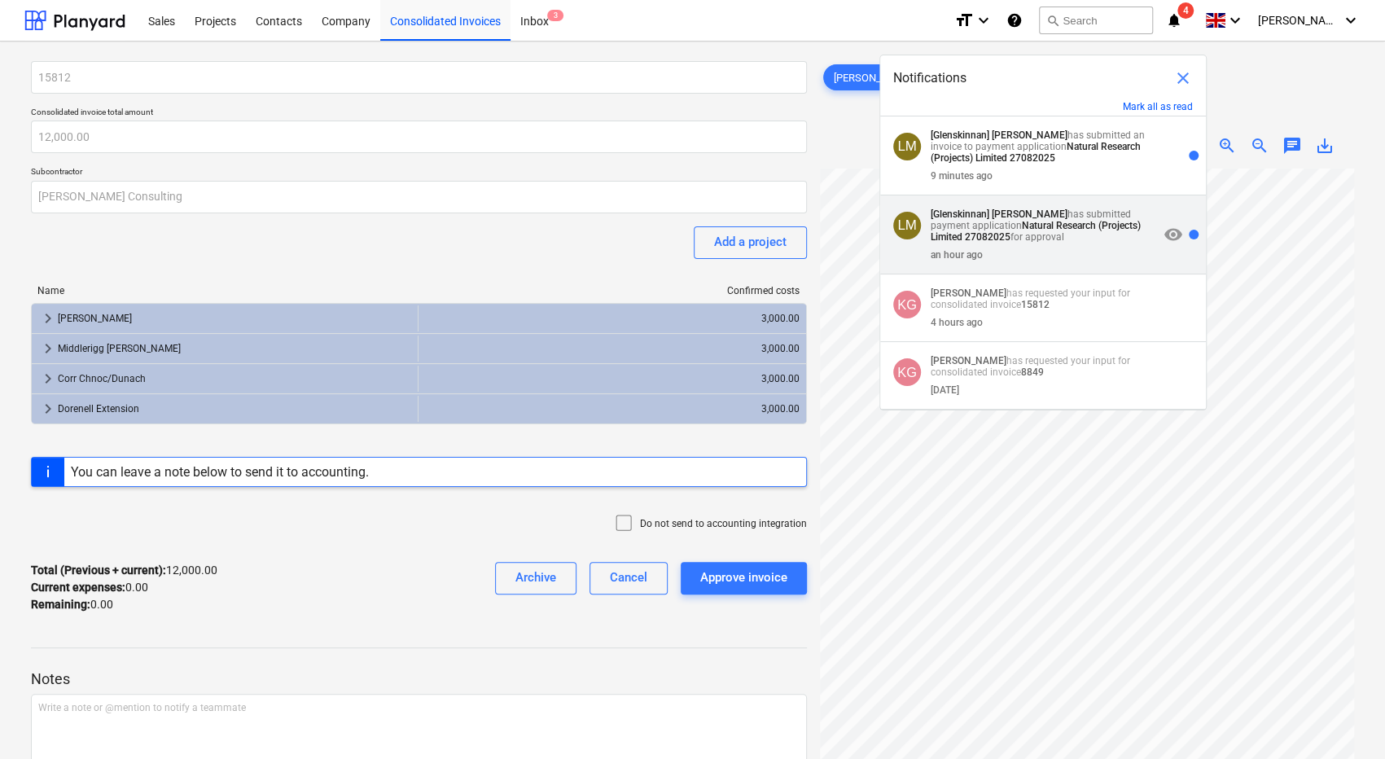
click at [1172, 223] on div "visibility" at bounding box center [1172, 234] width 29 height 52
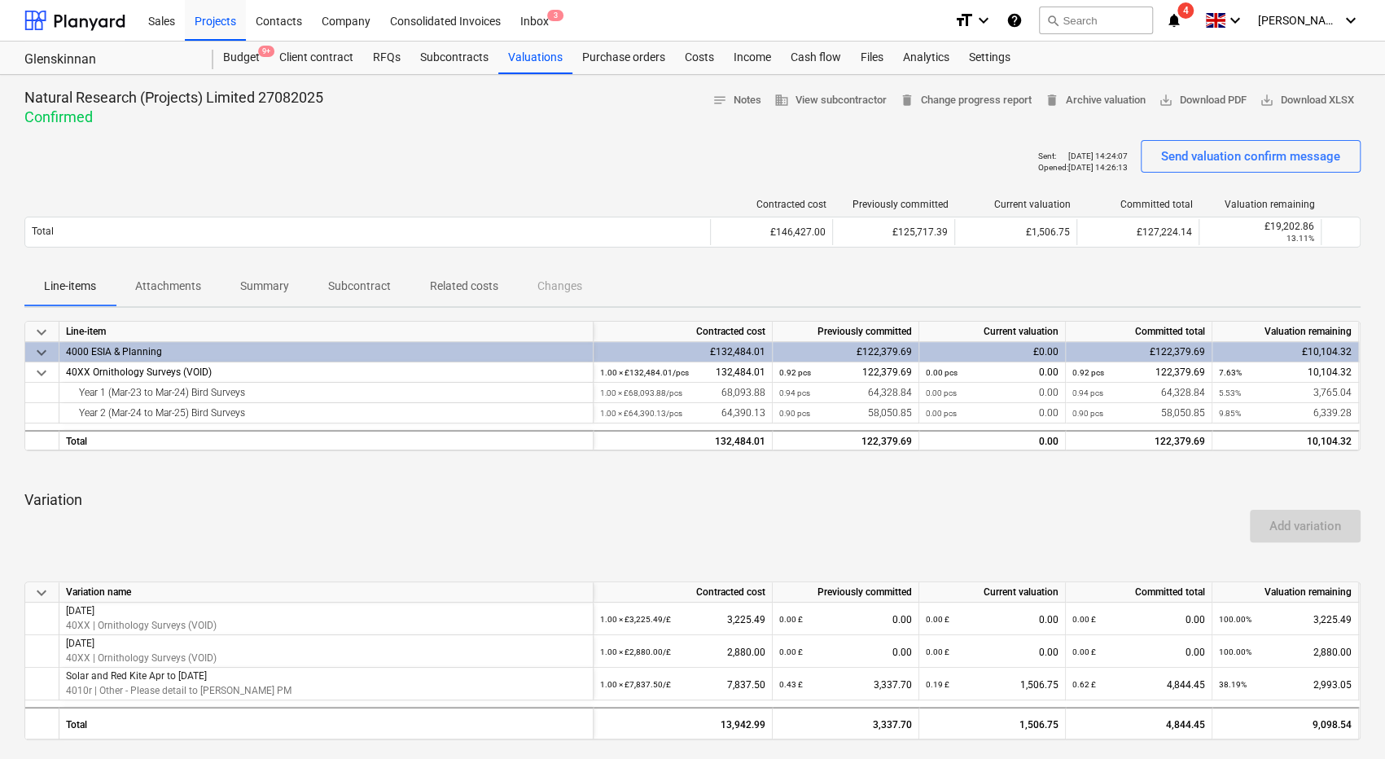
click at [1182, 18] on icon "notifications" at bounding box center [1174, 21] width 16 height 20
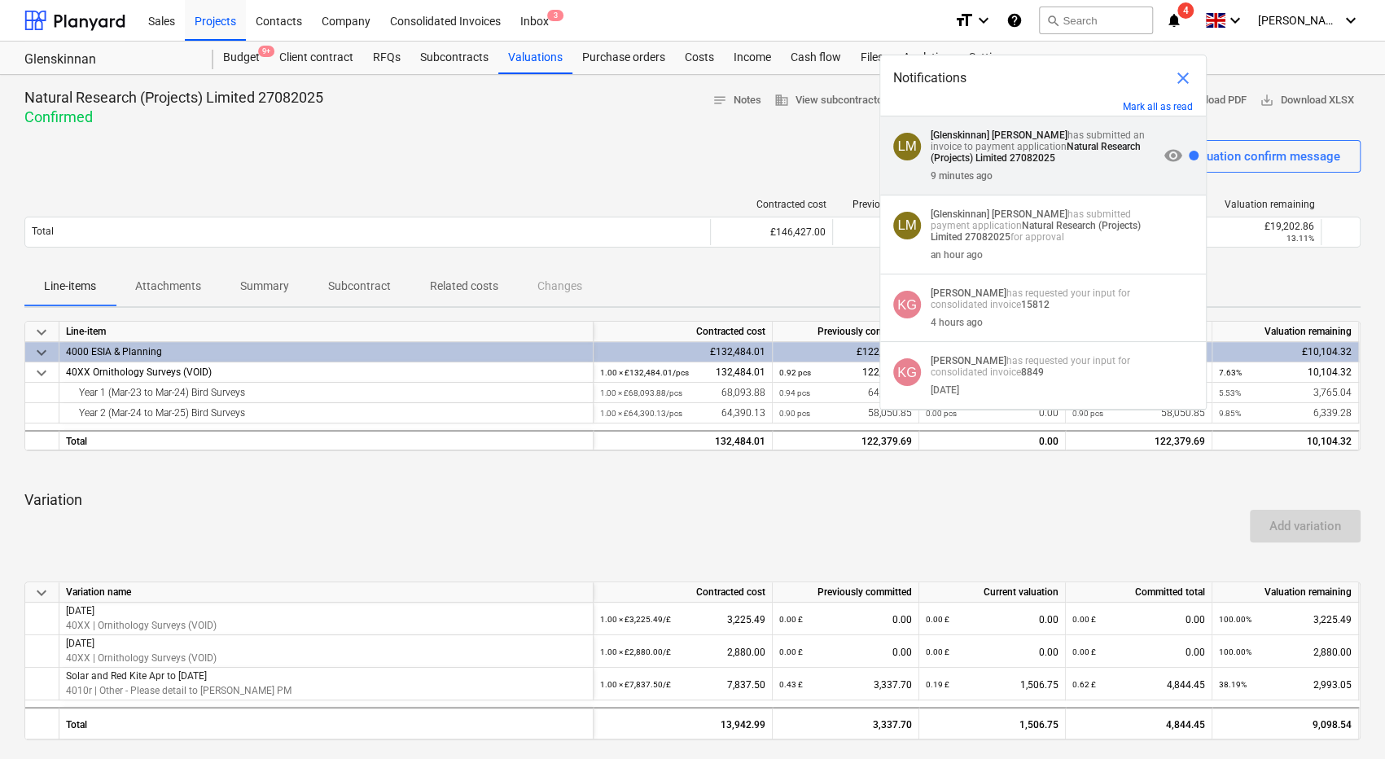
click at [1150, 182] on div "9 minutes ago" at bounding box center [1044, 173] width 227 height 18
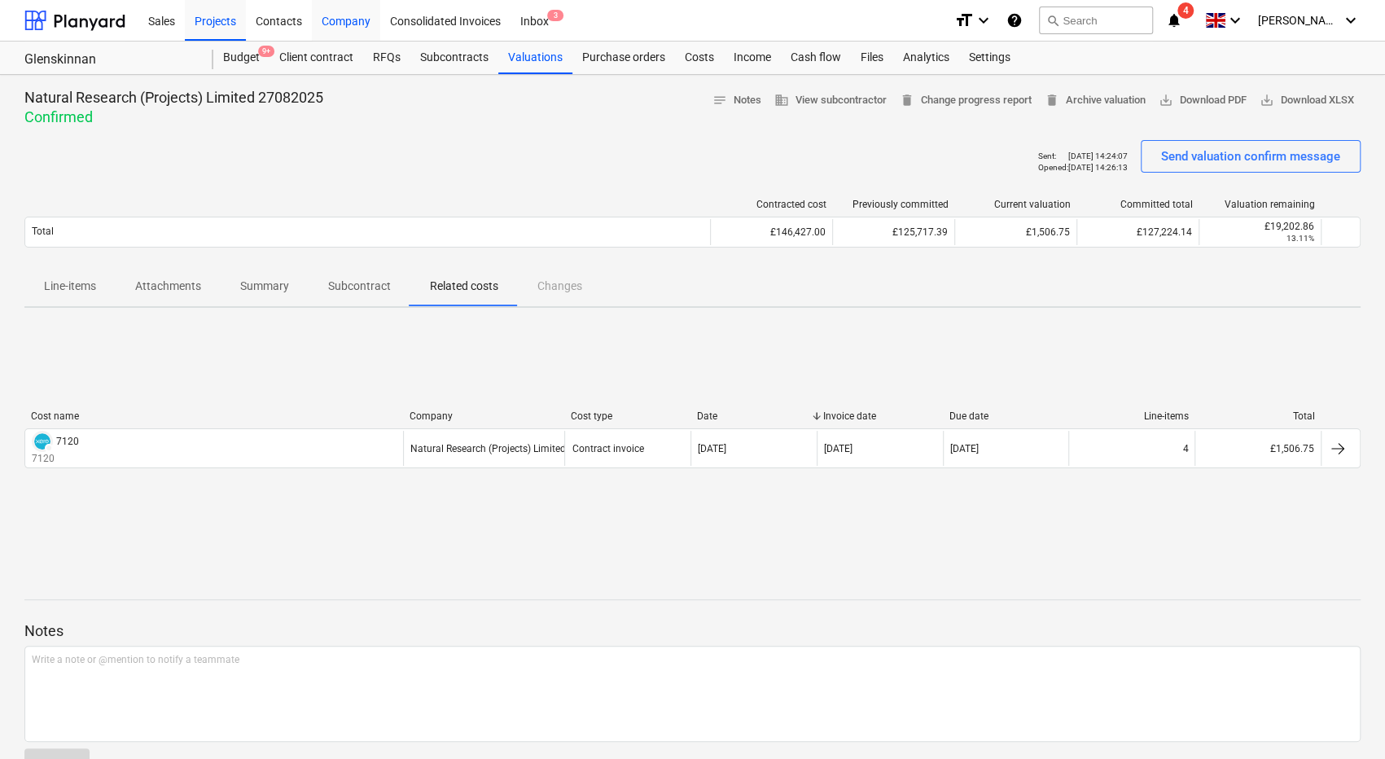
drag, startPoint x: 240, startPoint y: 13, endPoint x: 316, endPoint y: 0, distance: 76.8
click at [240, 13] on div "Projects" at bounding box center [215, 20] width 61 height 42
